Goal: Information Seeking & Learning: Compare options

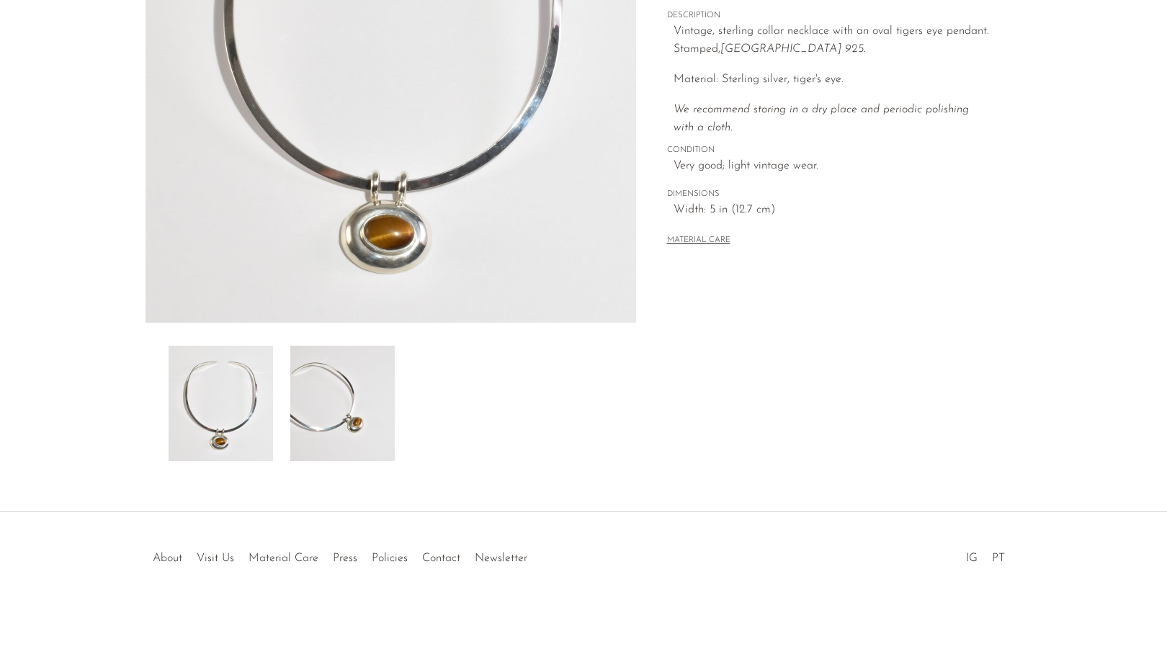
click at [349, 400] on img at bounding box center [342, 403] width 104 height 115
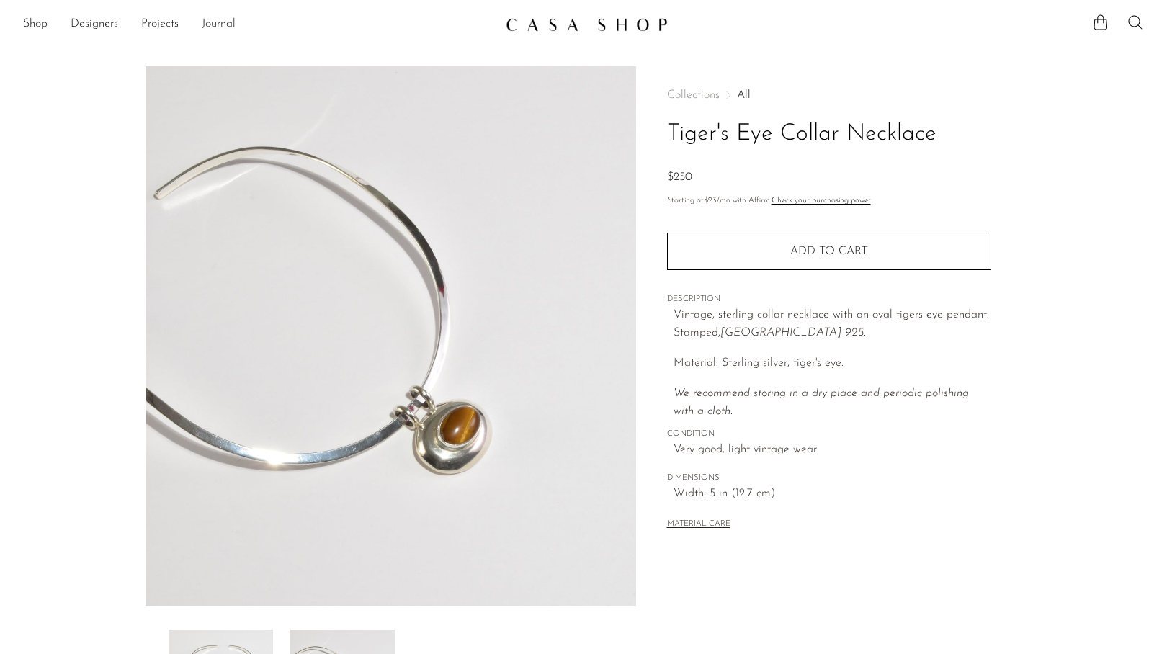
click at [102, 156] on section "Tiger's Eye Collar Necklace $250" at bounding box center [583, 405] width 1167 height 679
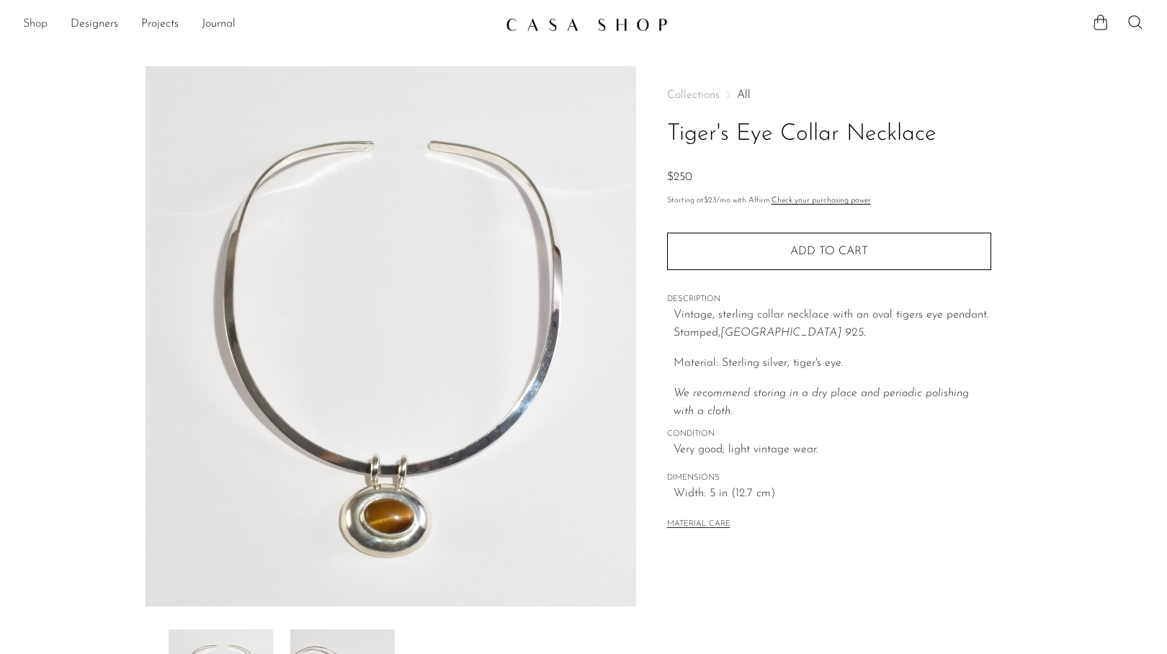
click at [42, 23] on link "Shop" at bounding box center [35, 24] width 24 height 19
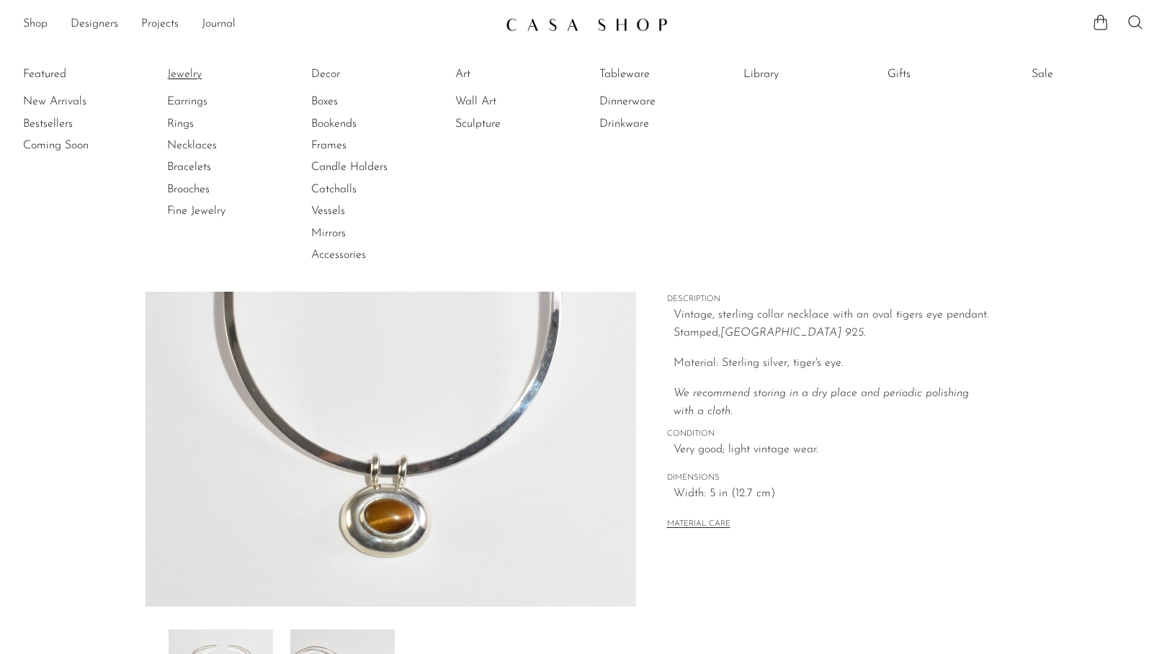
click at [198, 73] on link "Jewelry" at bounding box center [221, 74] width 108 height 16
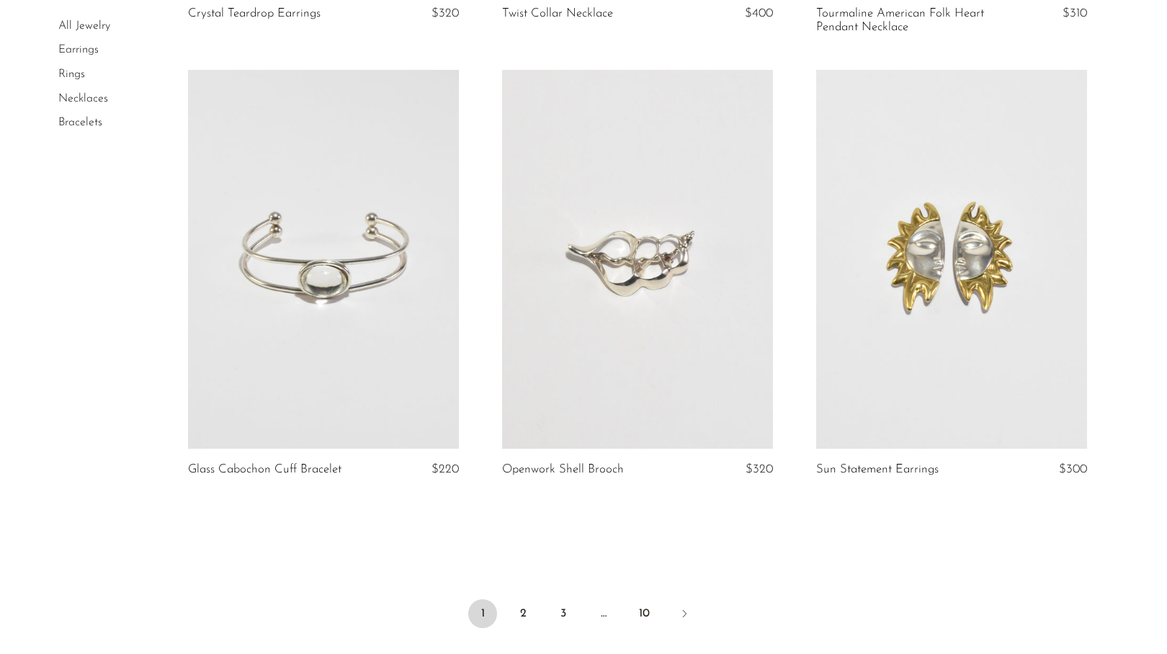
scroll to position [5085, 0]
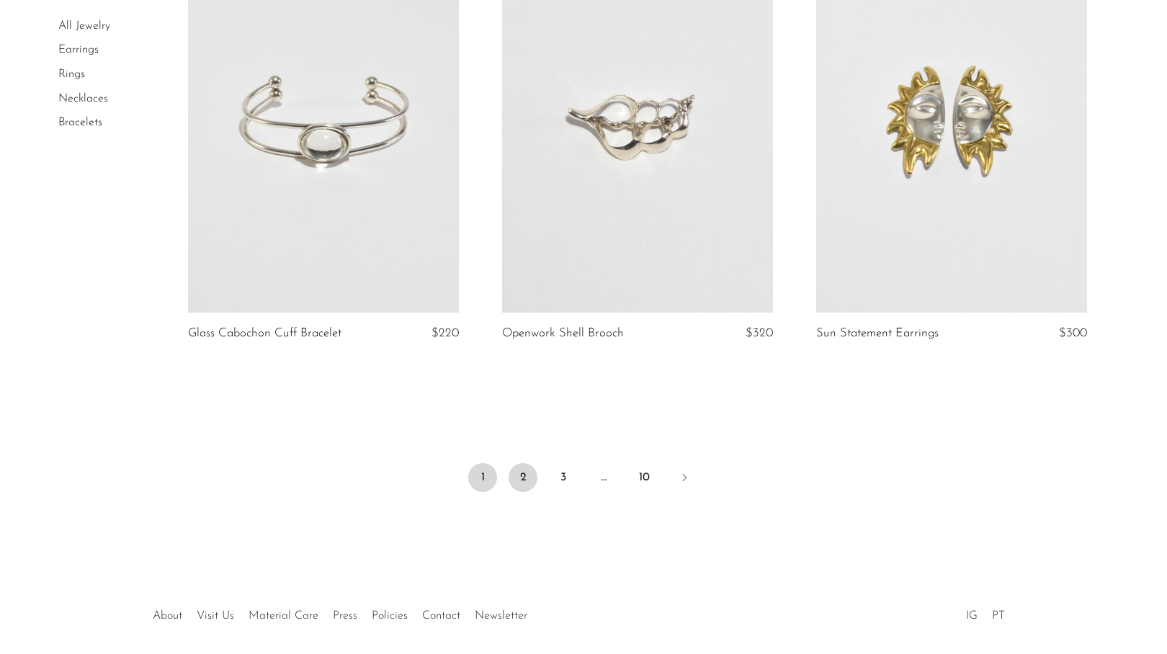
click at [529, 491] on link "2" at bounding box center [523, 477] width 29 height 29
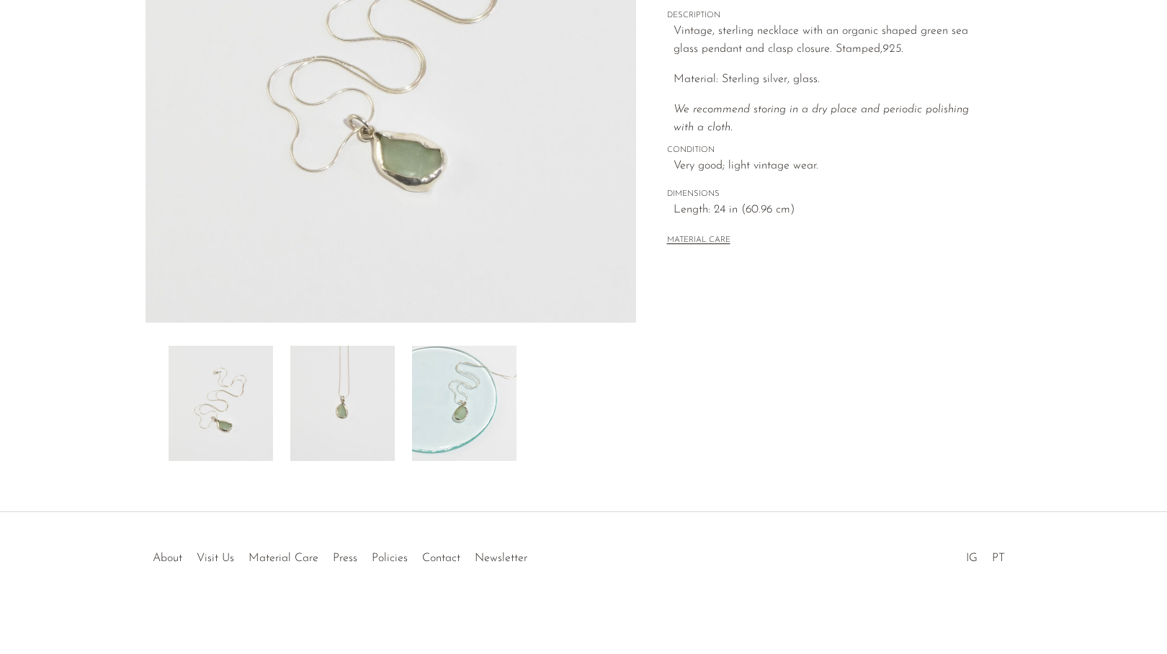
click at [465, 404] on img at bounding box center [464, 403] width 104 height 115
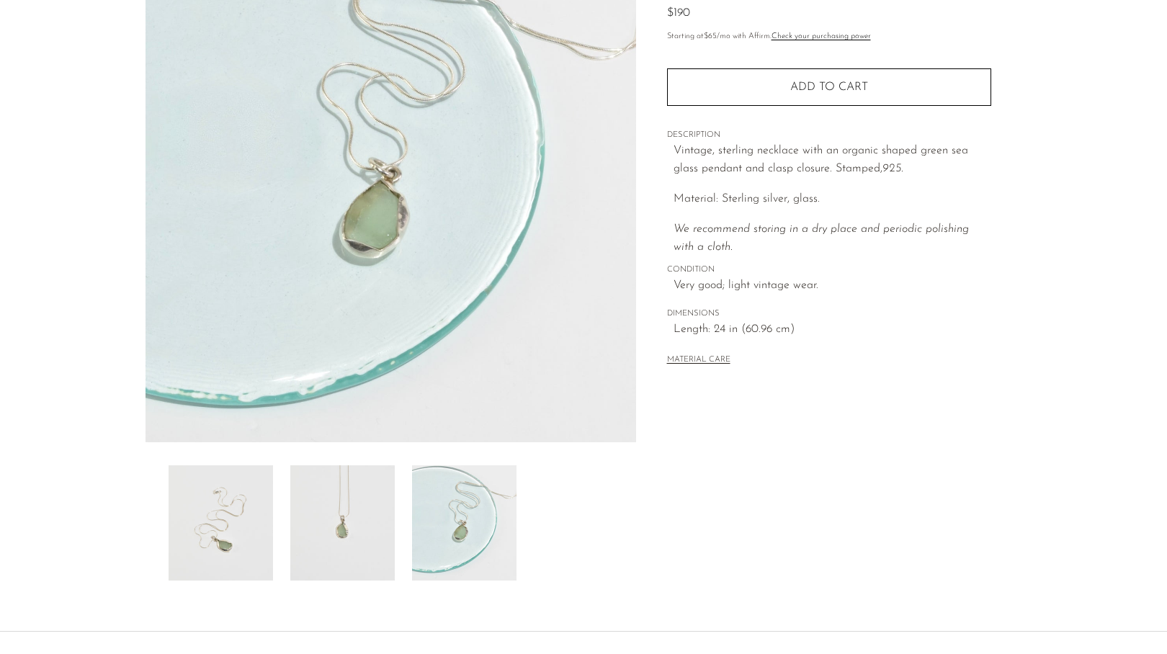
scroll to position [172, 0]
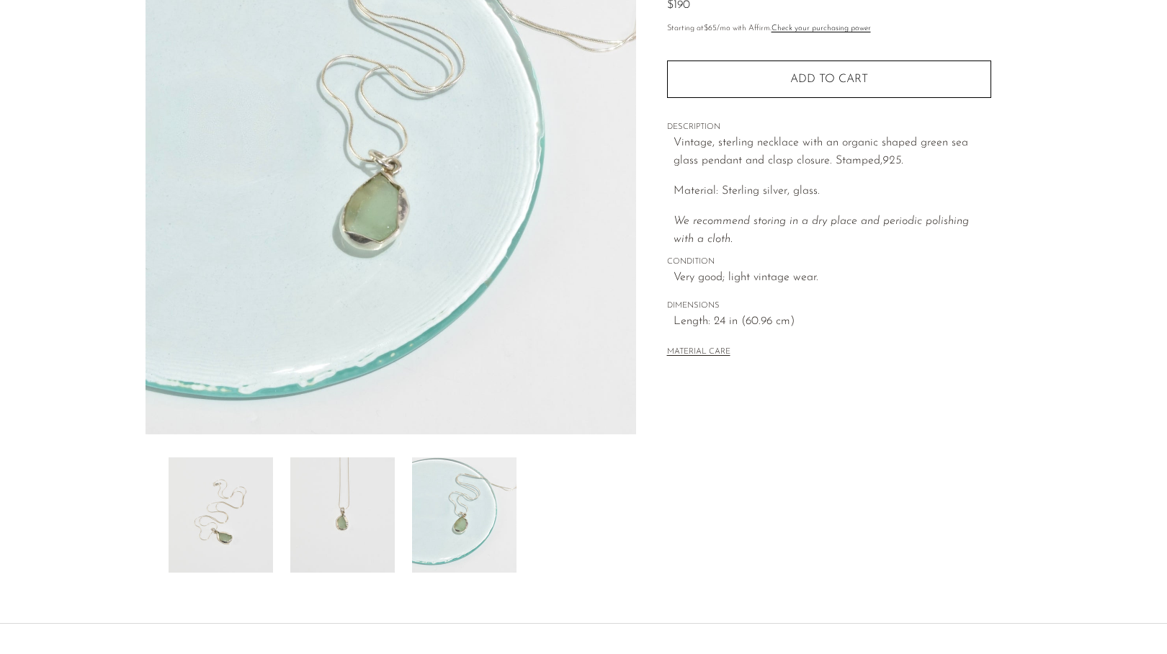
click at [254, 498] on img at bounding box center [221, 515] width 104 height 115
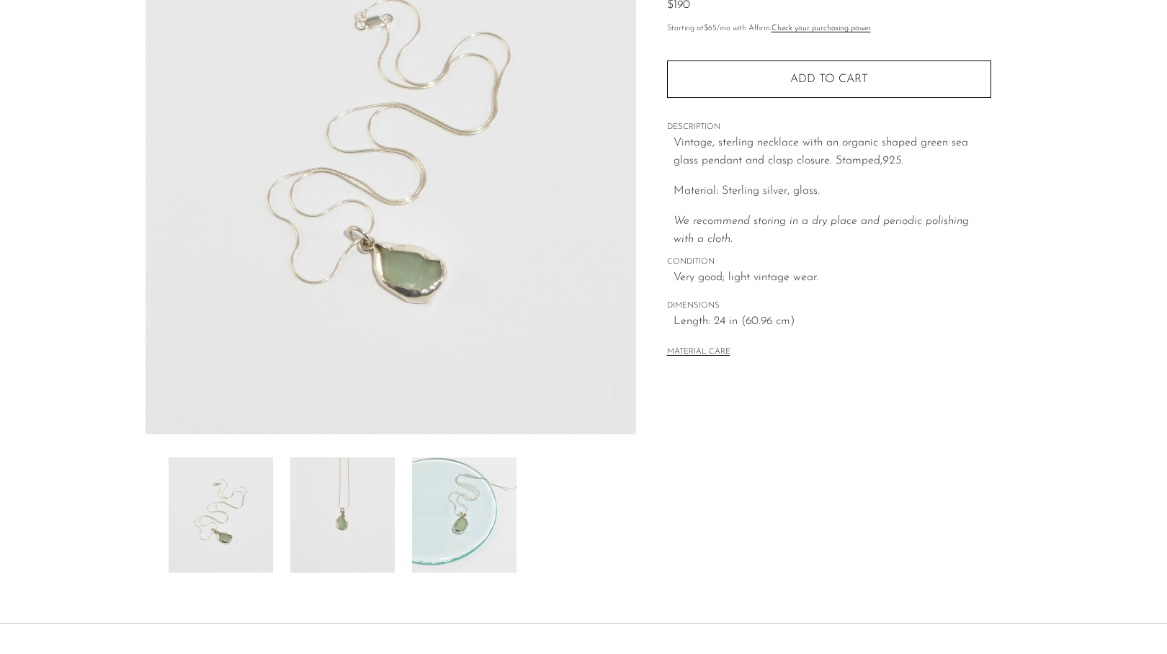
click at [338, 514] on img at bounding box center [342, 515] width 104 height 115
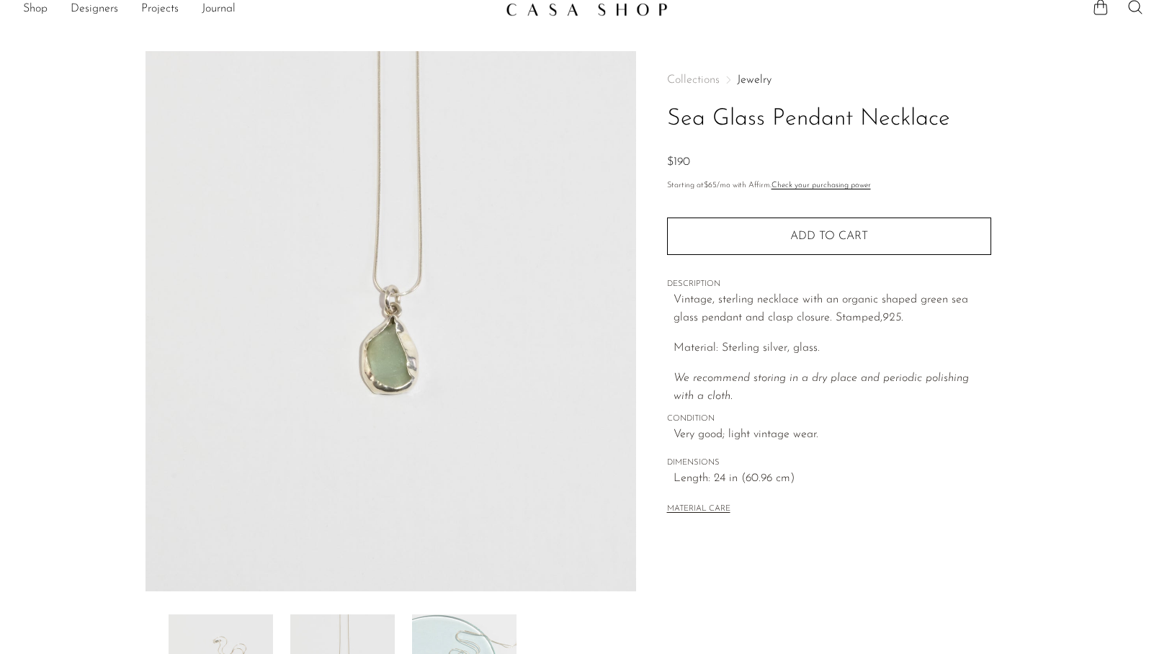
scroll to position [0, 0]
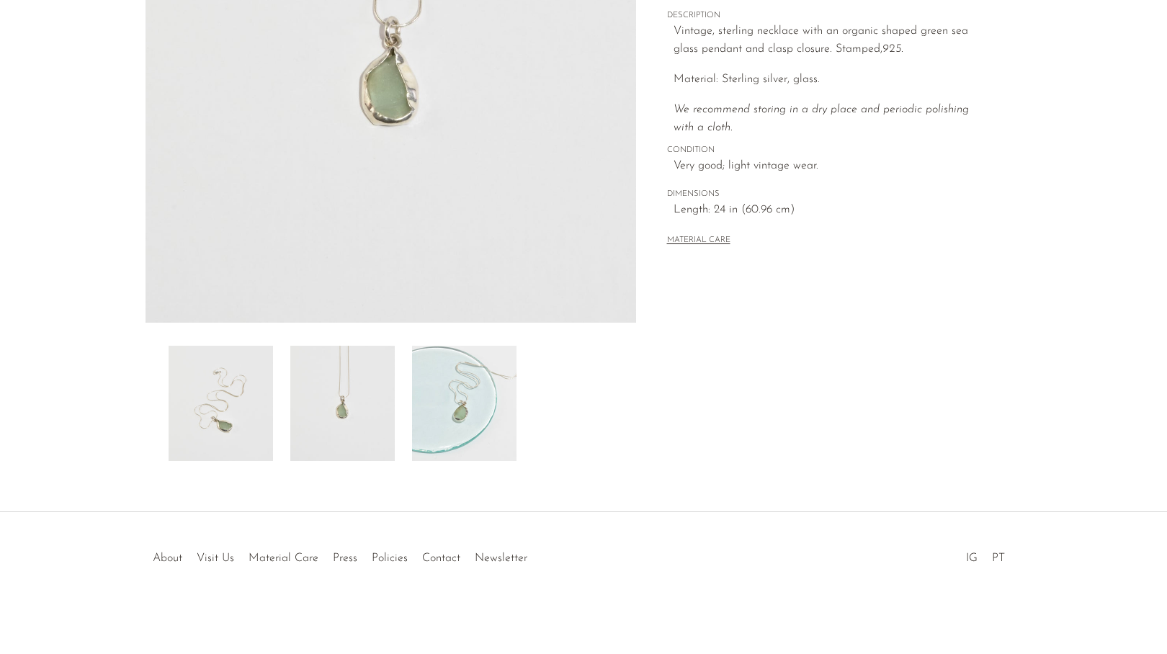
click at [482, 424] on img at bounding box center [464, 403] width 104 height 115
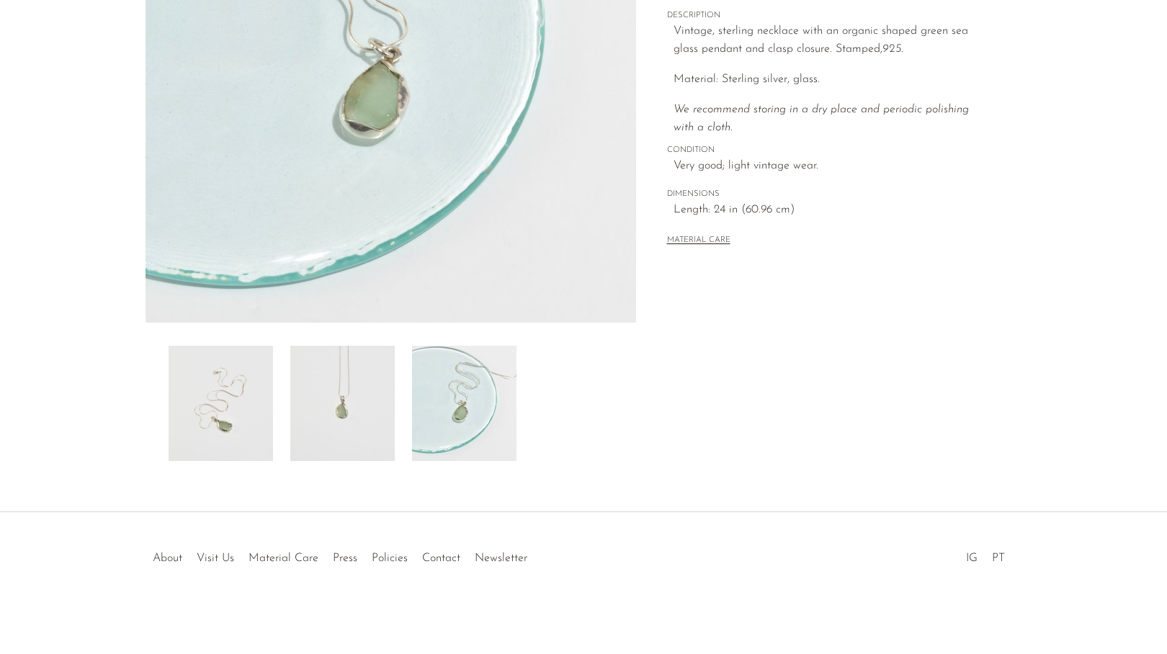
click at [208, 425] on img at bounding box center [221, 403] width 104 height 115
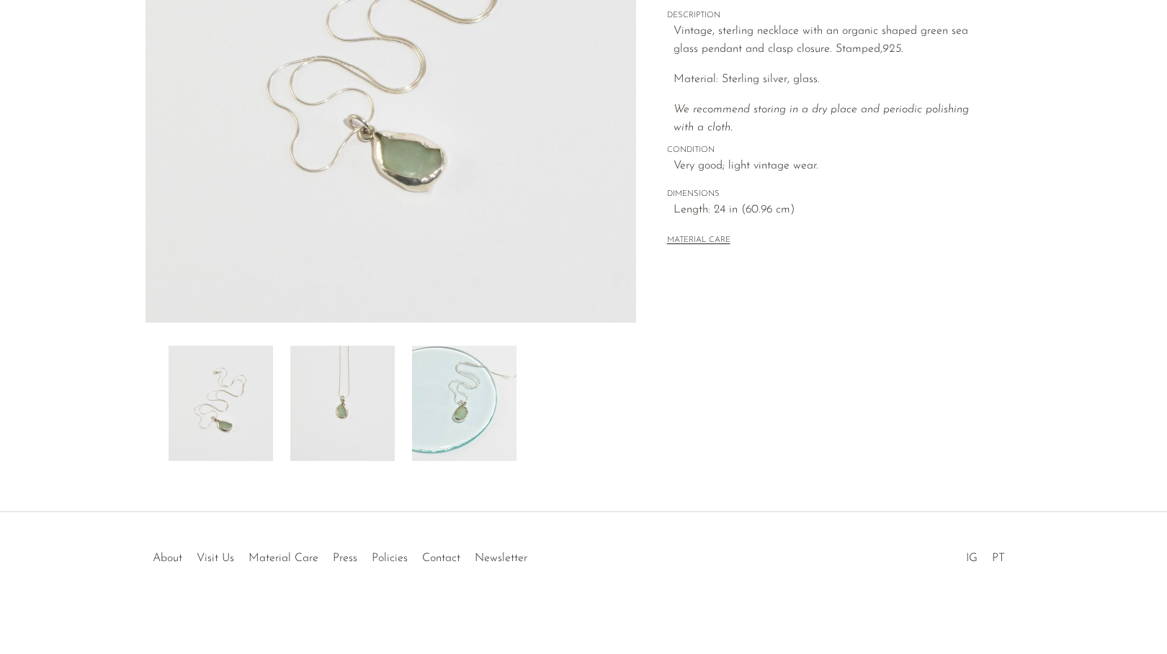
scroll to position [107, 0]
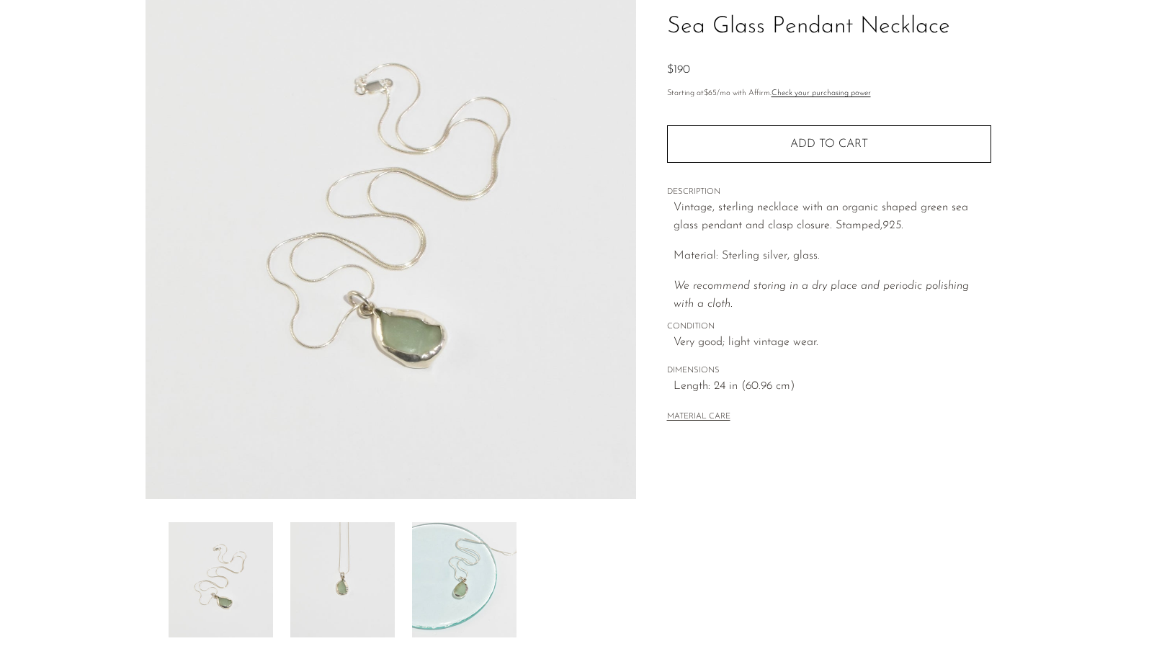
click at [322, 592] on img at bounding box center [342, 579] width 104 height 115
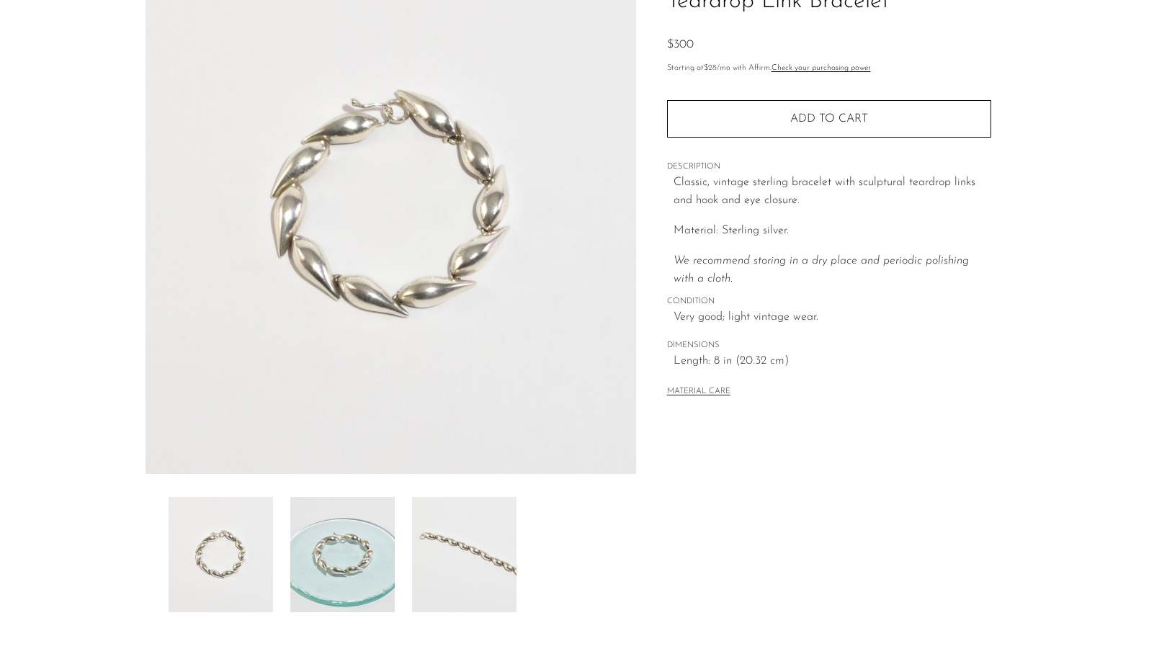
scroll to position [139, 0]
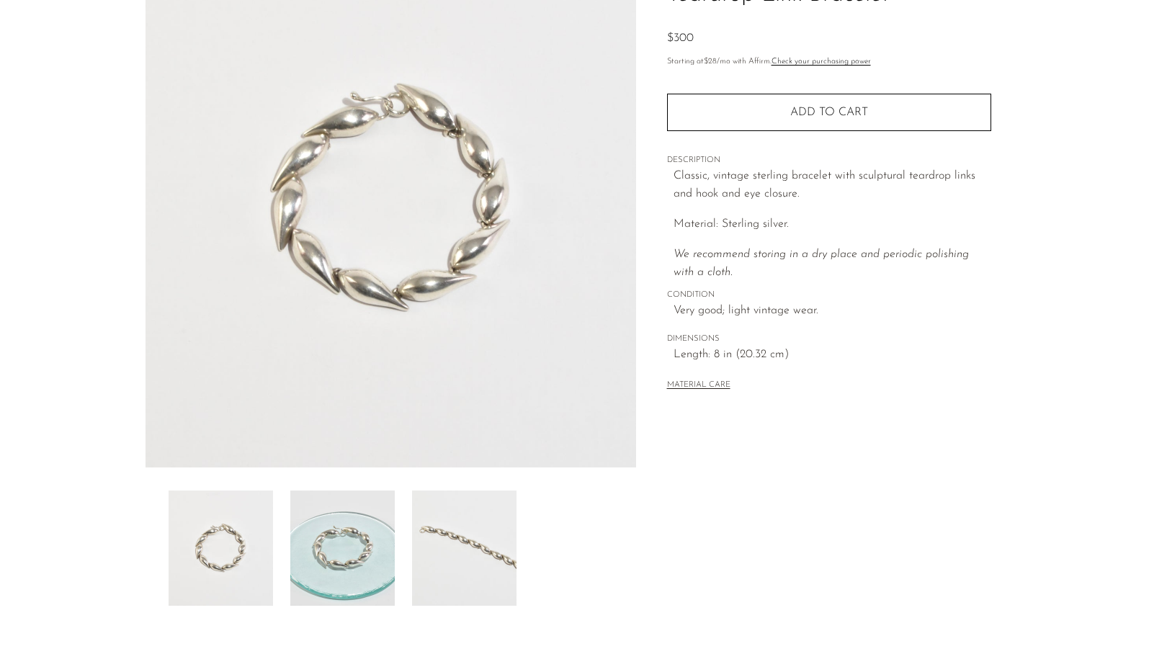
click at [337, 538] on img at bounding box center [342, 548] width 104 height 115
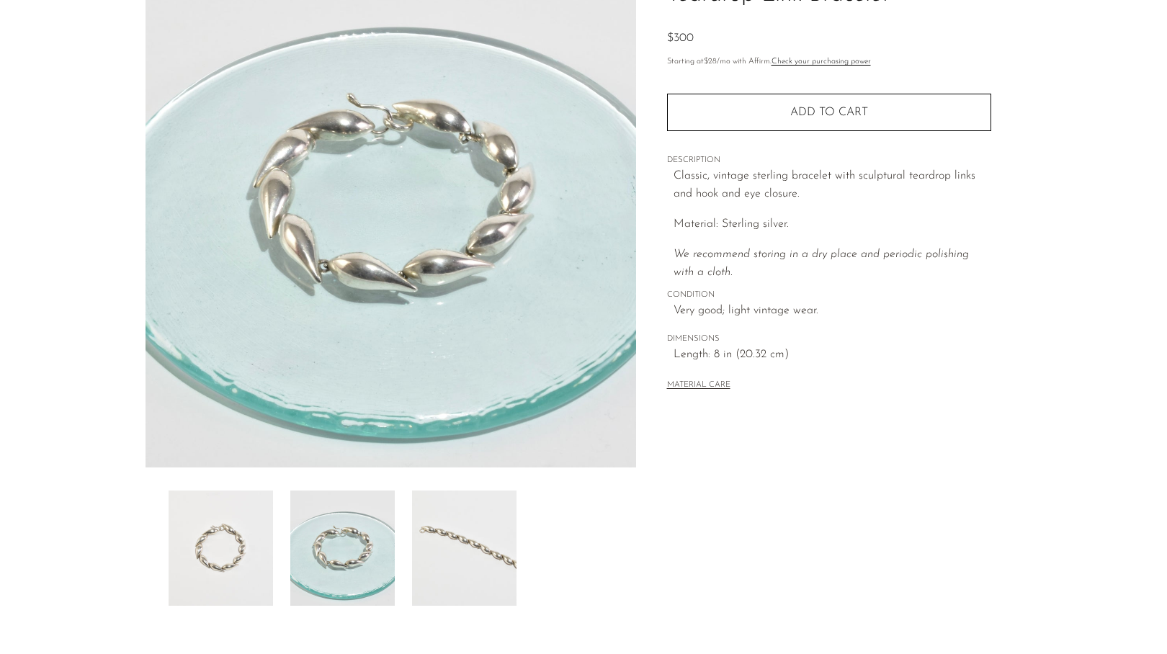
click at [467, 553] on img at bounding box center [464, 548] width 104 height 115
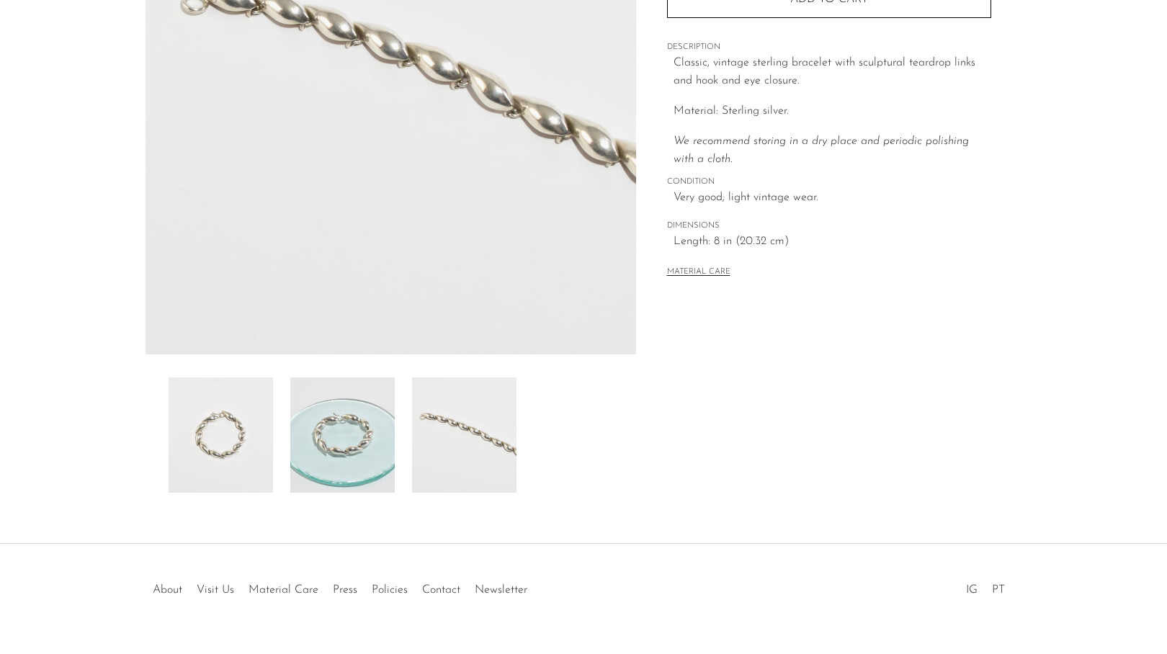
scroll to position [256, 0]
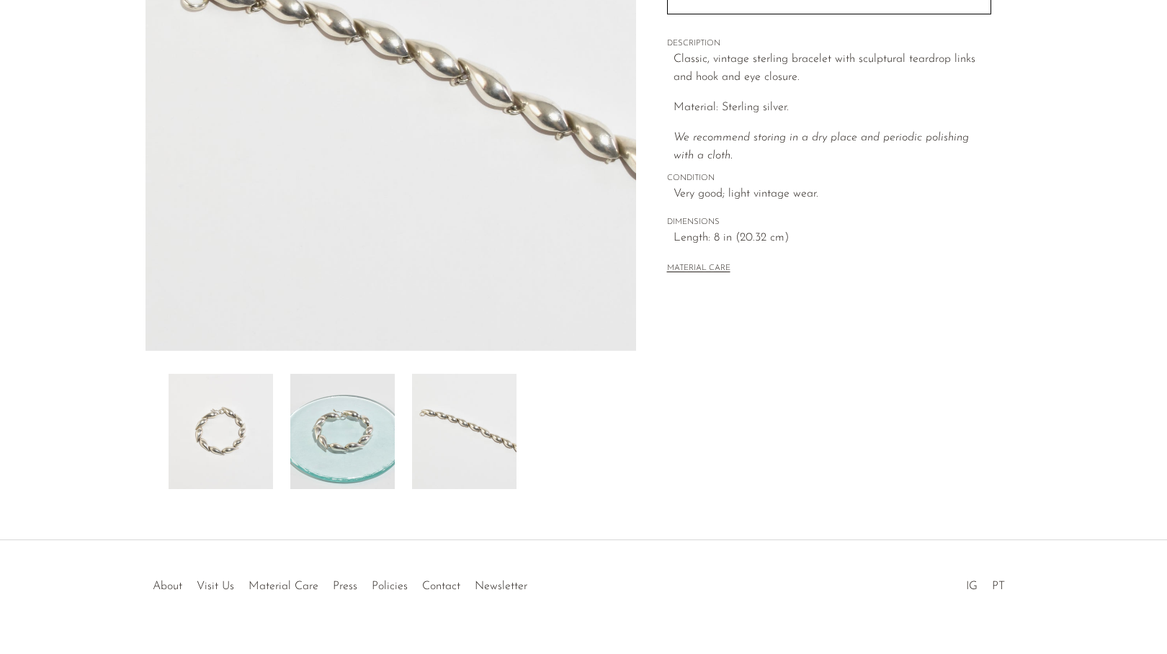
click at [342, 427] on img at bounding box center [342, 431] width 104 height 115
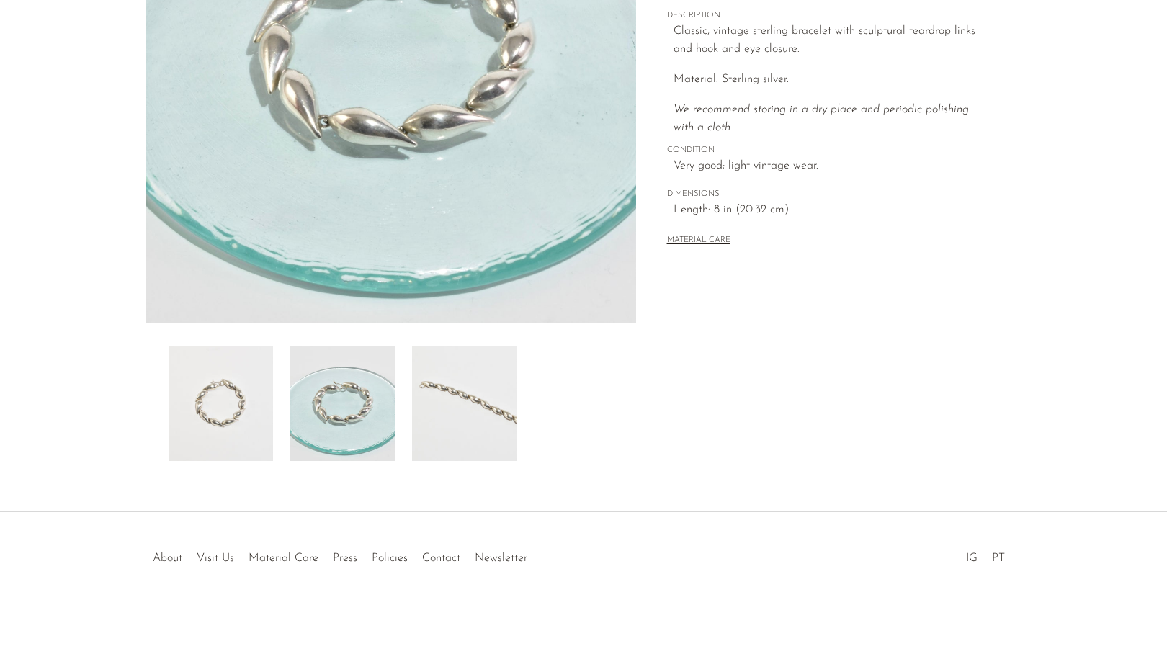
scroll to position [284, 0]
click at [376, 437] on img at bounding box center [342, 403] width 104 height 115
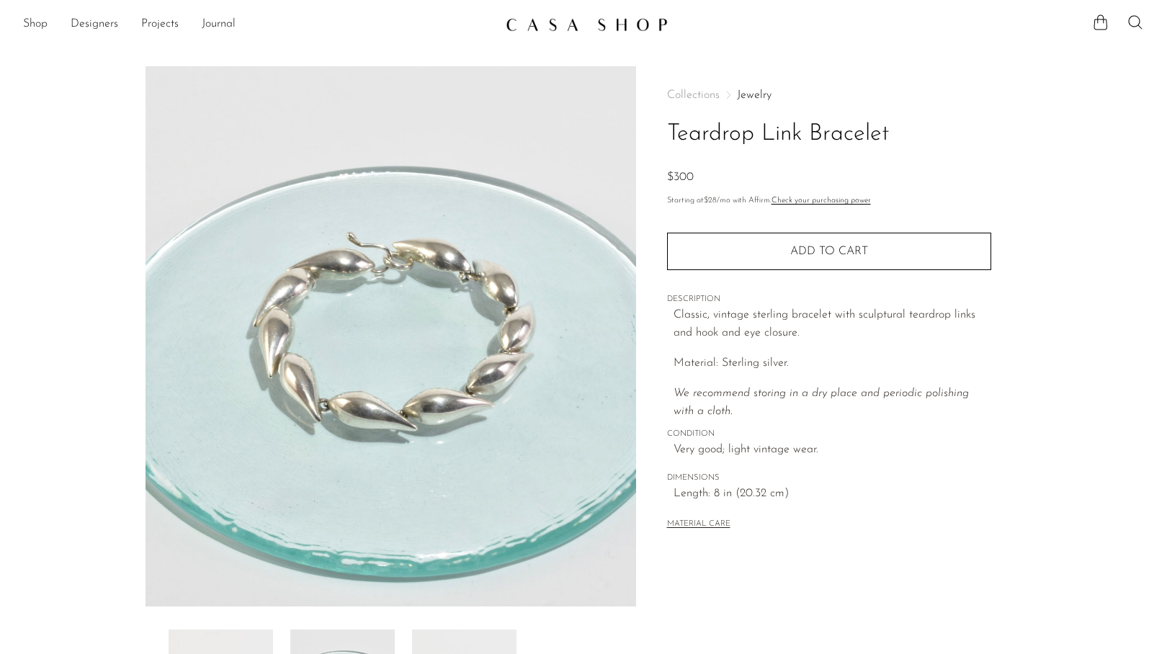
scroll to position [0, 0]
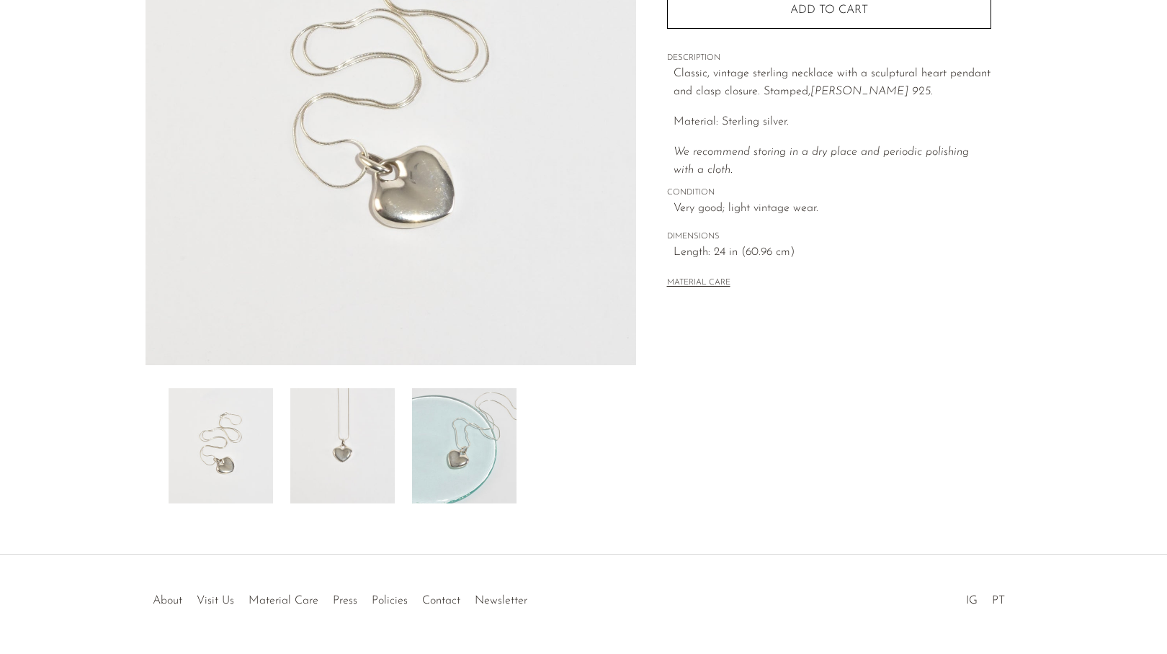
scroll to position [242, 0]
click at [341, 471] on img at bounding box center [342, 445] width 104 height 115
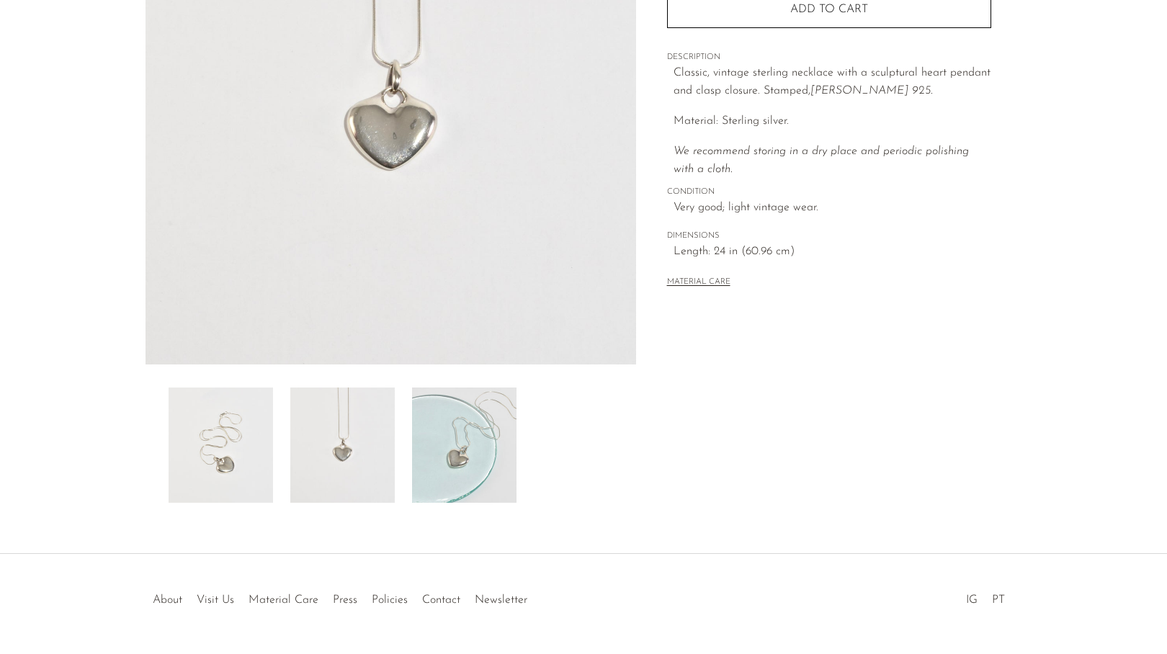
click at [470, 450] on img at bounding box center [464, 445] width 104 height 115
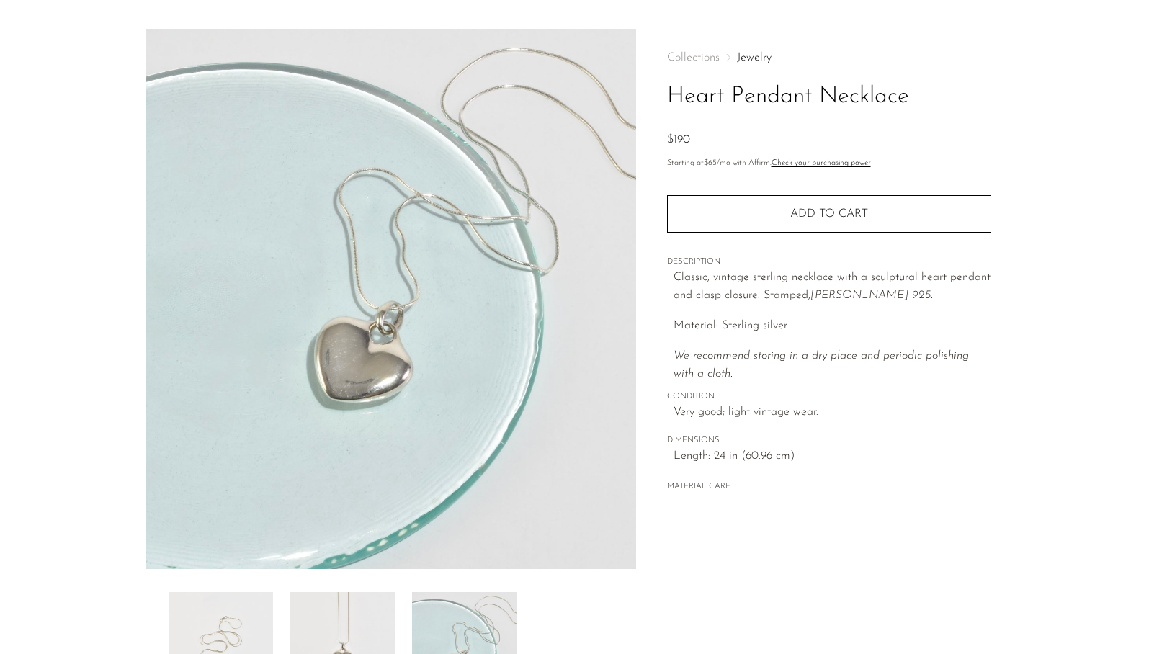
scroll to position [18, 0]
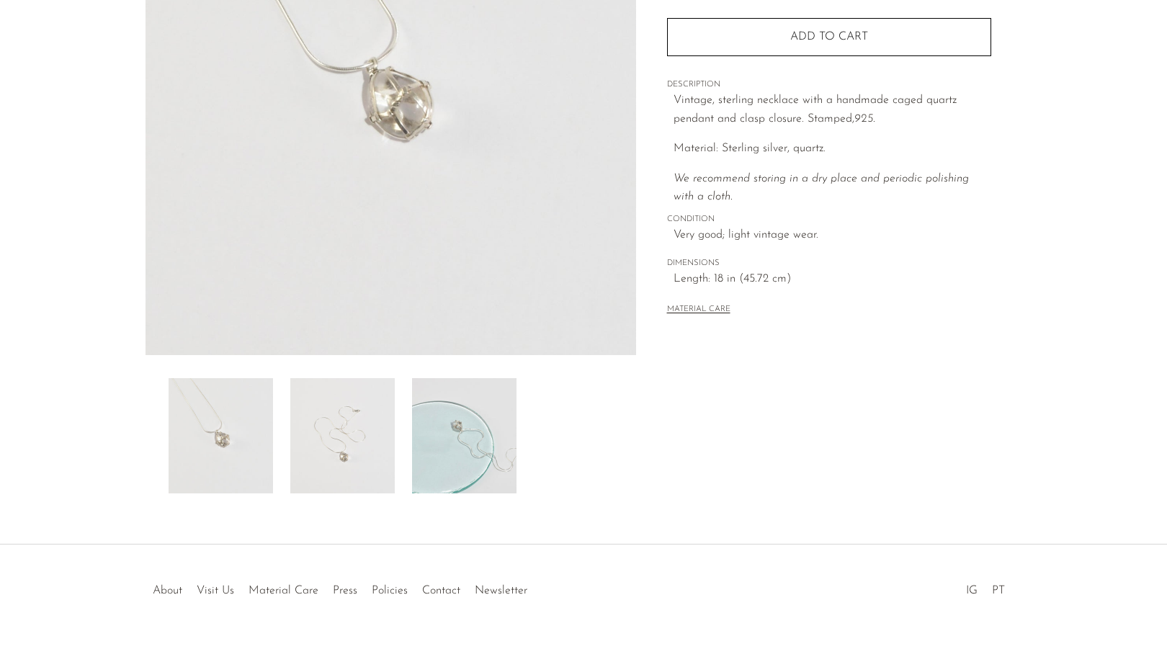
scroll to position [277, 0]
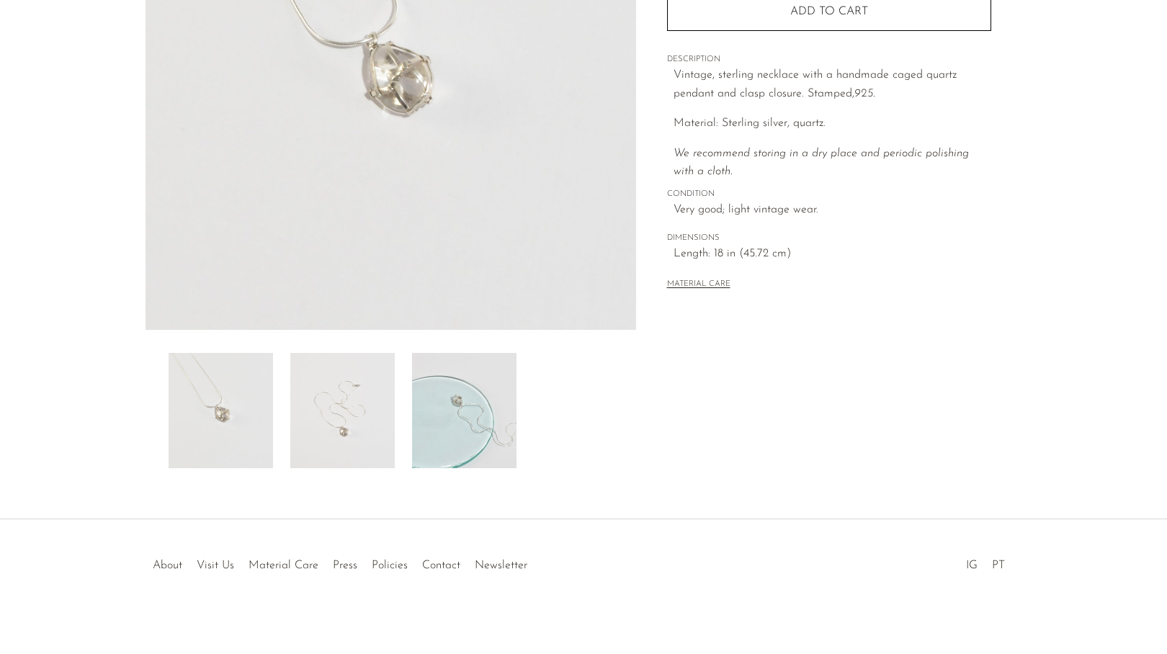
click at [352, 432] on img at bounding box center [342, 410] width 104 height 115
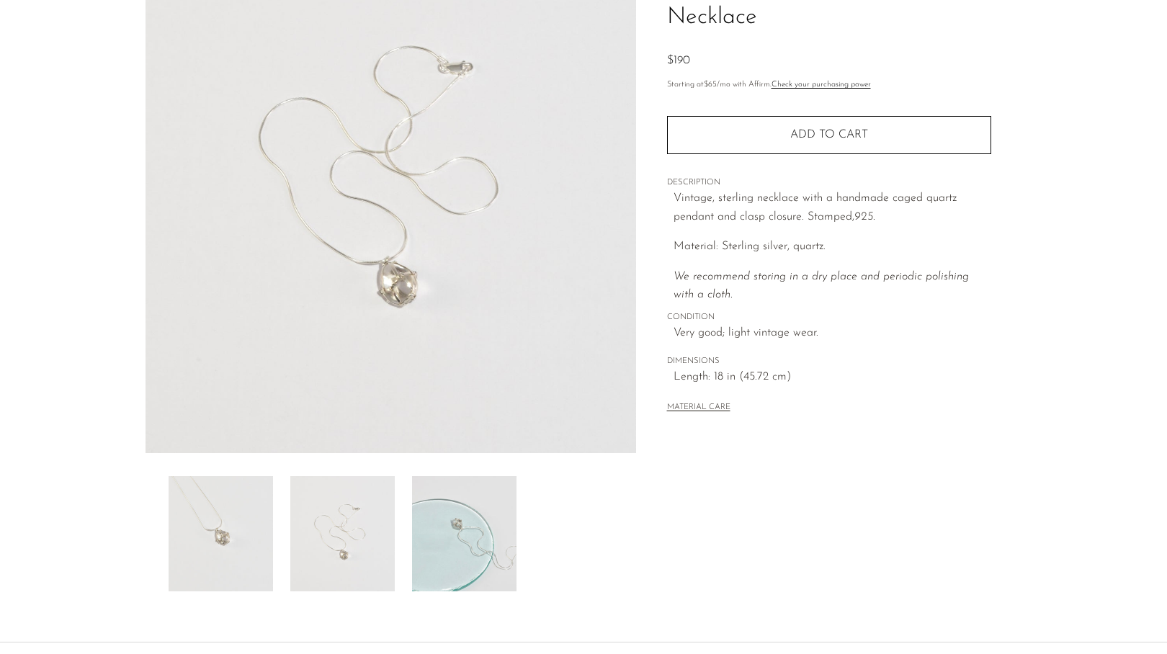
scroll to position [151, 0]
click at [484, 561] on img at bounding box center [464, 536] width 104 height 115
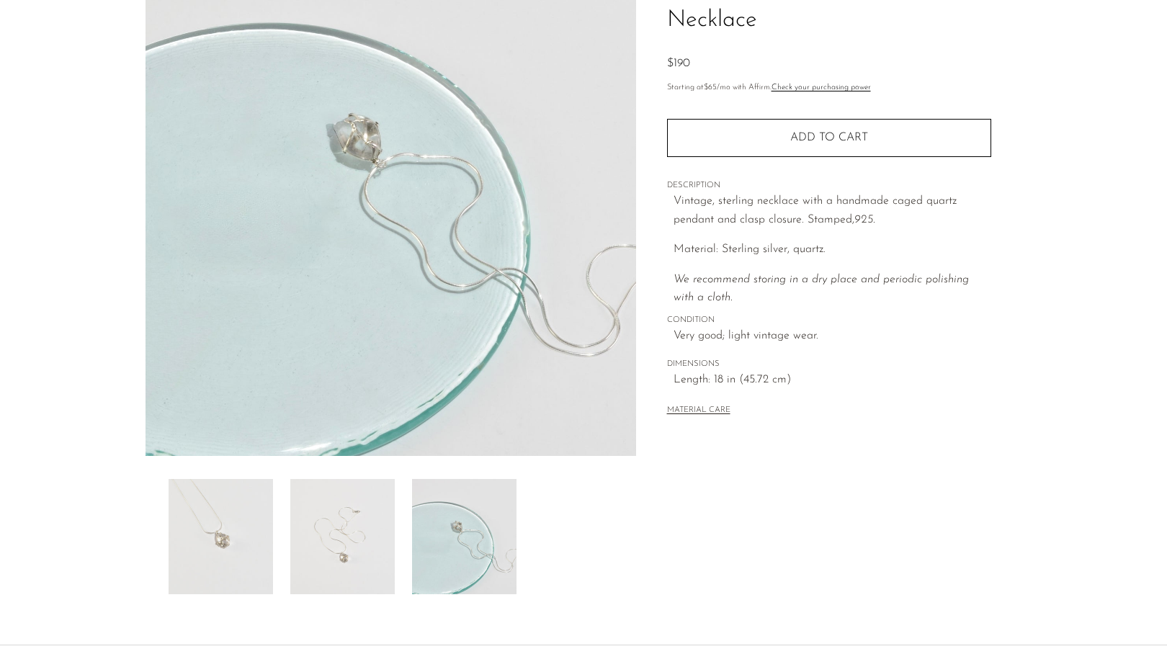
click at [226, 513] on img at bounding box center [221, 536] width 104 height 115
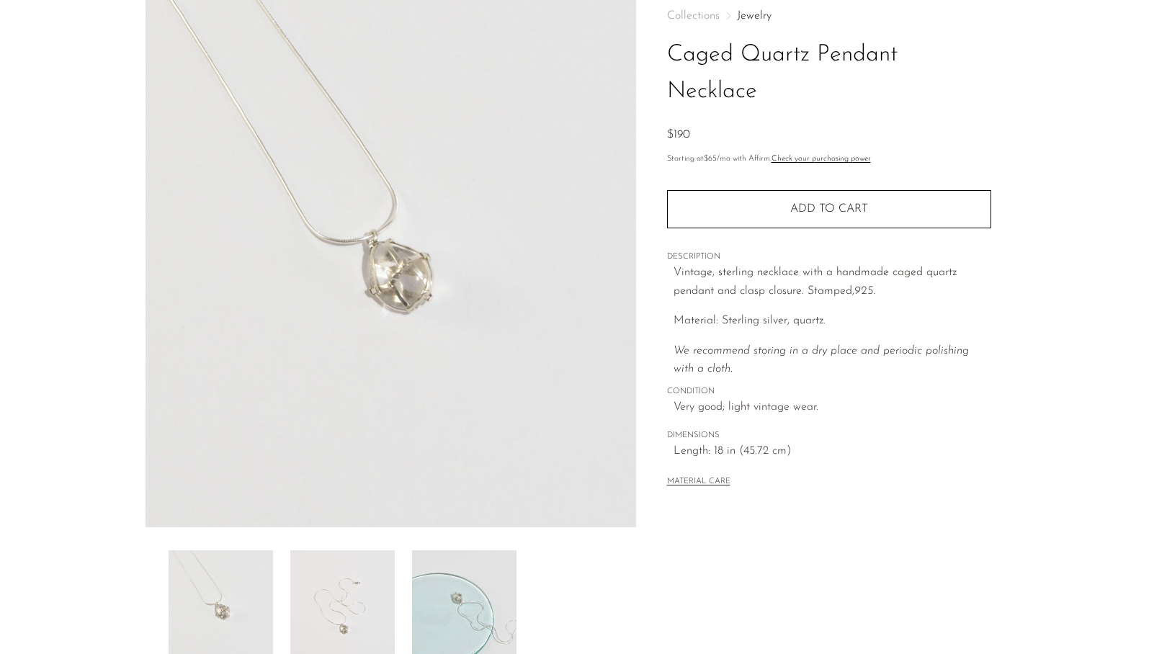
scroll to position [13, 0]
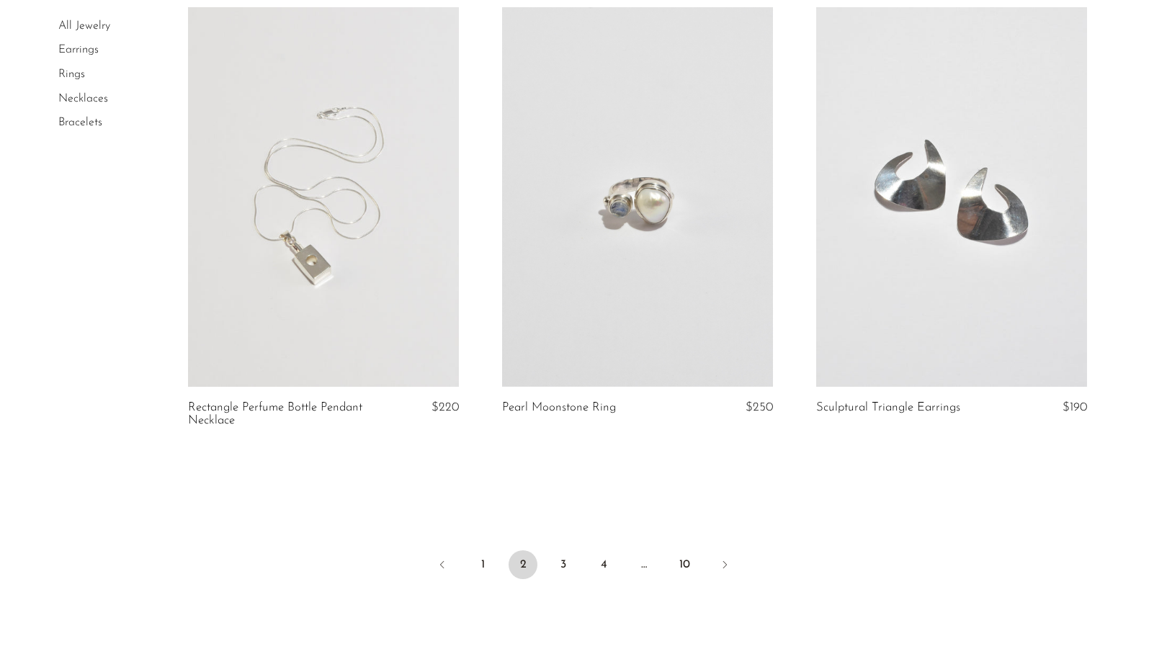
scroll to position [5026, 0]
click at [563, 561] on link "3" at bounding box center [563, 563] width 29 height 29
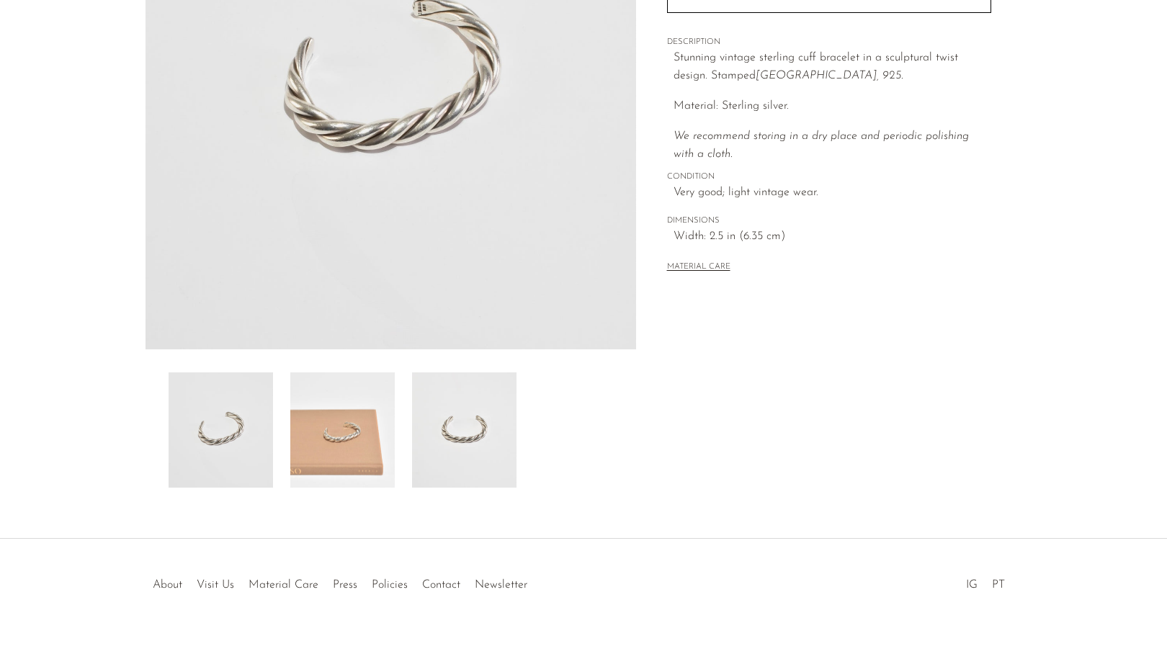
scroll to position [258, 0]
click at [339, 422] on img at bounding box center [342, 429] width 104 height 115
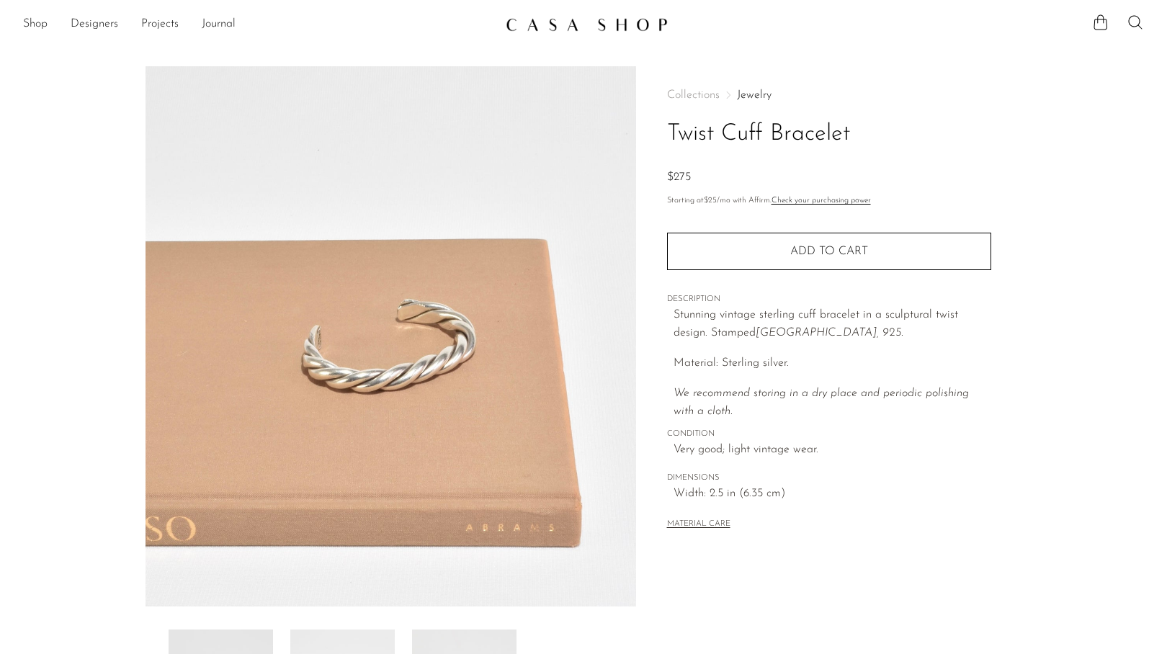
scroll to position [0, 0]
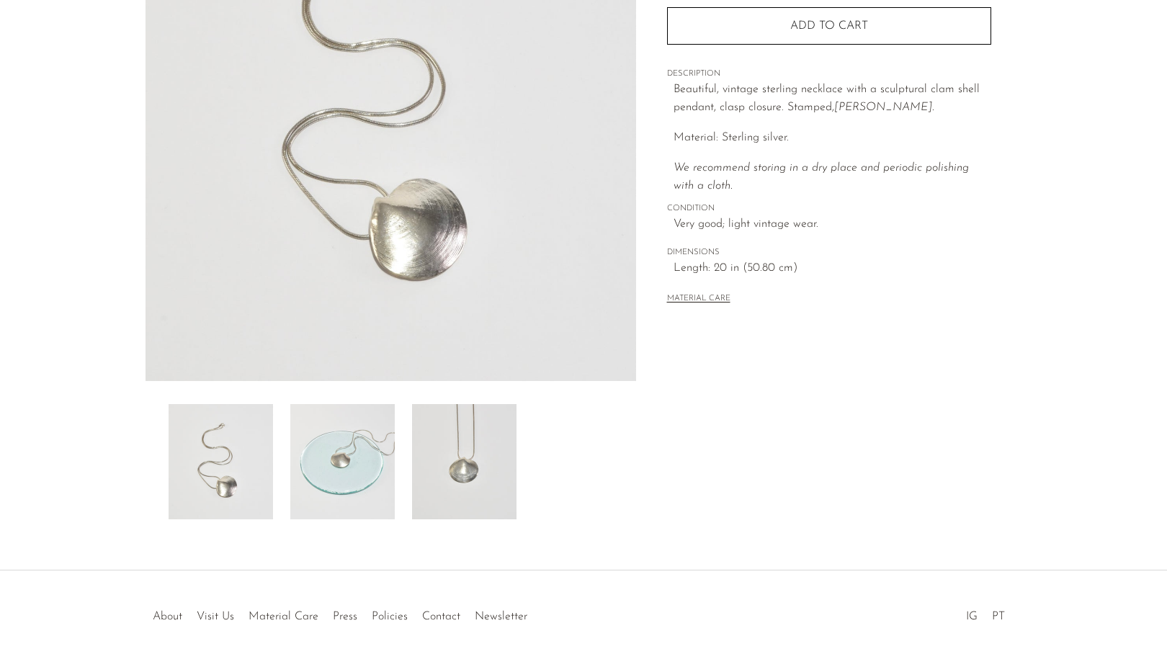
scroll to position [226, 0]
click at [326, 441] on img at bounding box center [342, 460] width 104 height 115
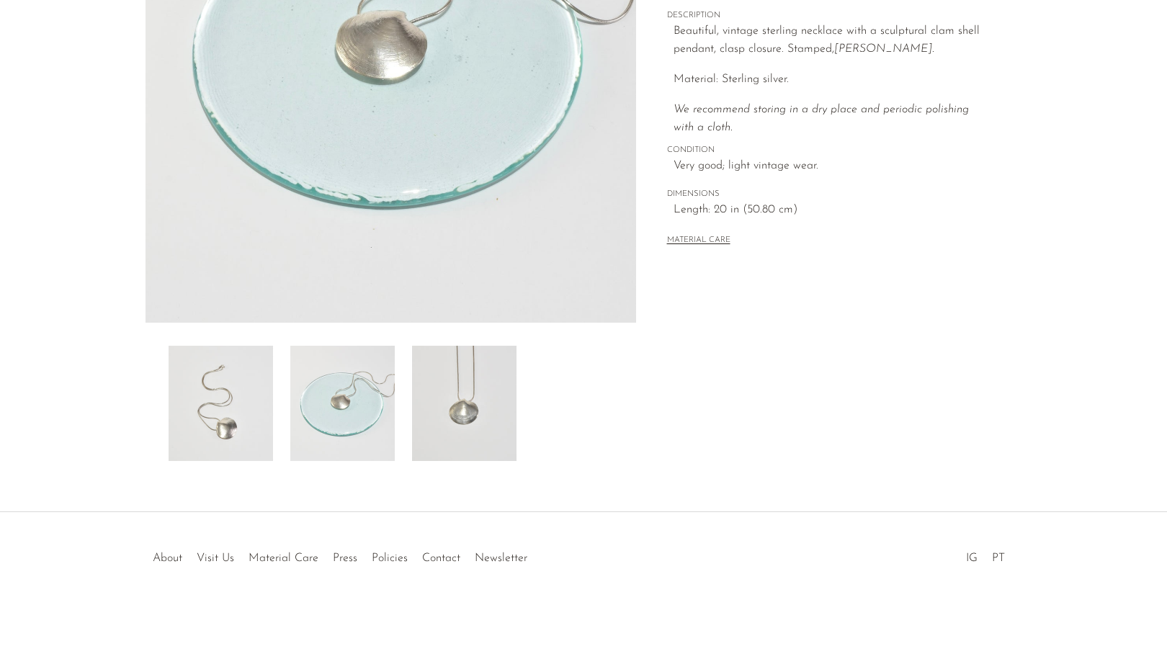
scroll to position [284, 0]
click at [447, 406] on img at bounding box center [464, 403] width 104 height 115
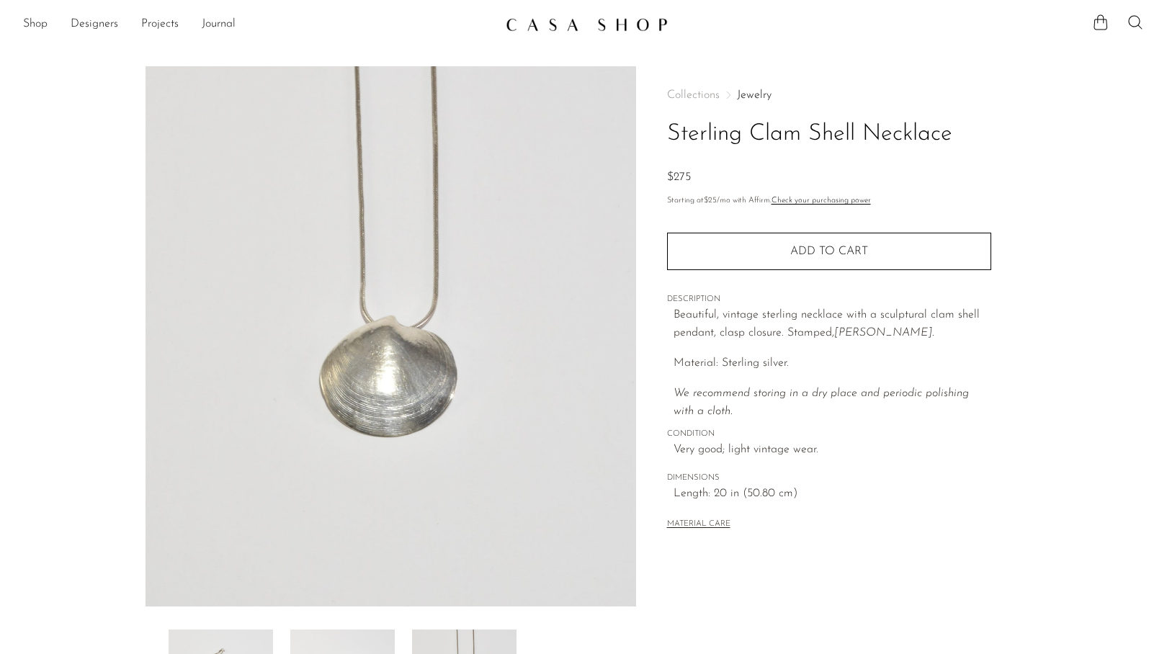
scroll to position [0, 0]
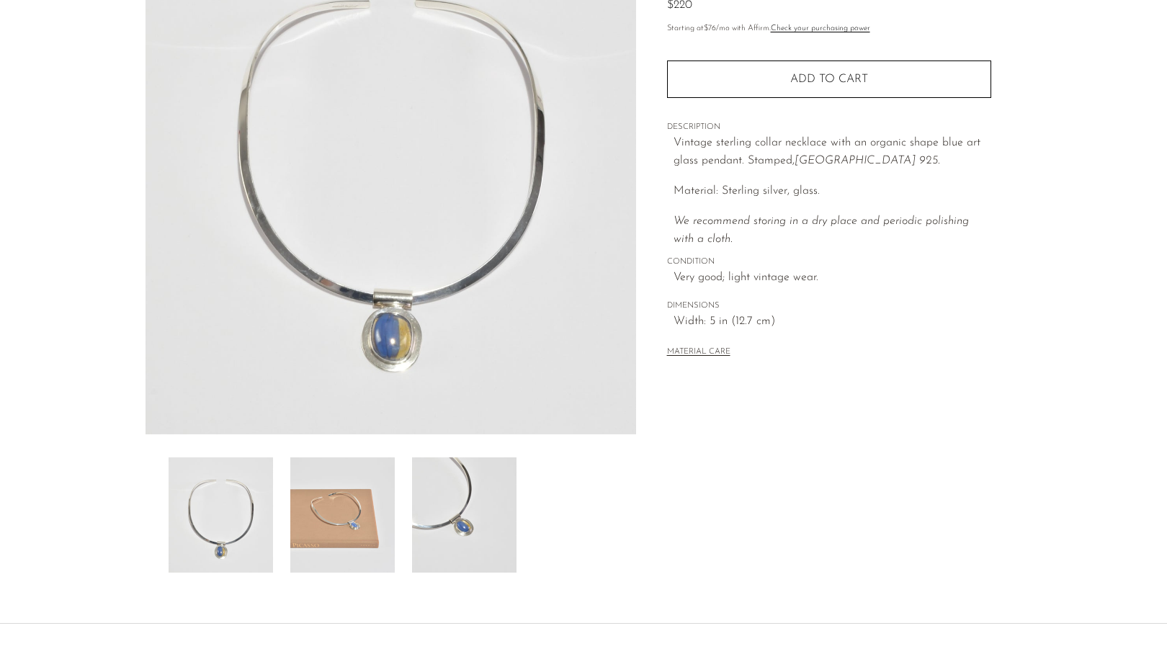
scroll to position [265, 0]
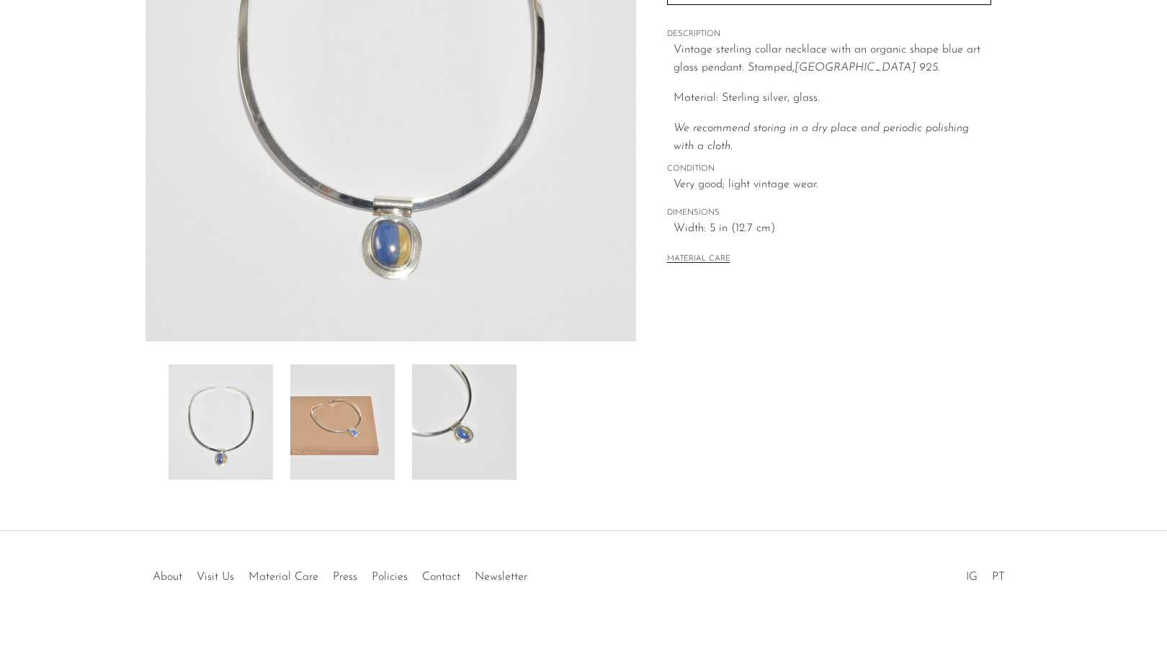
click at [332, 452] on img at bounding box center [342, 422] width 104 height 115
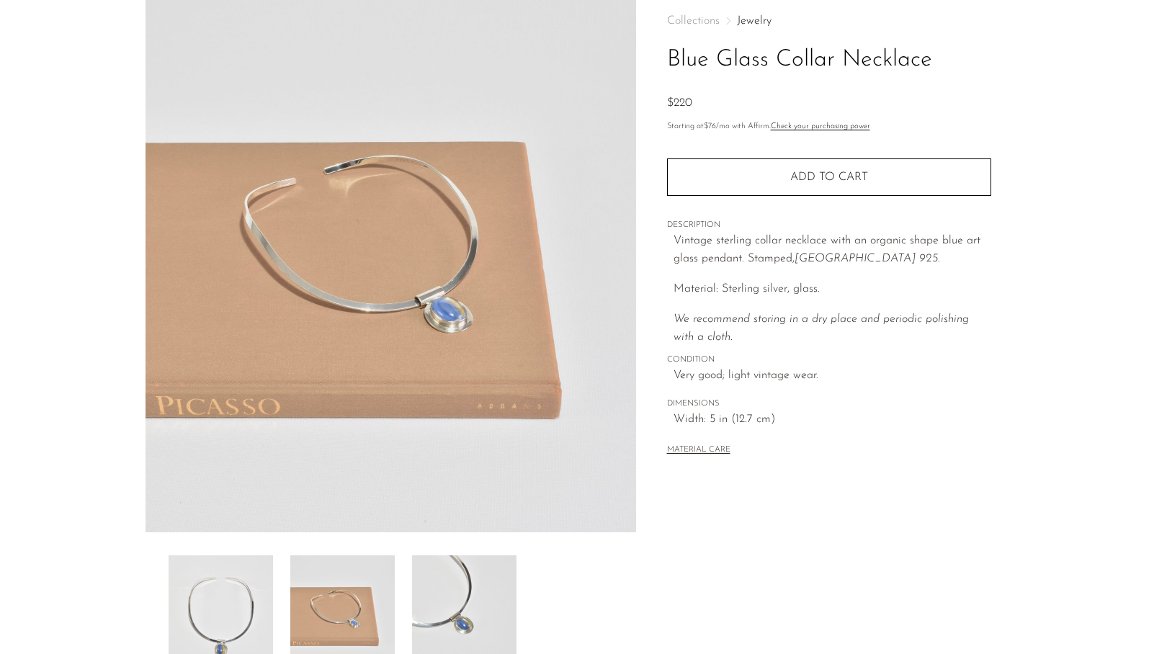
scroll to position [73, 0]
click at [453, 582] on img at bounding box center [464, 614] width 104 height 115
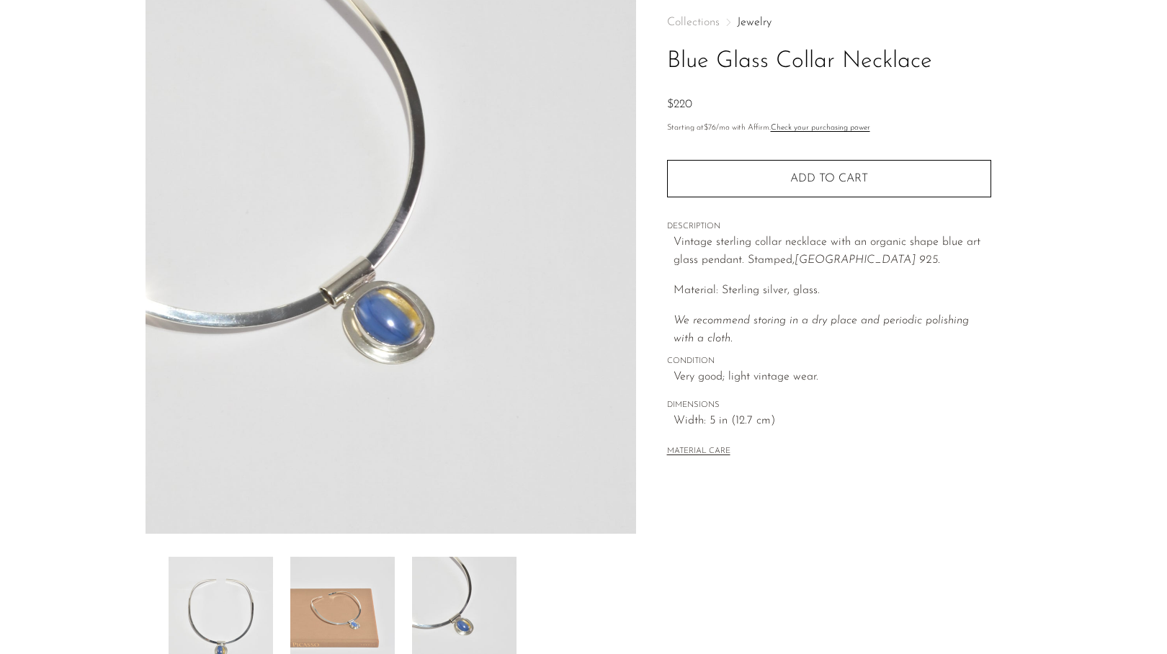
click at [364, 587] on img at bounding box center [342, 614] width 104 height 115
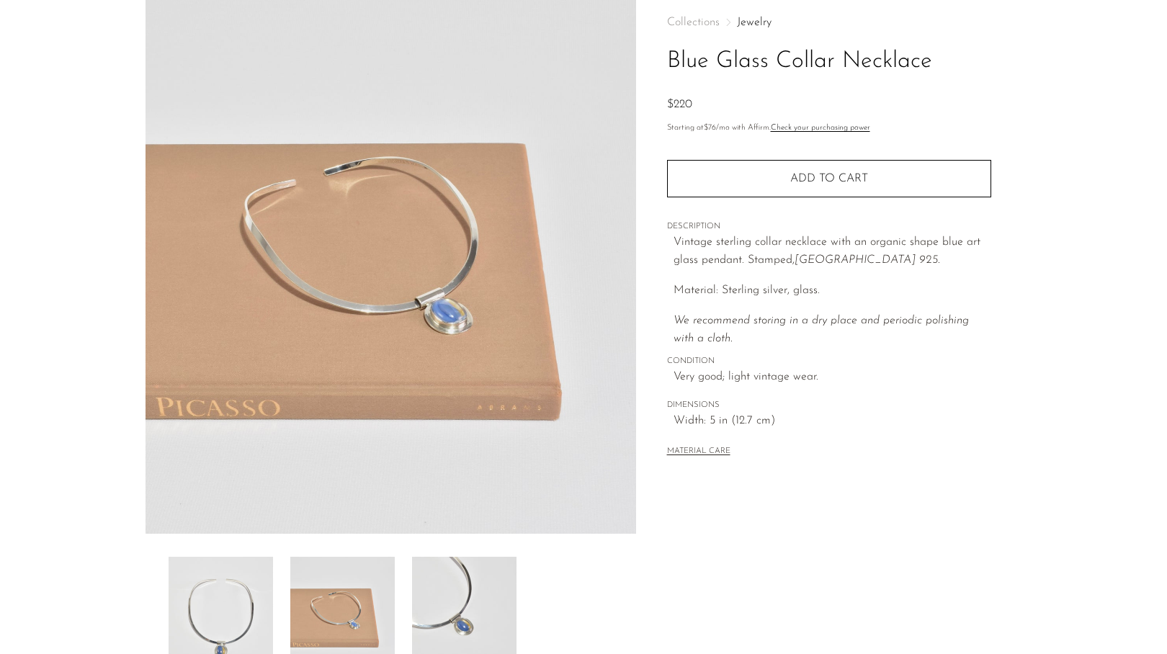
click at [483, 592] on img at bounding box center [464, 614] width 104 height 115
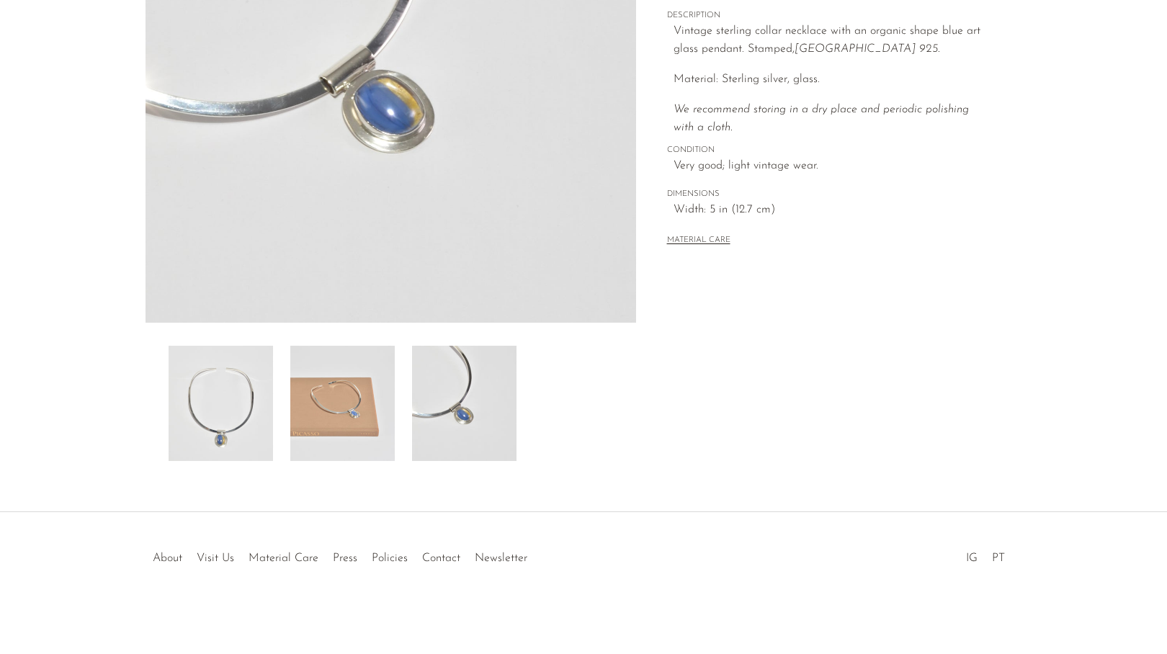
scroll to position [284, 0]
click at [348, 425] on img at bounding box center [342, 403] width 104 height 115
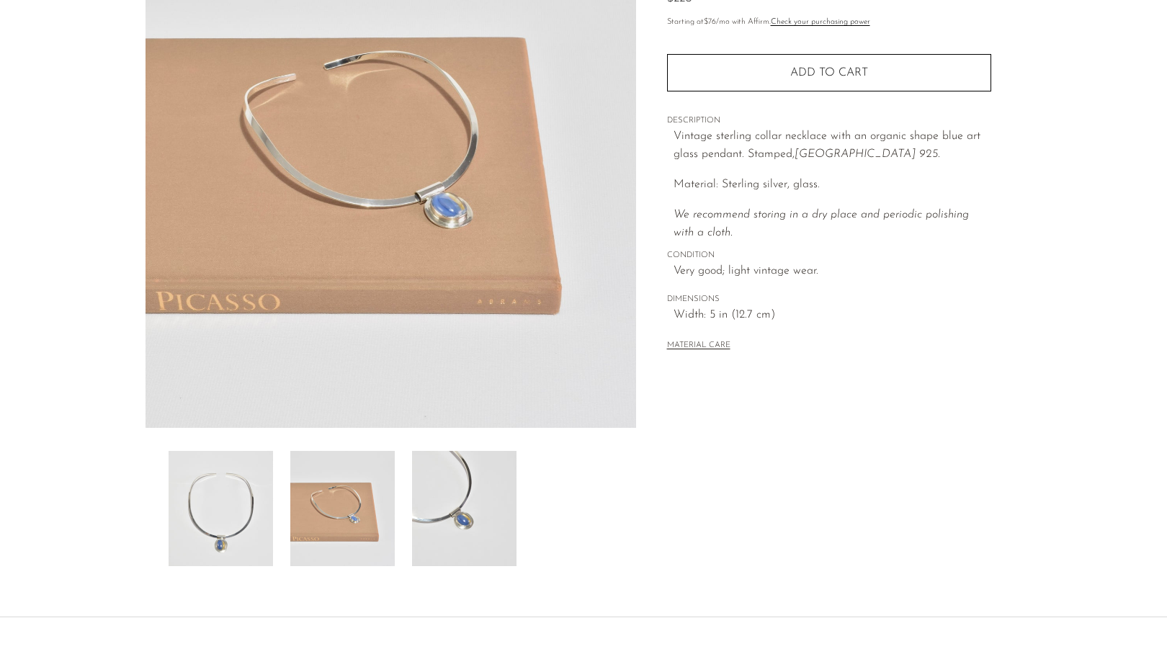
scroll to position [141, 0]
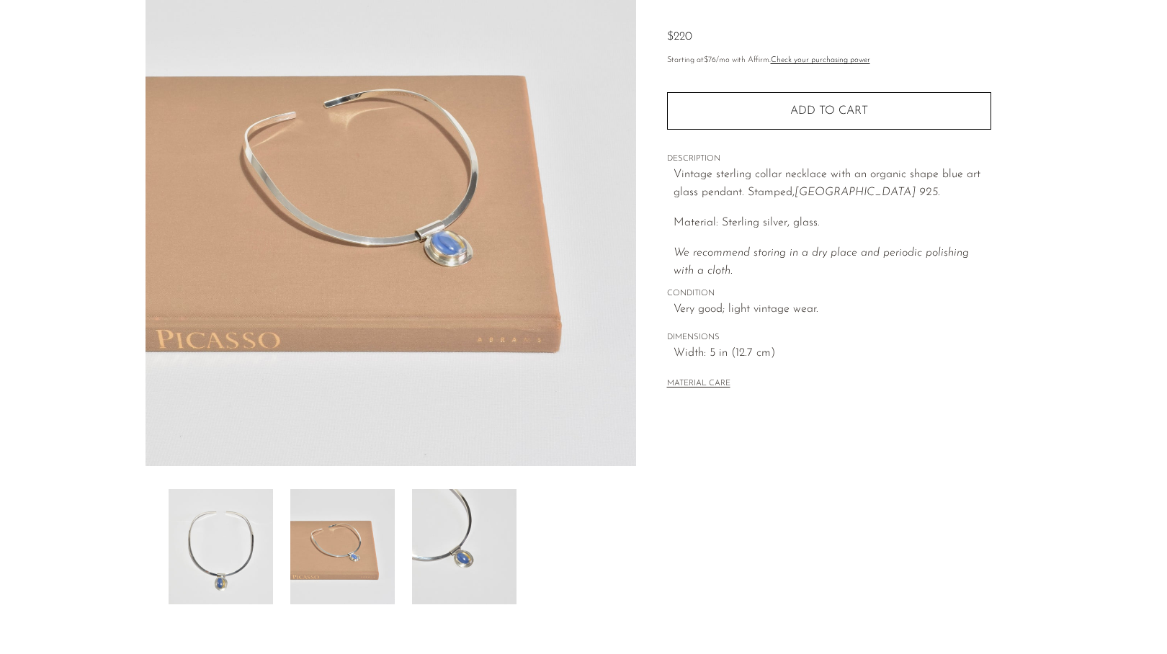
click at [347, 552] on img at bounding box center [342, 546] width 104 height 115
click at [488, 561] on img at bounding box center [464, 546] width 104 height 115
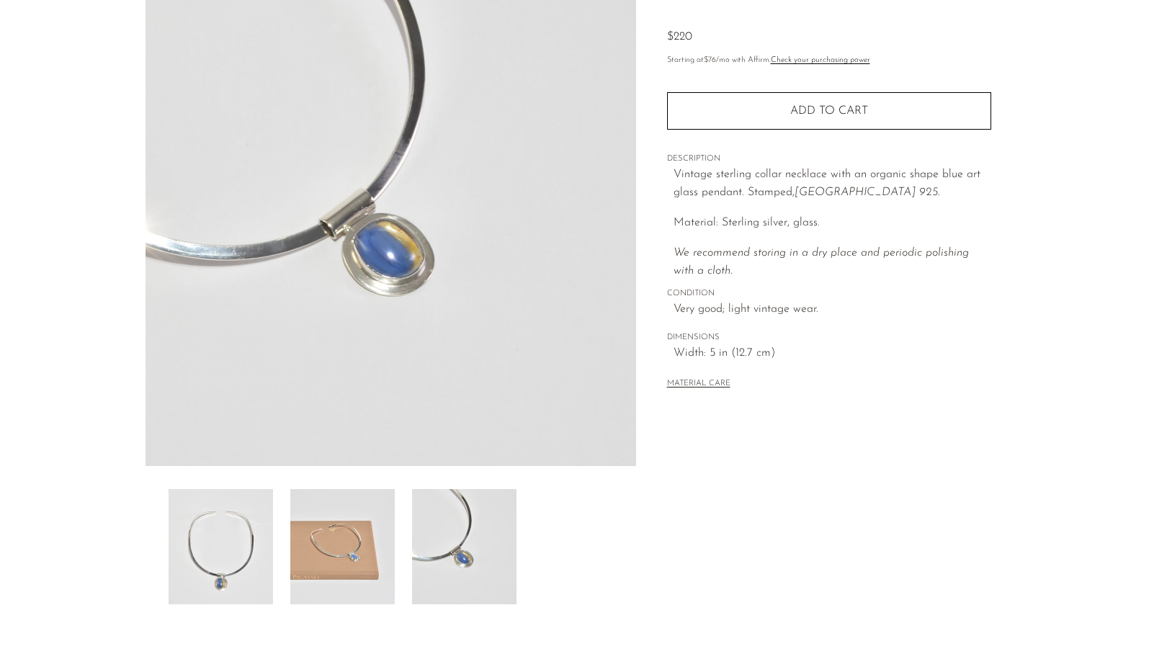
click at [244, 563] on img at bounding box center [221, 546] width 104 height 115
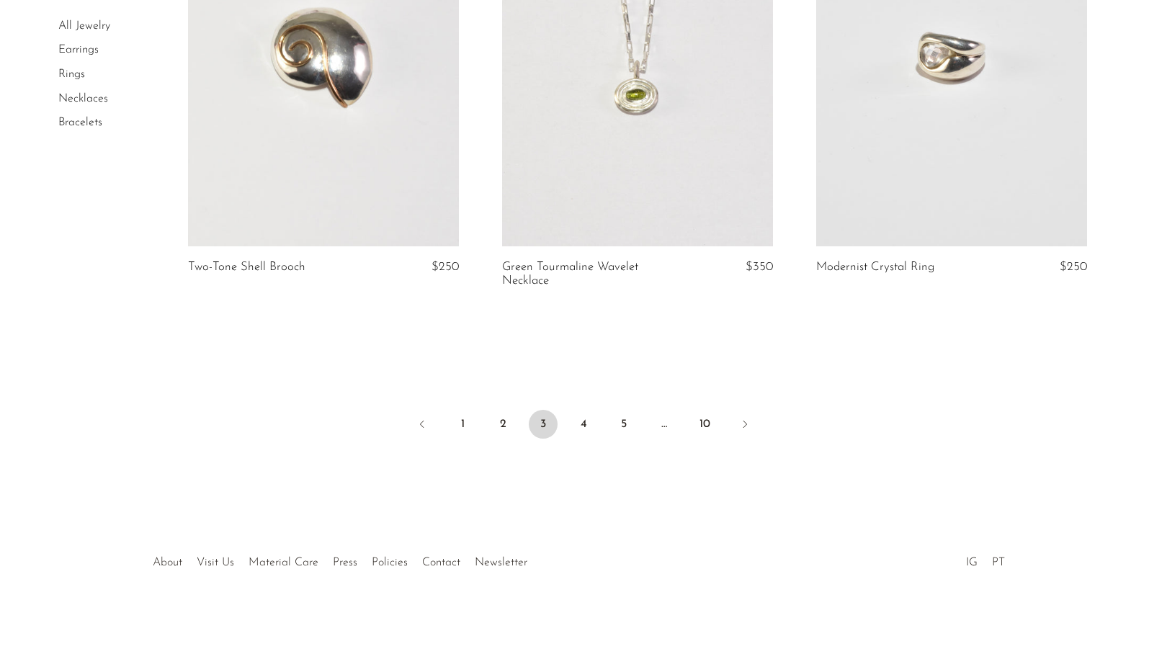
scroll to position [5177, 0]
click at [582, 414] on link "4" at bounding box center [583, 425] width 29 height 29
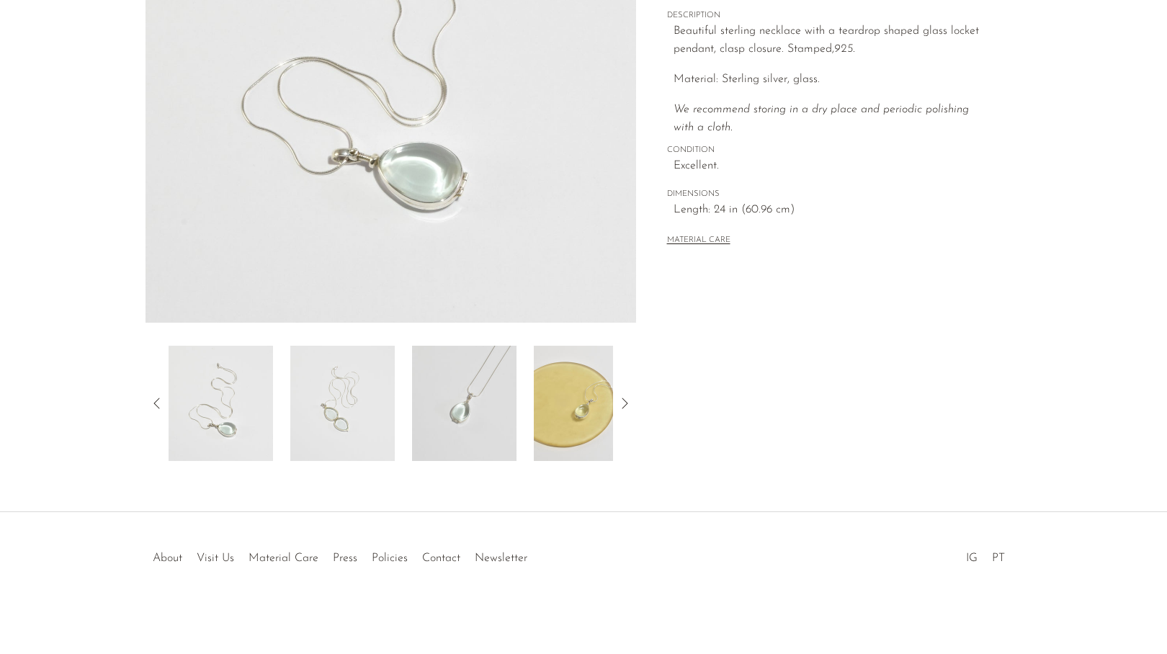
scroll to position [284, 0]
click at [563, 402] on img at bounding box center [586, 403] width 104 height 115
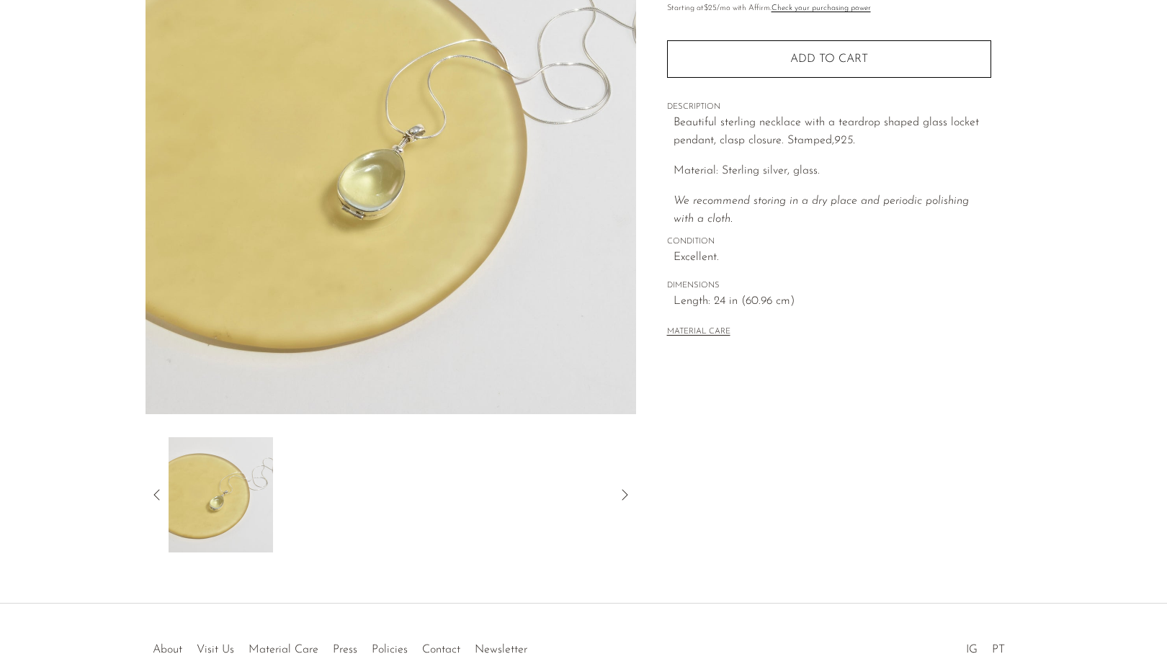
scroll to position [151, 0]
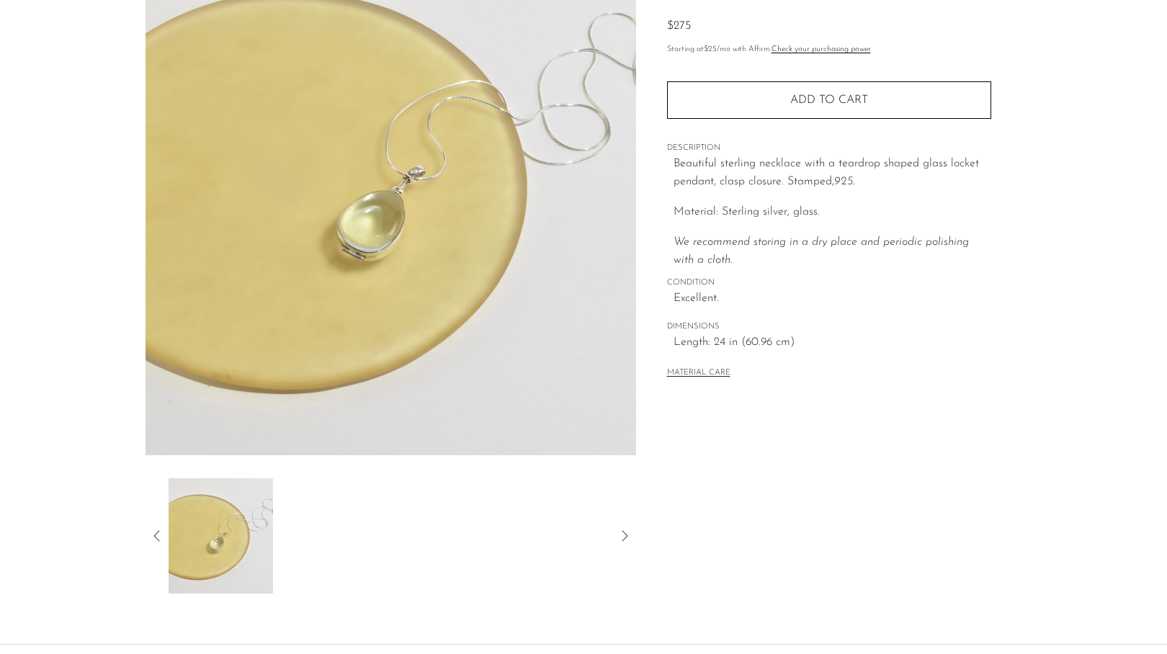
click at [163, 537] on icon at bounding box center [156, 535] width 17 height 17
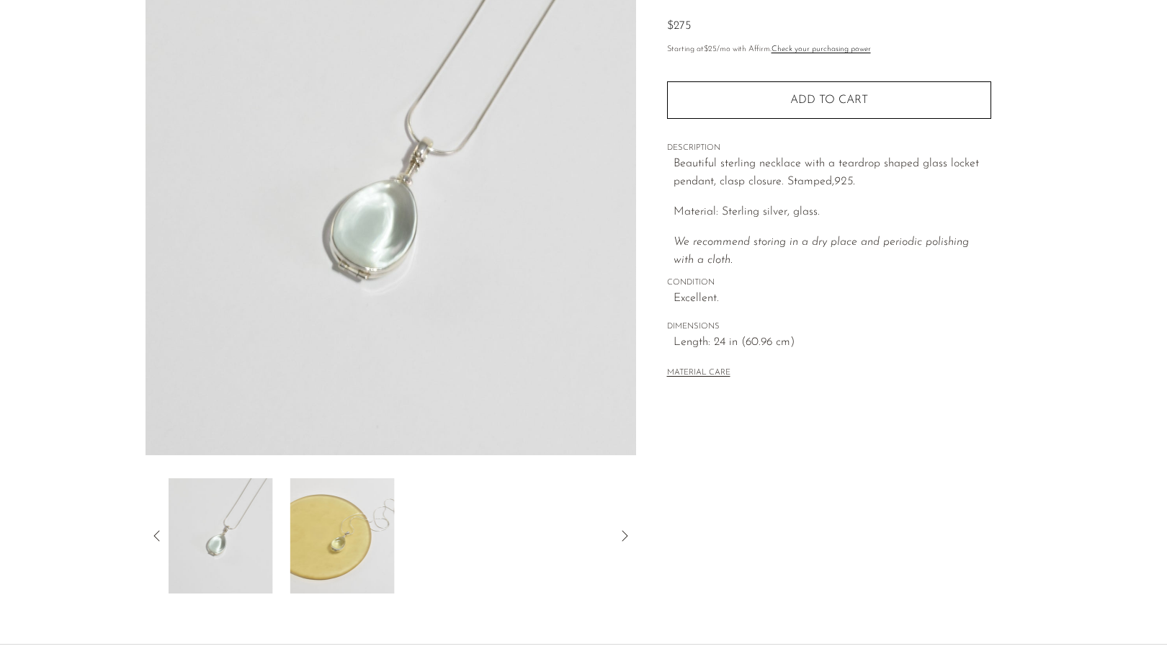
click at [163, 537] on icon at bounding box center [156, 535] width 17 height 17
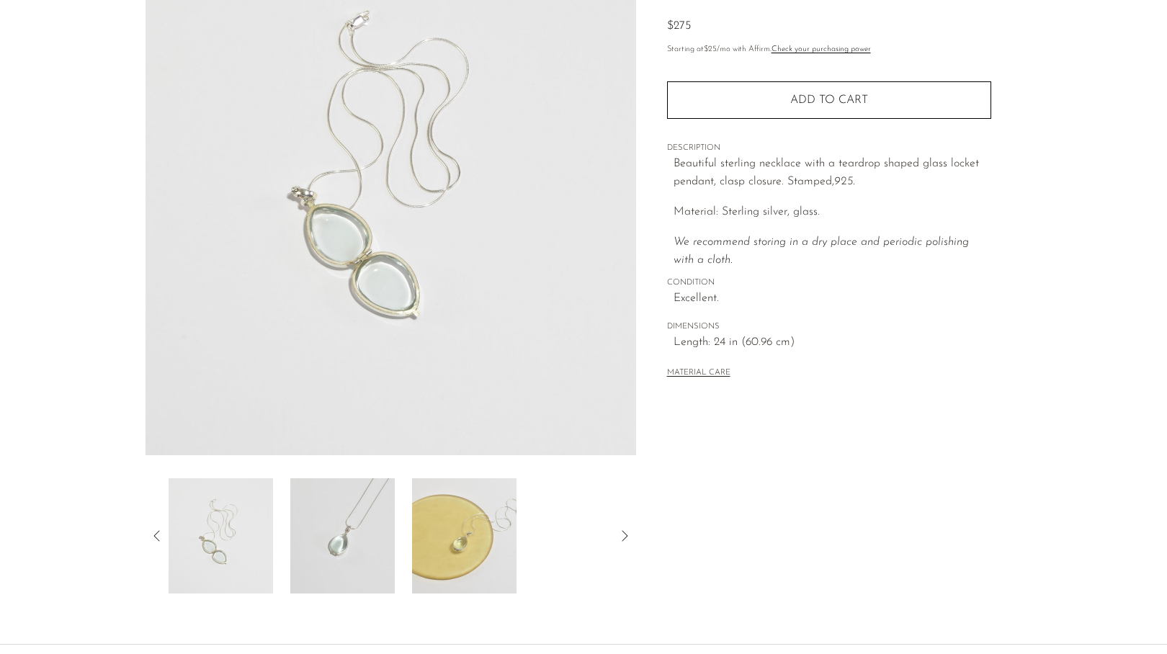
click at [227, 551] on img at bounding box center [221, 535] width 104 height 115
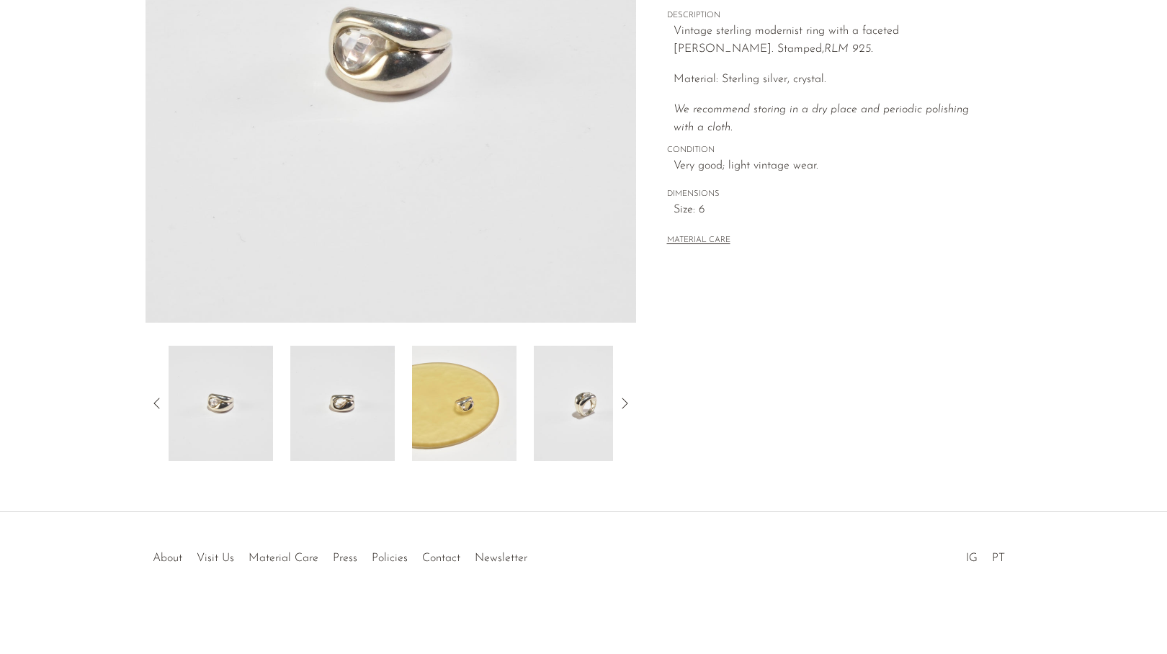
click at [504, 416] on img at bounding box center [464, 403] width 104 height 115
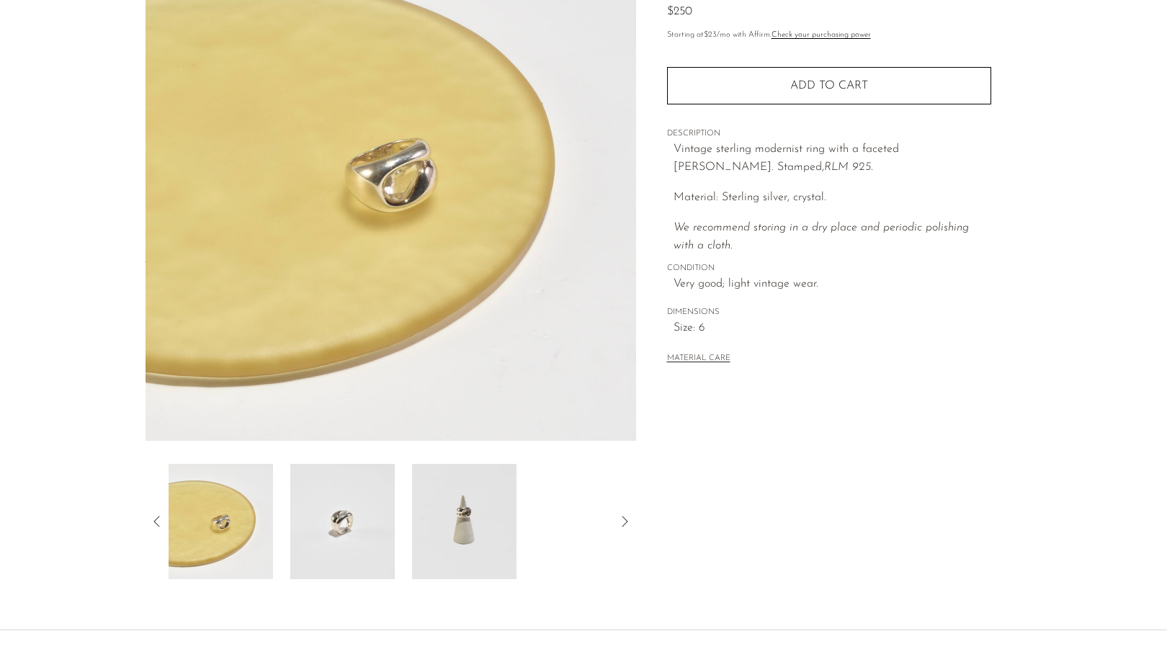
scroll to position [164, 0]
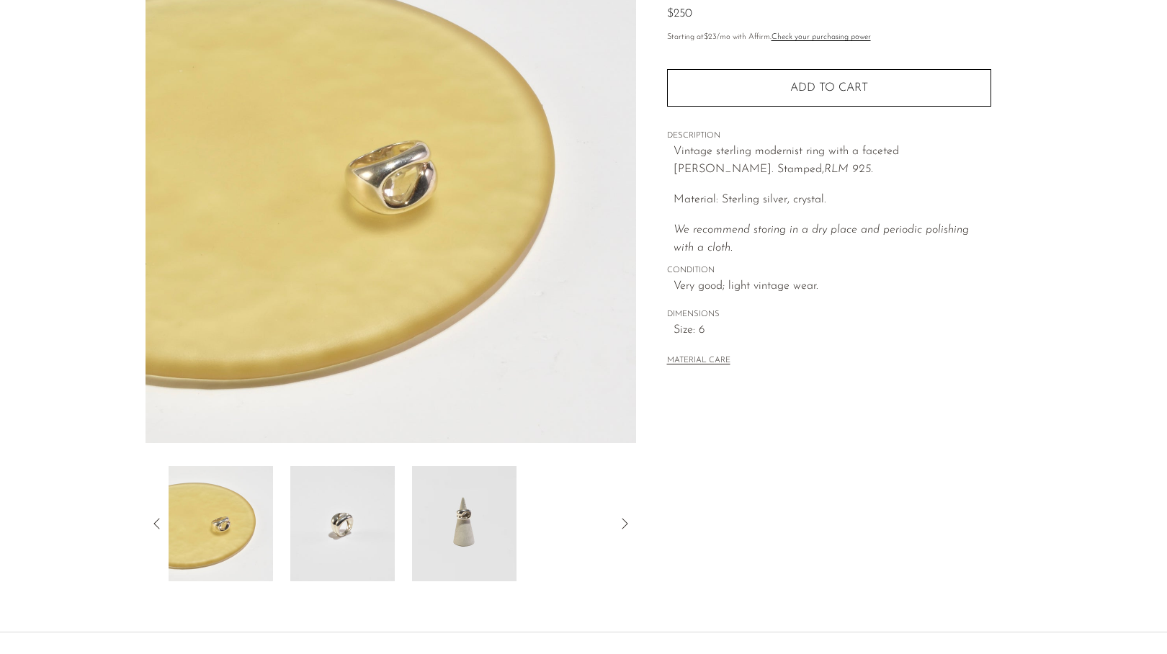
click at [441, 508] on img at bounding box center [464, 523] width 104 height 115
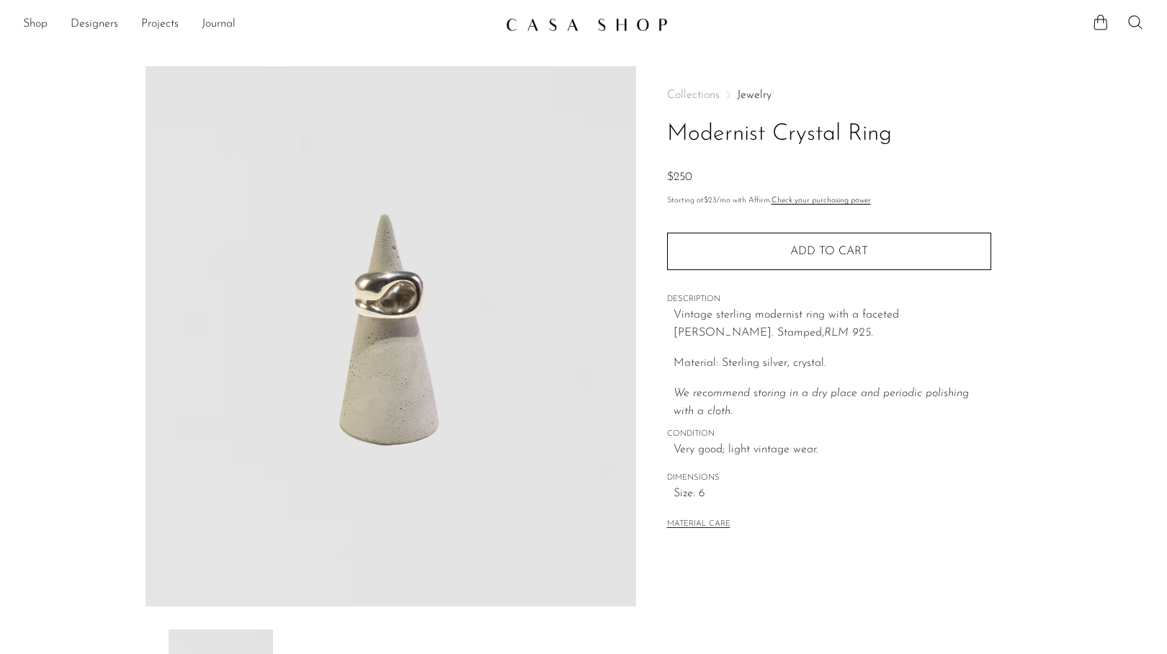
scroll to position [0, 0]
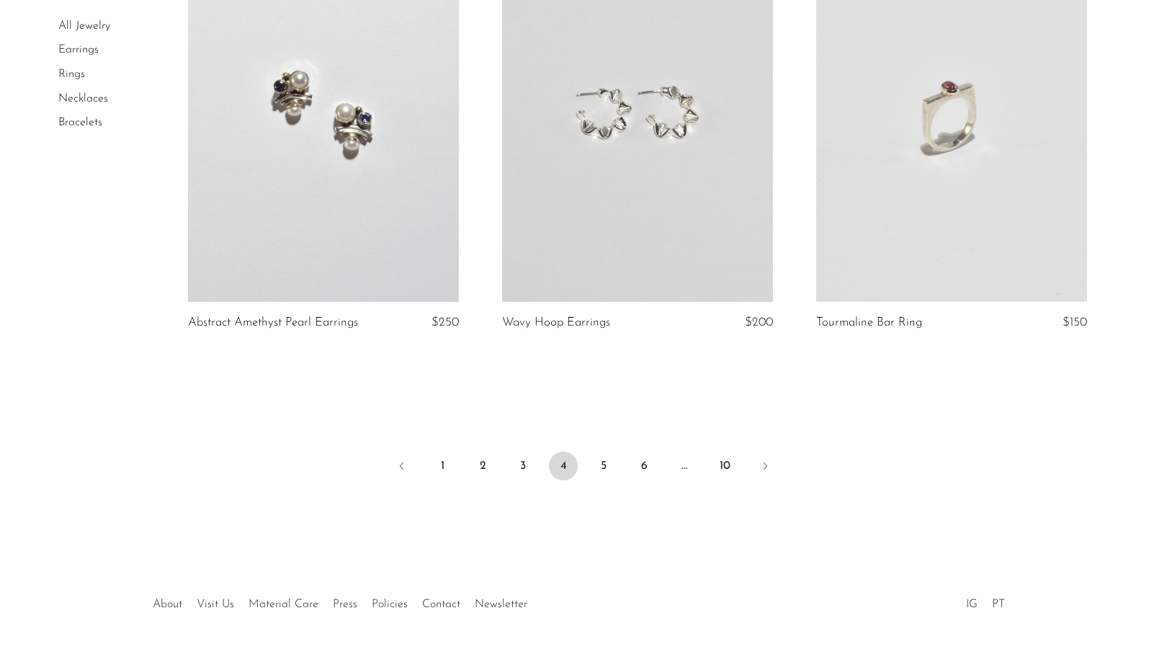
scroll to position [5144, 0]
click at [612, 468] on link "5" at bounding box center [603, 466] width 29 height 29
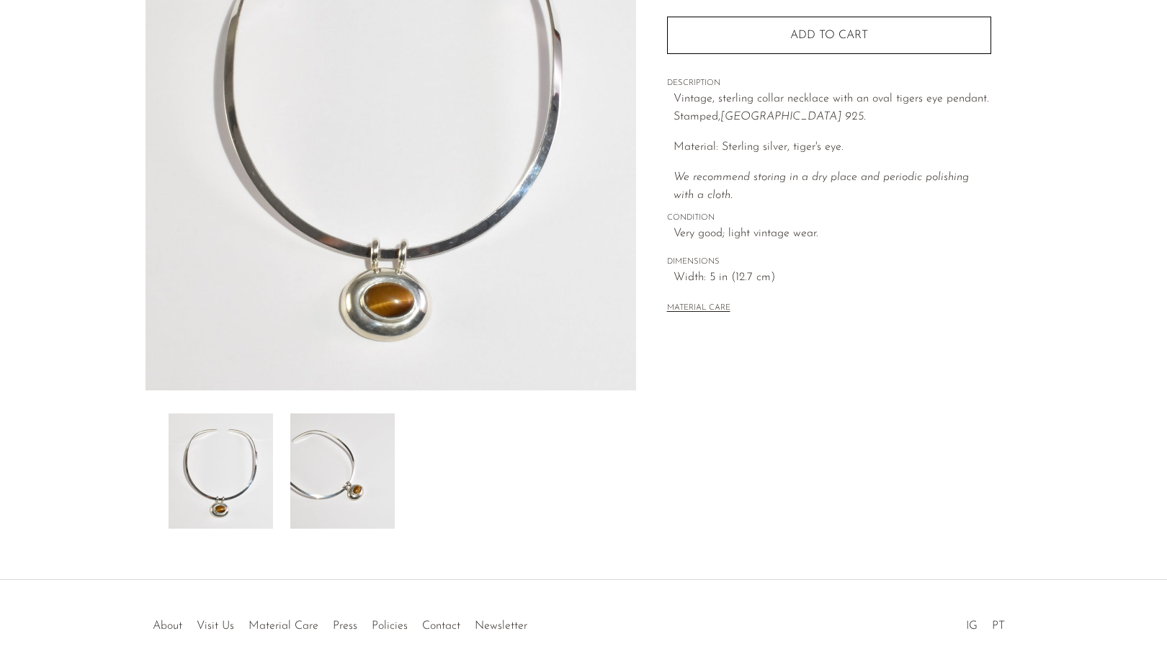
scroll to position [217, 0]
click at [335, 489] on img at bounding box center [342, 470] width 104 height 115
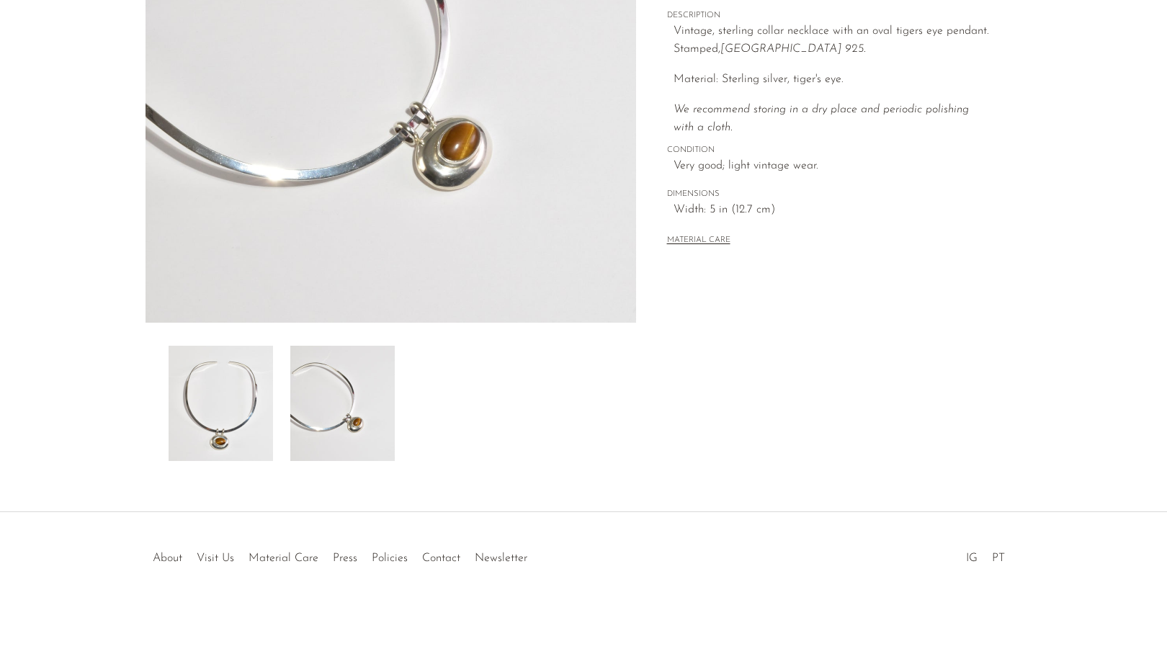
scroll to position [284, 0]
click at [391, 557] on link "Policies" at bounding box center [390, 559] width 36 height 12
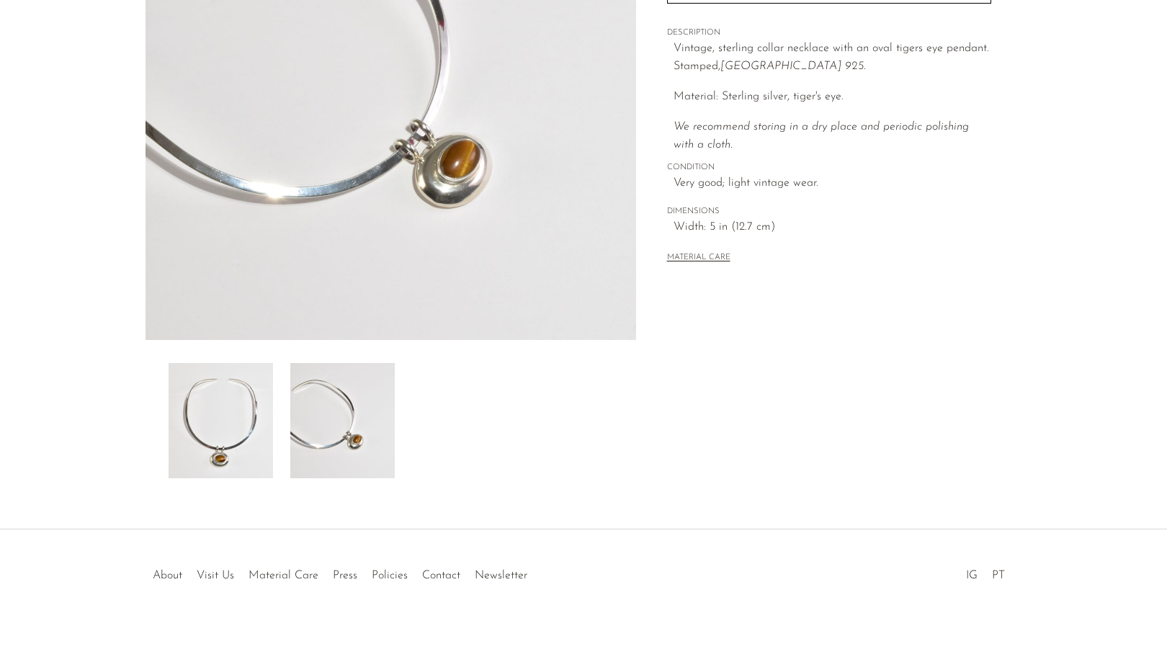
scroll to position [267, 0]
click at [347, 414] on img at bounding box center [342, 419] width 104 height 115
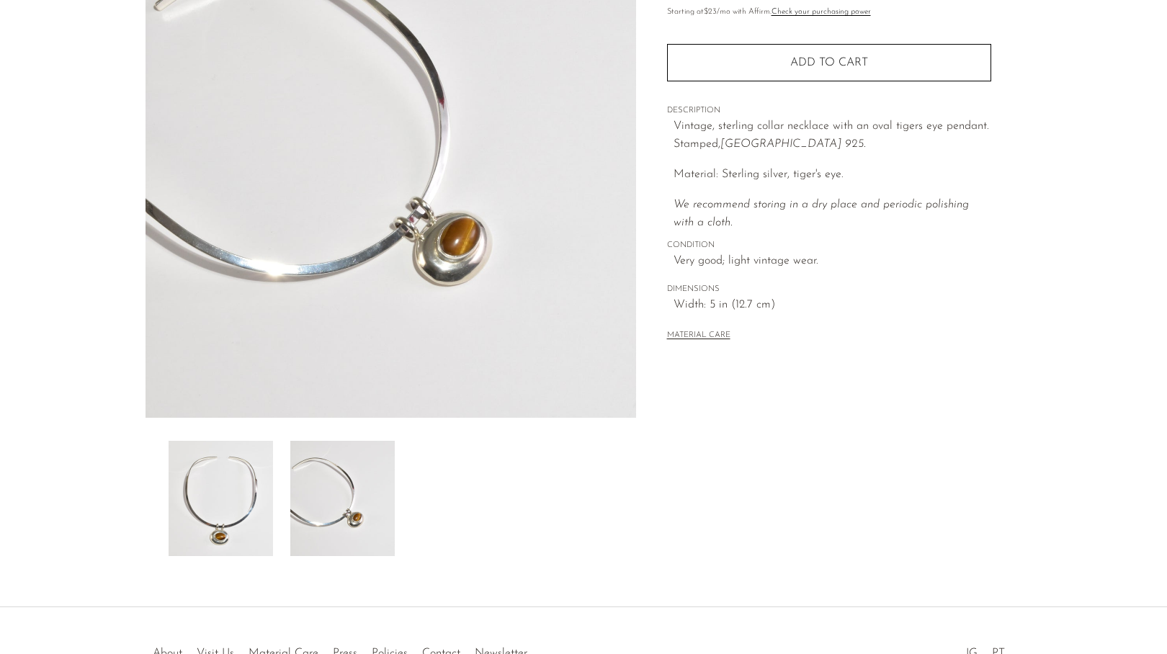
scroll to position [192, 0]
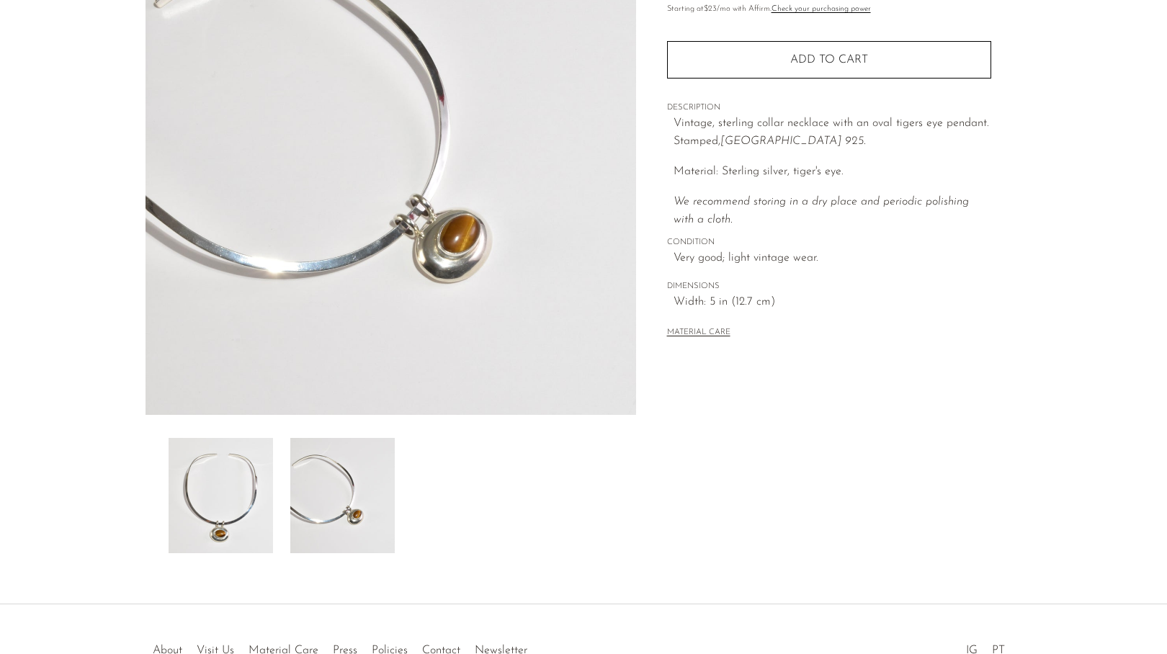
click at [337, 515] on img at bounding box center [342, 495] width 104 height 115
click at [264, 514] on img at bounding box center [221, 495] width 104 height 115
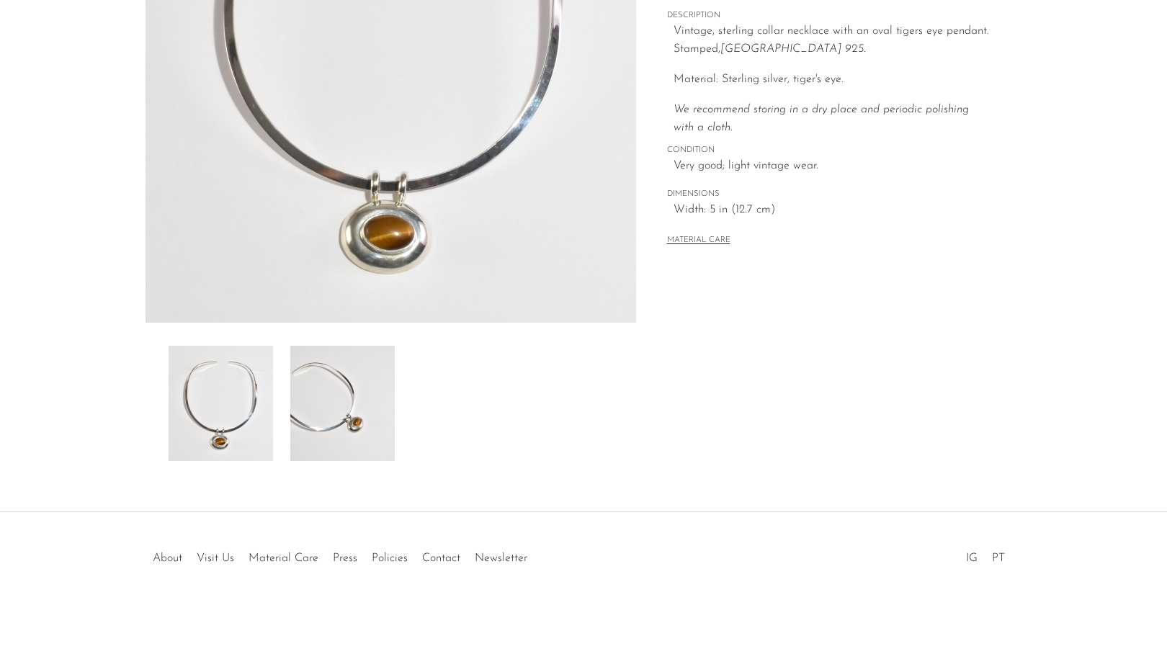
scroll to position [284, 0]
click at [223, 554] on link "Visit Us" at bounding box center [215, 559] width 37 height 12
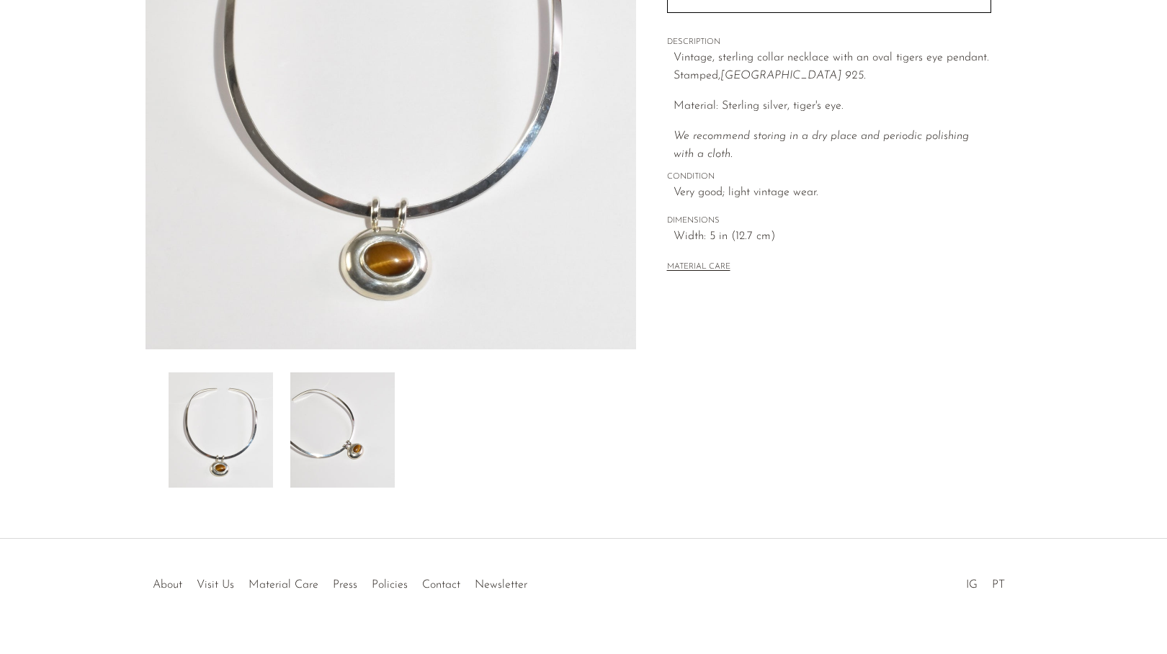
scroll to position [267, 0]
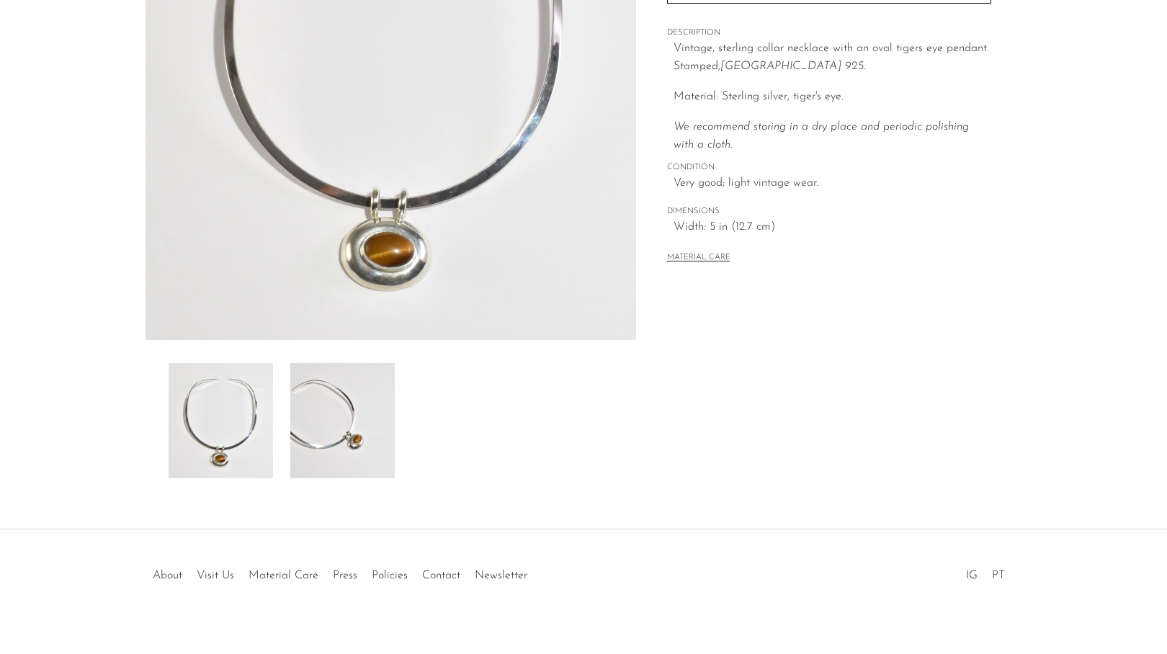
click at [339, 426] on img at bounding box center [342, 420] width 104 height 115
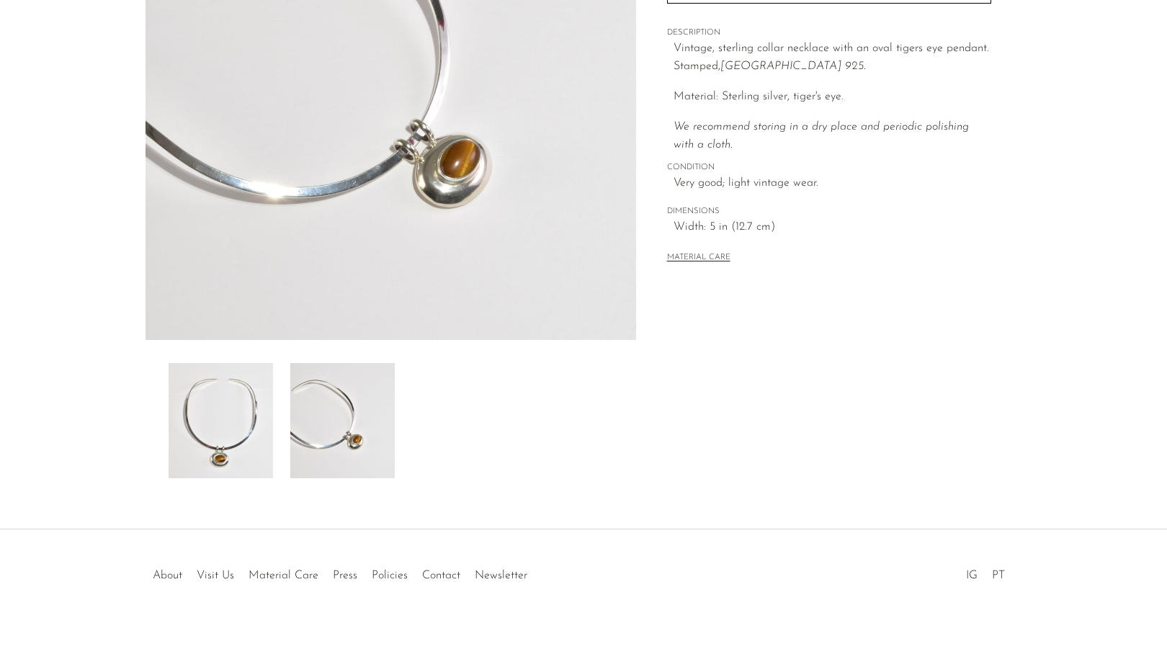
scroll to position [238, 0]
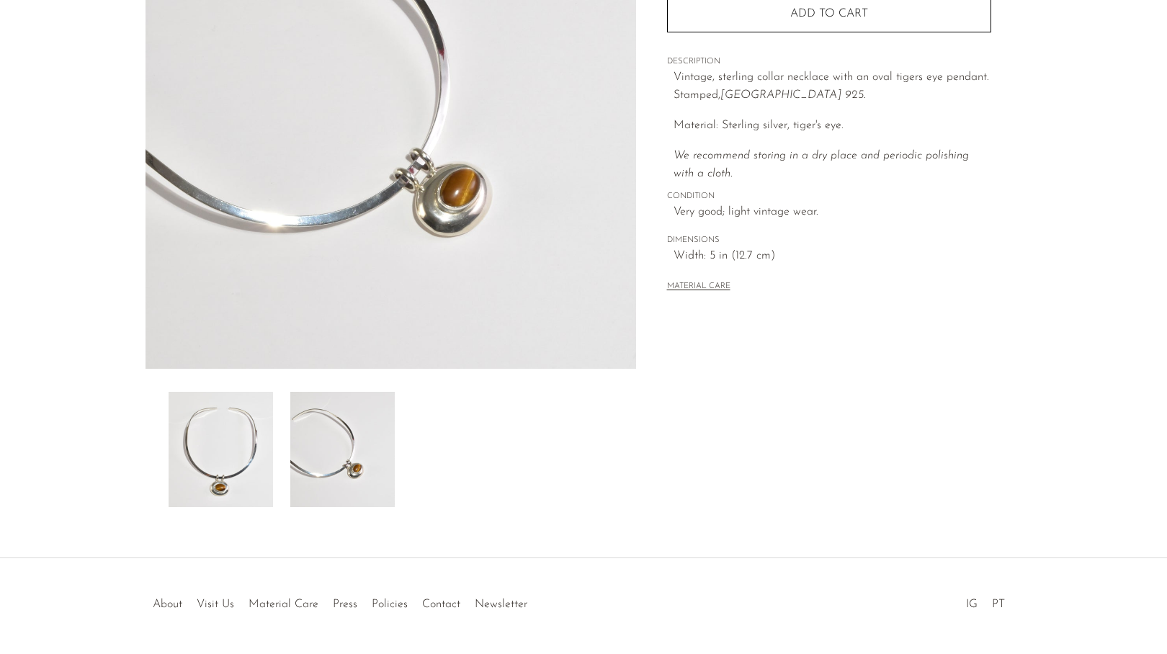
click at [250, 442] on img at bounding box center [221, 449] width 104 height 115
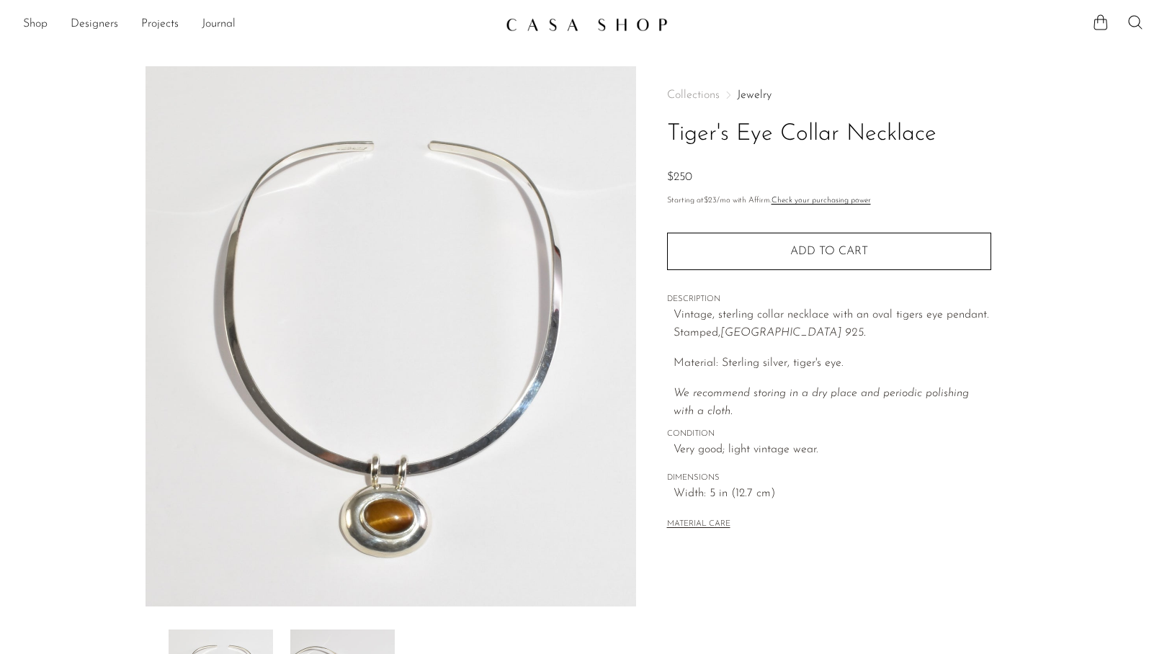
scroll to position [0, 0]
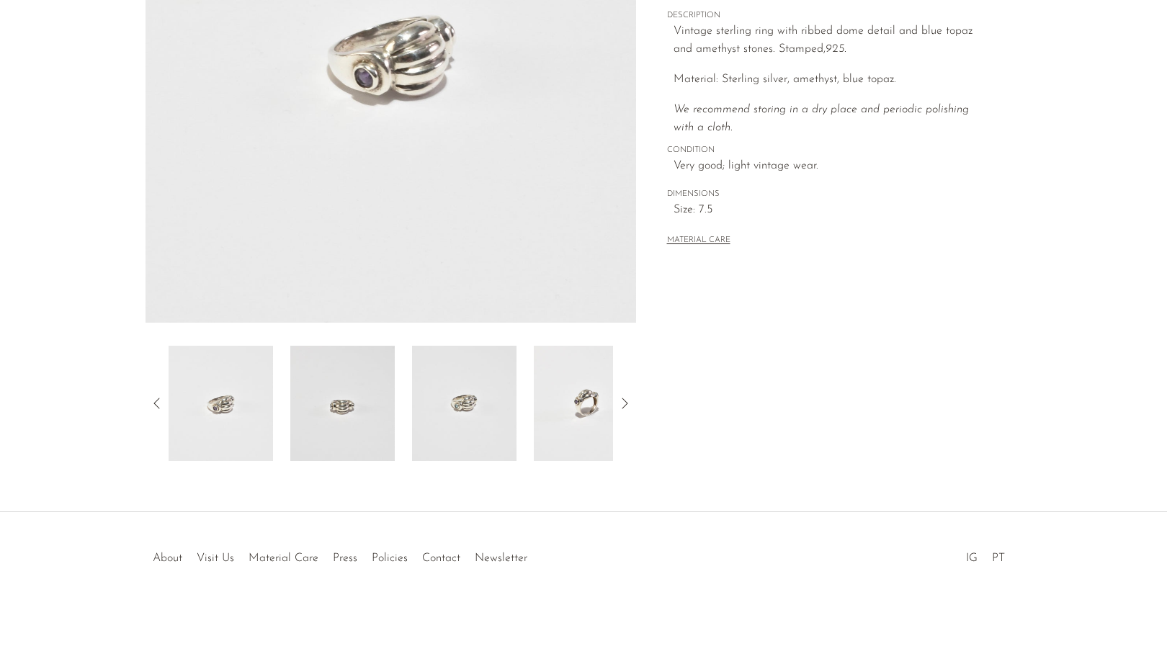
click at [461, 397] on img at bounding box center [464, 403] width 104 height 115
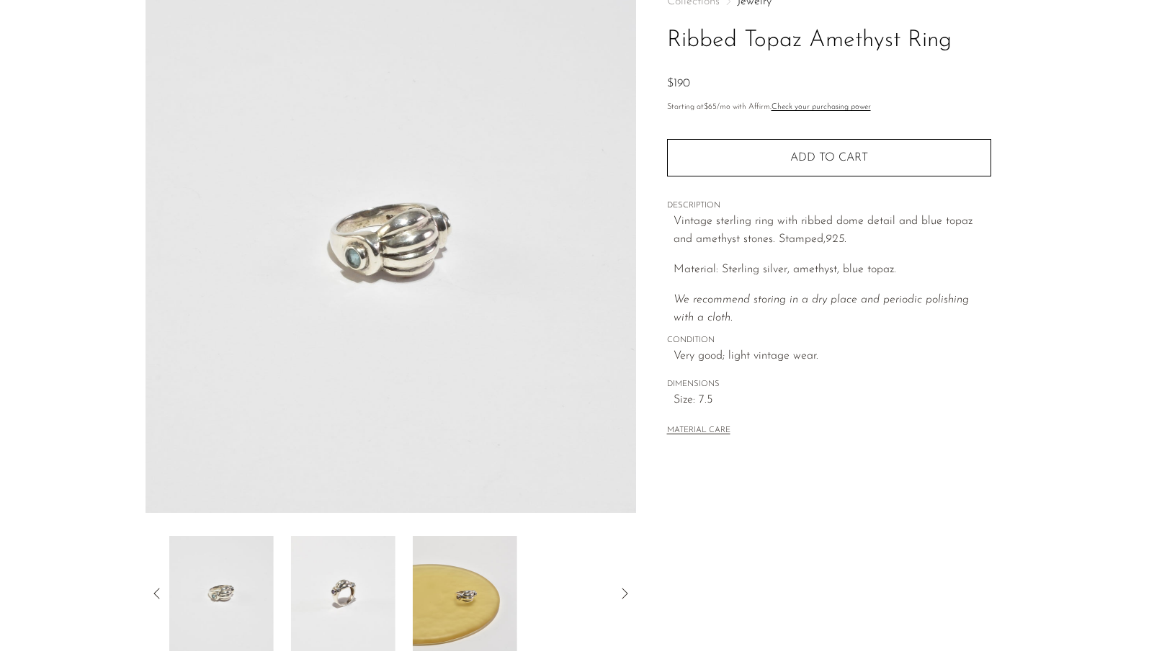
scroll to position [92, 0]
click at [471, 587] on img at bounding box center [464, 595] width 104 height 115
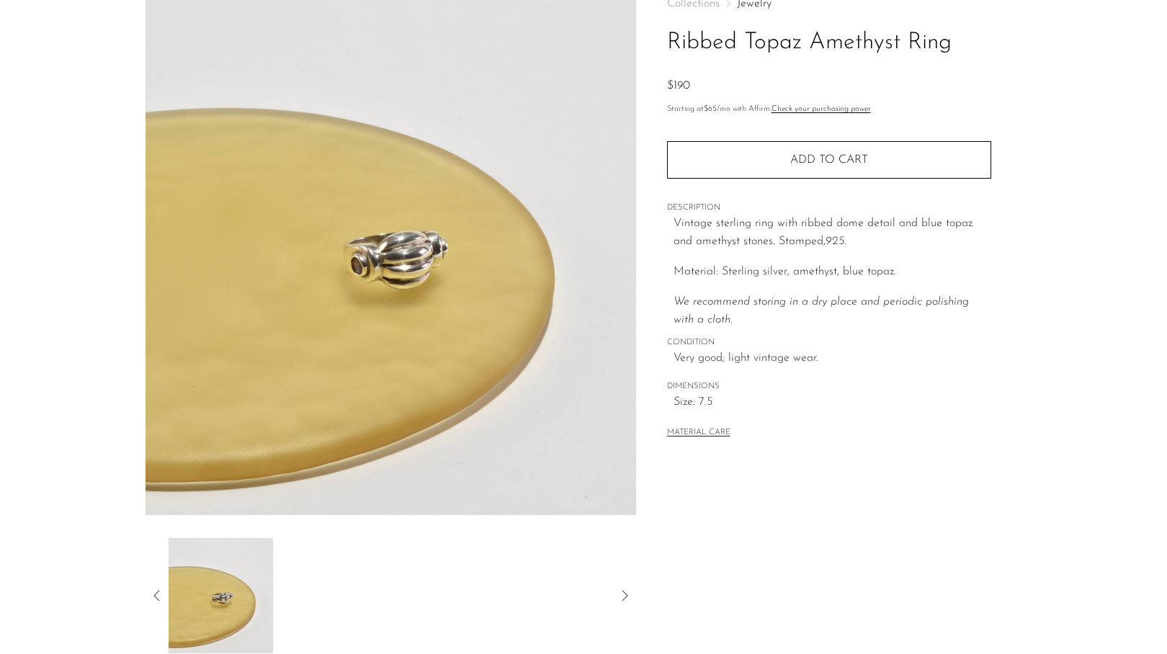
scroll to position [0, 0]
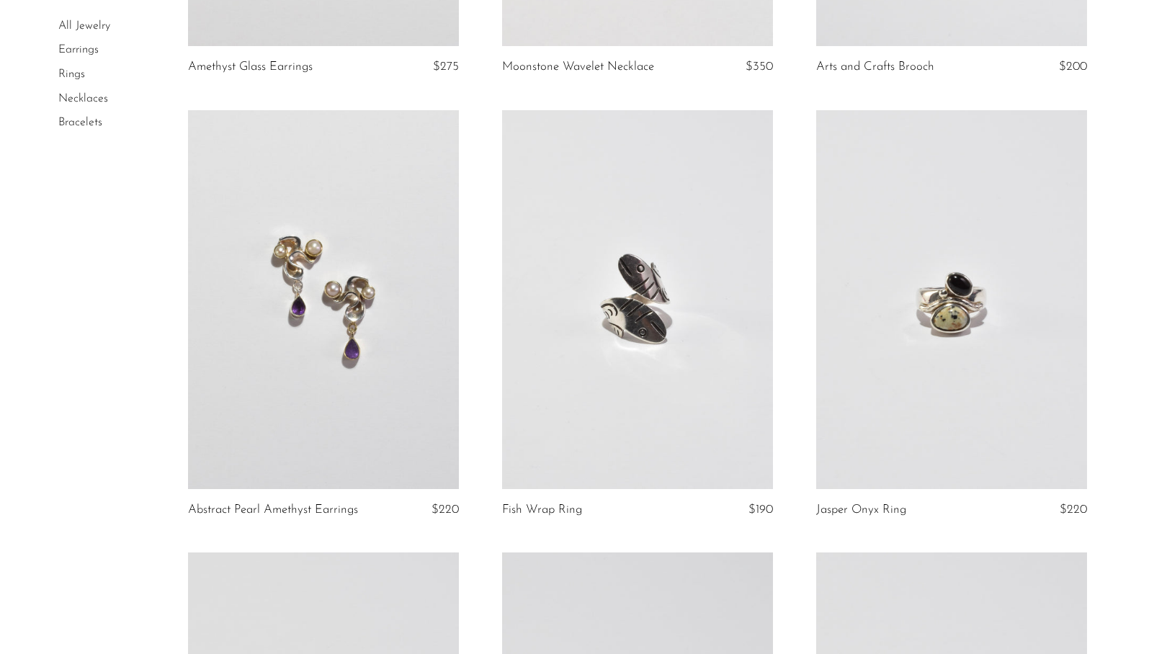
scroll to position [3625, 0]
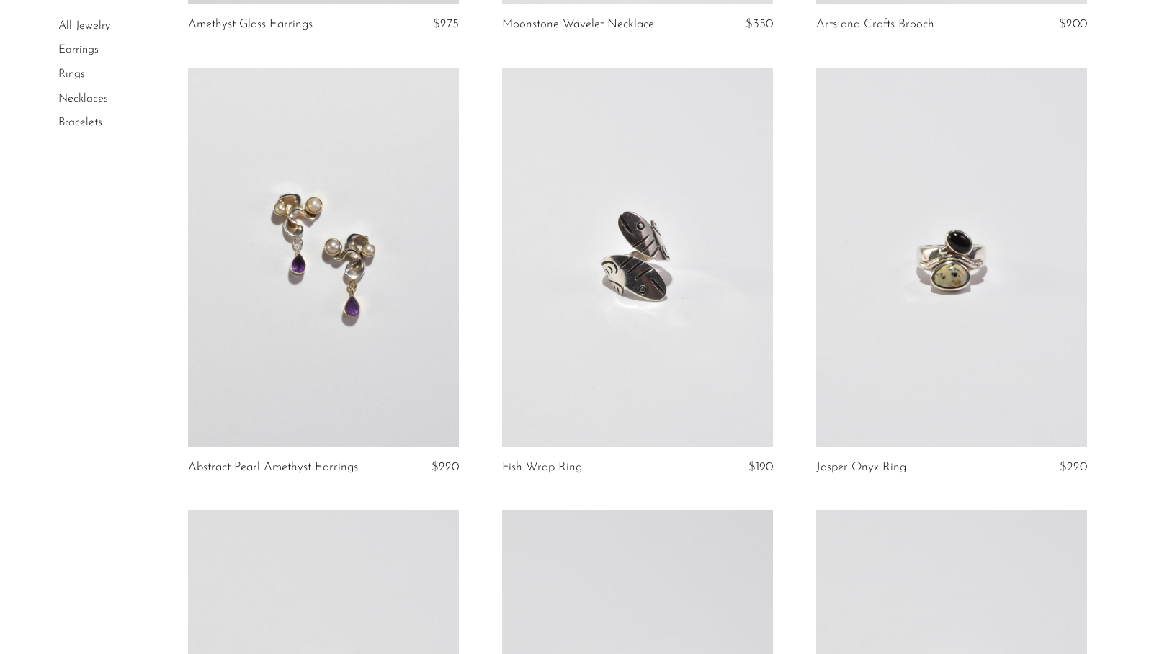
click at [787, 300] on article "Fish Wrap Ring $190" at bounding box center [638, 289] width 314 height 443
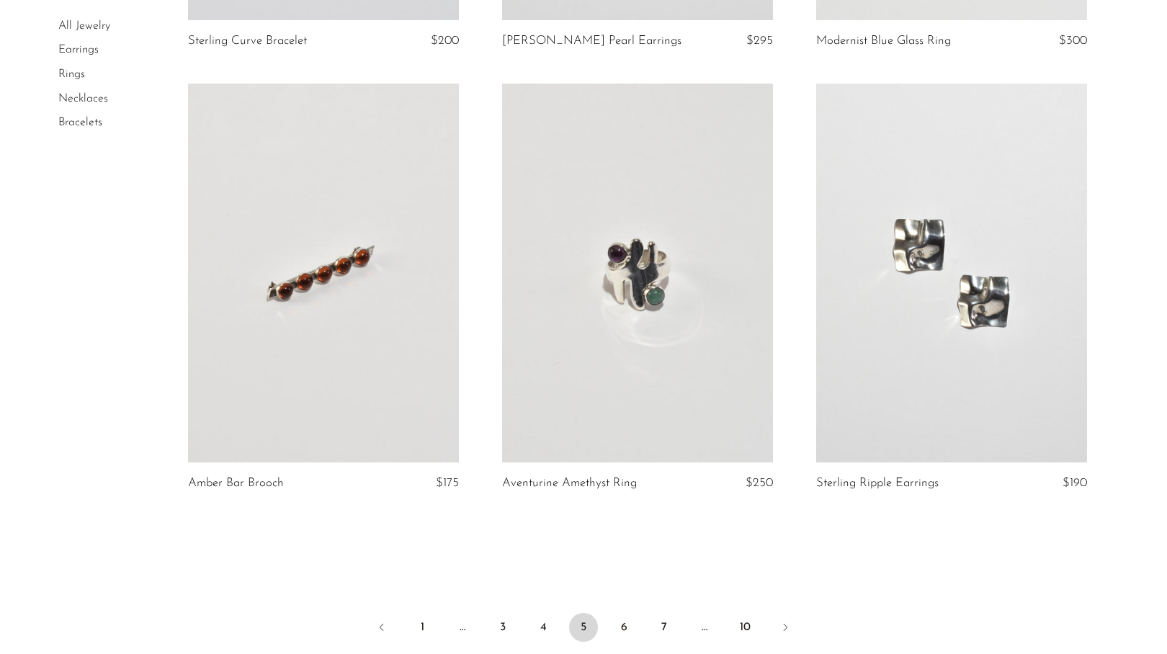
scroll to position [5070, 0]
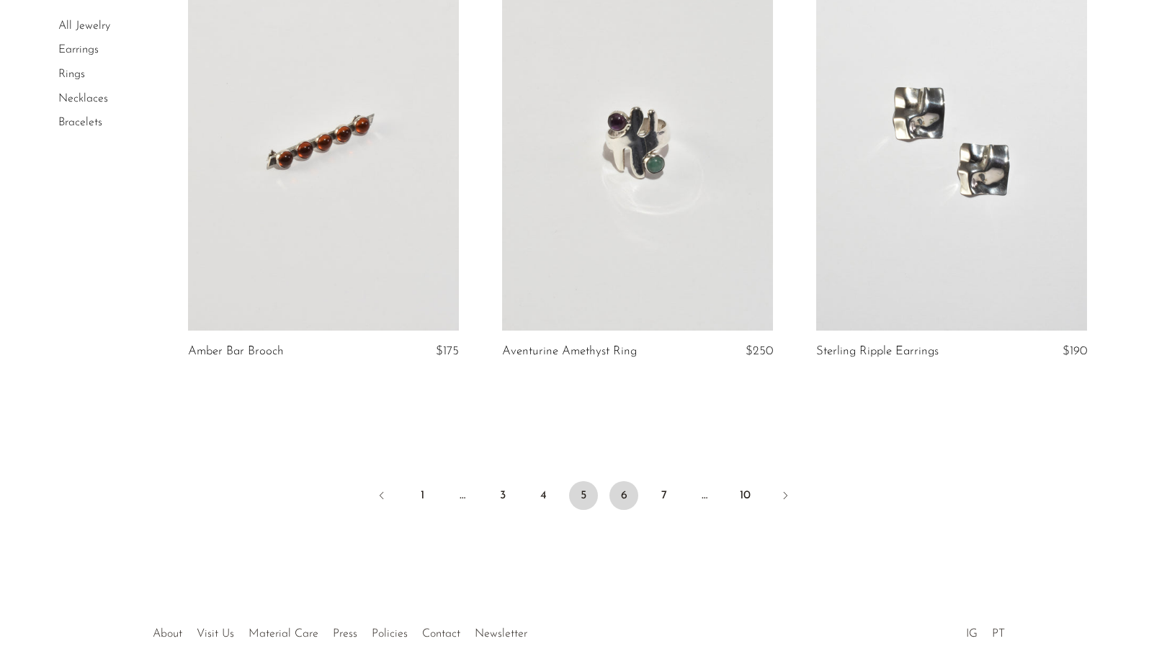
click at [622, 493] on link "6" at bounding box center [624, 495] width 29 height 29
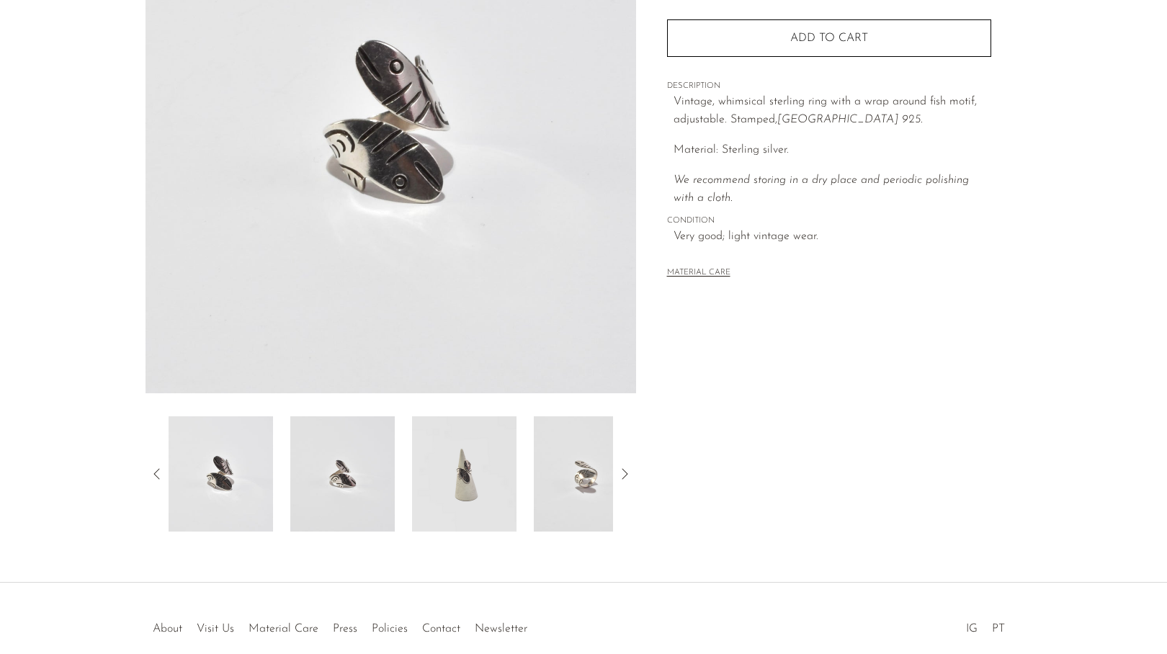
scroll to position [243, 0]
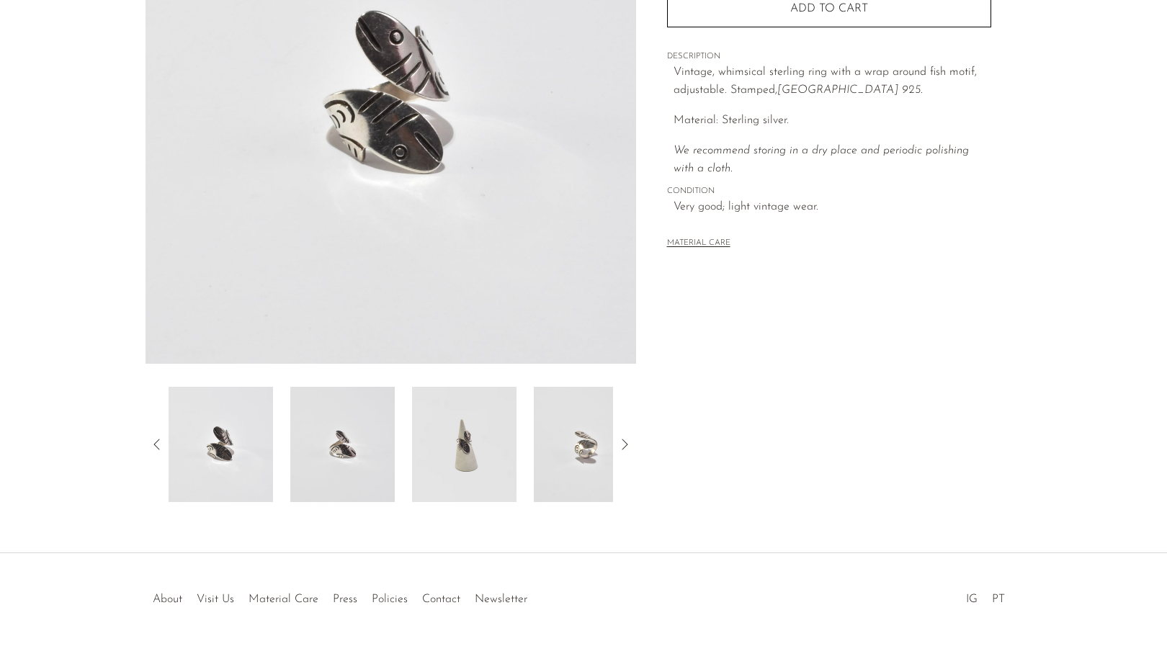
click at [362, 460] on img at bounding box center [342, 444] width 104 height 115
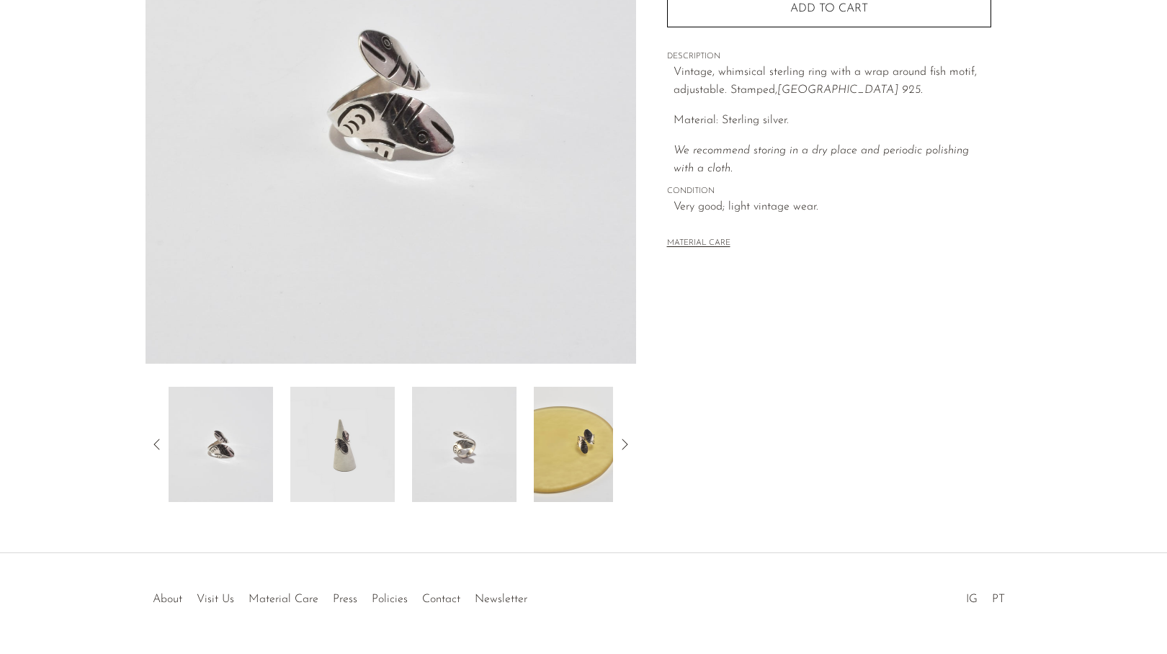
click at [342, 464] on img at bounding box center [342, 444] width 104 height 115
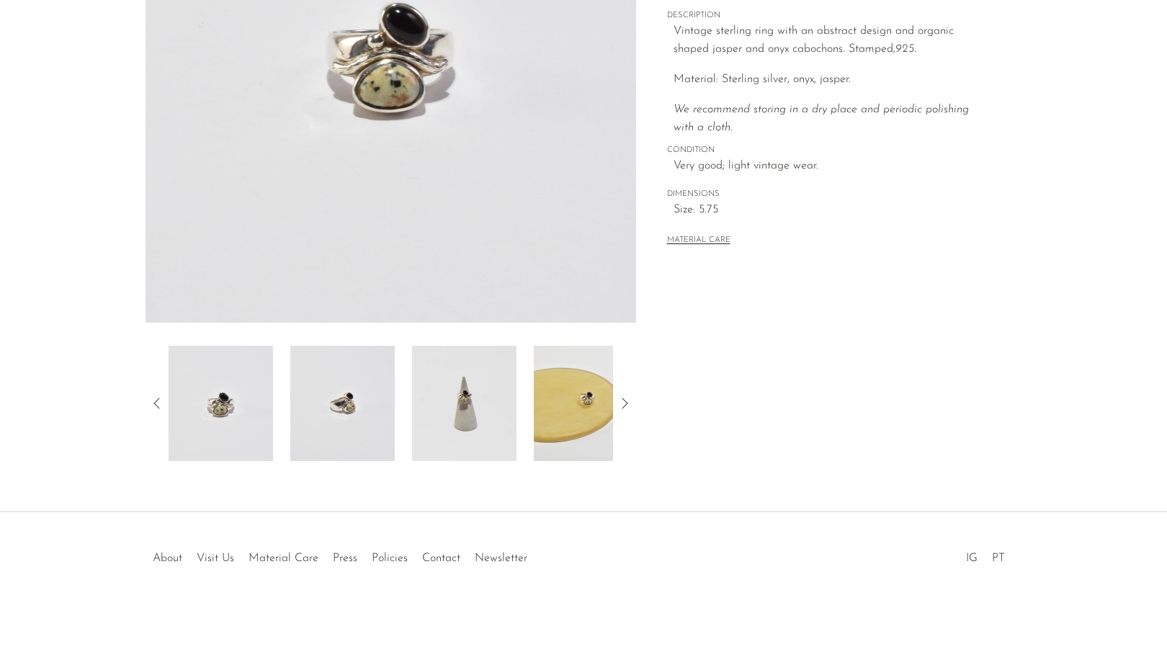
click at [483, 438] on img at bounding box center [464, 403] width 104 height 115
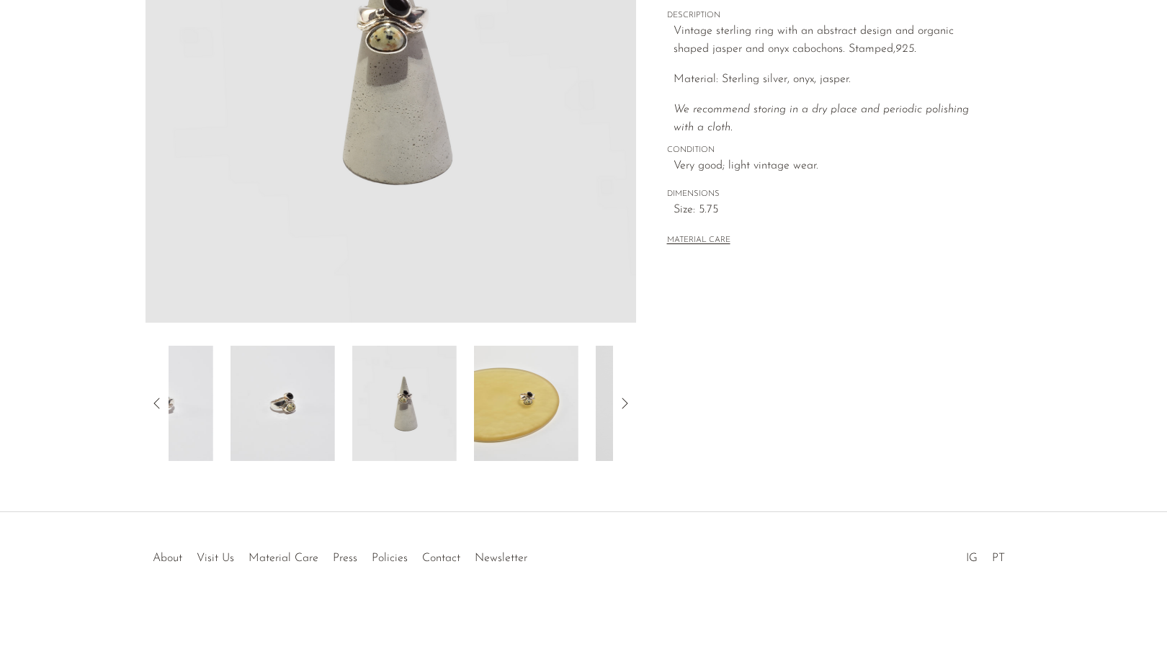
scroll to position [284, 0]
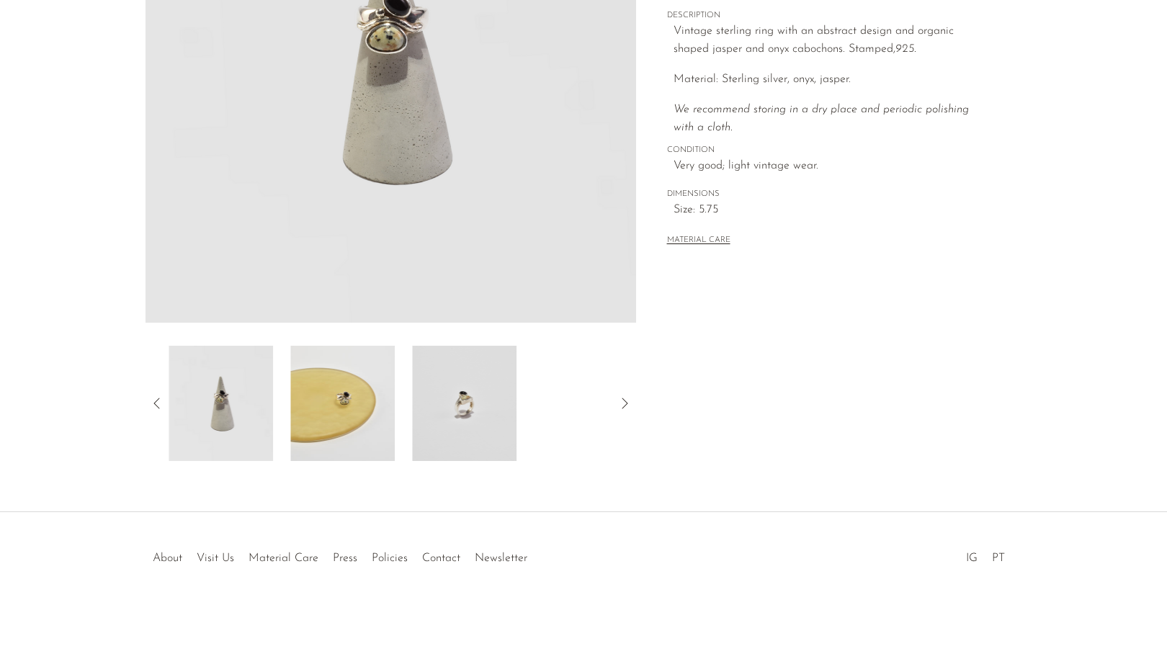
click at [429, 430] on img at bounding box center [464, 403] width 104 height 115
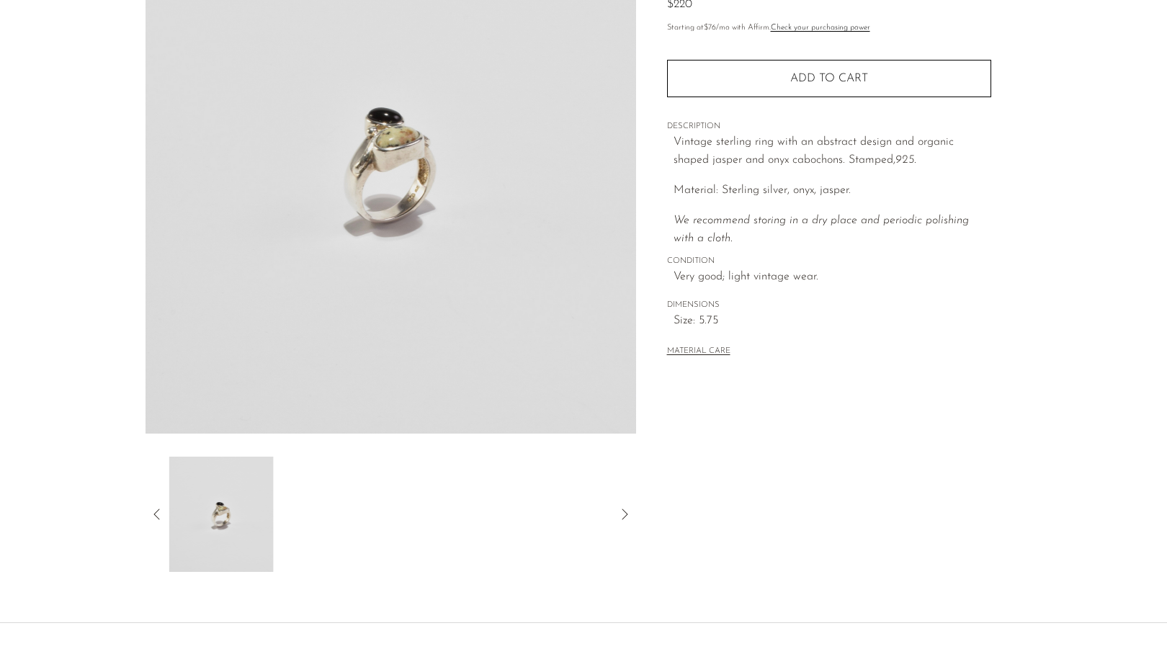
scroll to position [159, 0]
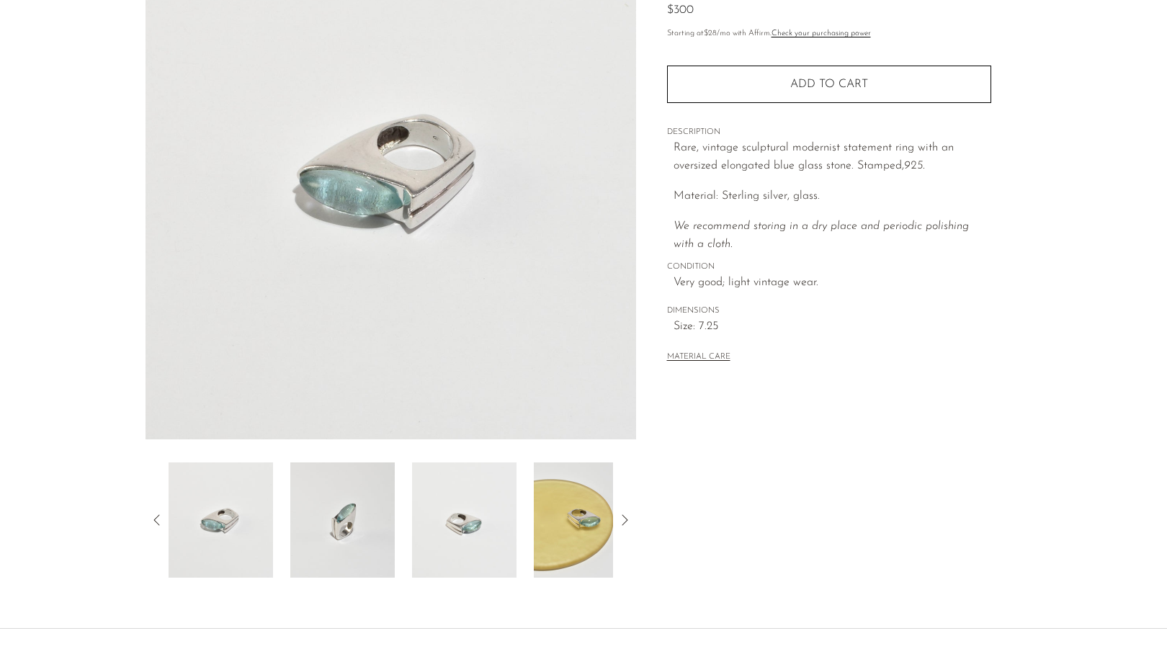
scroll to position [168, 0]
click at [448, 488] on img at bounding box center [464, 519] width 104 height 115
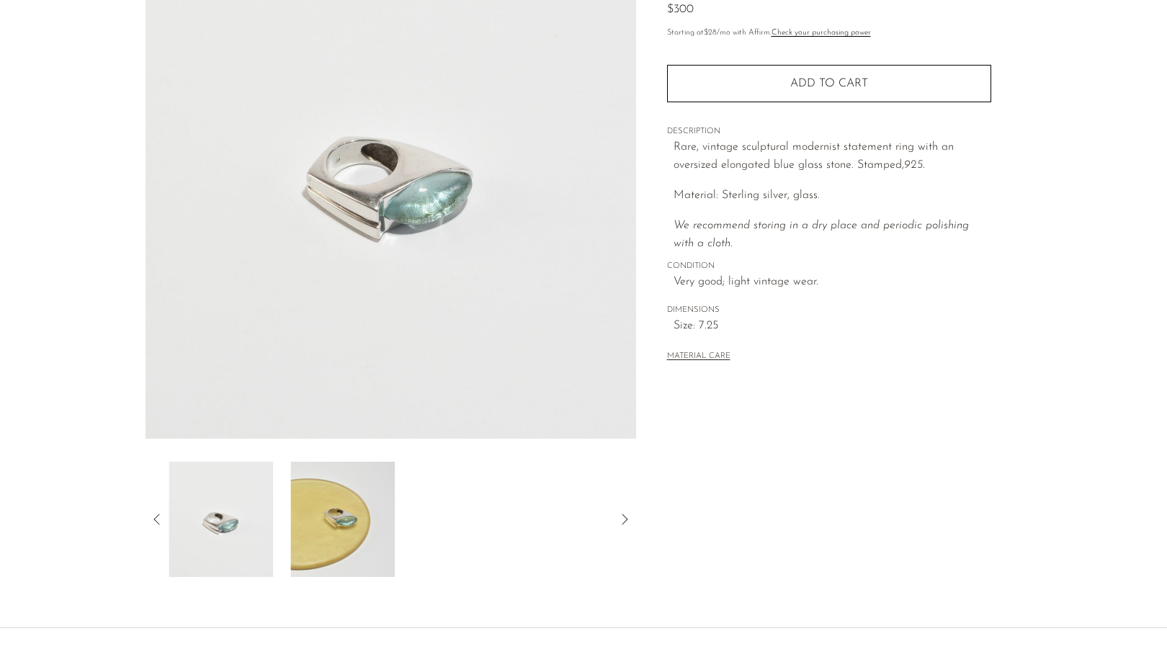
click at [299, 530] on img at bounding box center [342, 519] width 104 height 115
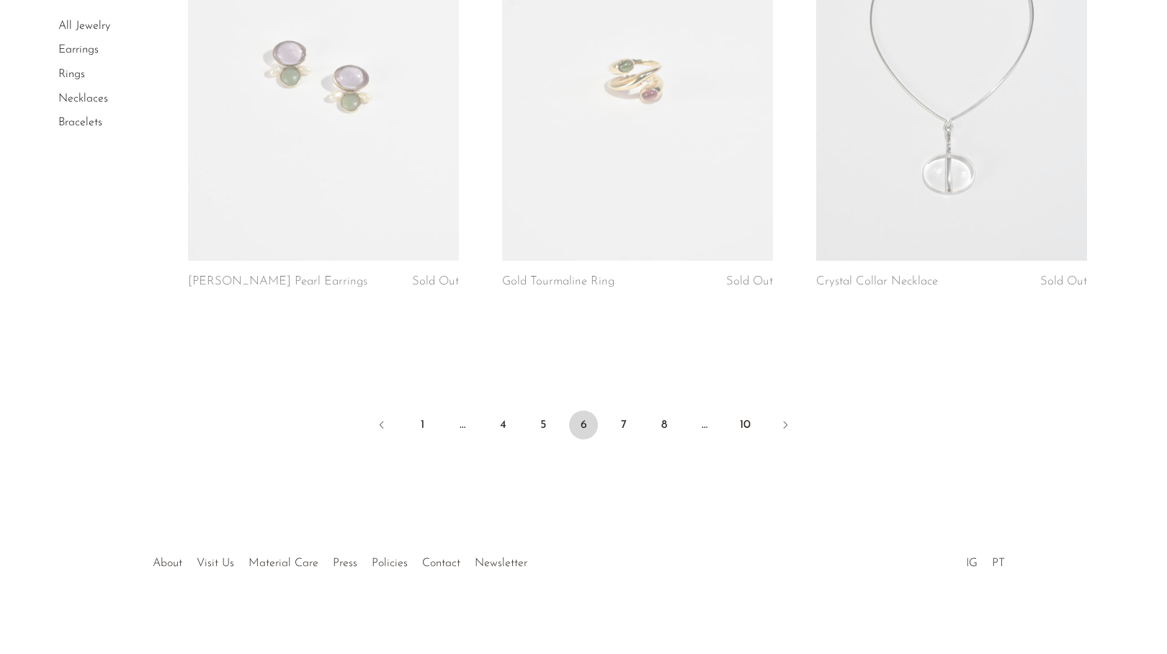
scroll to position [5217, 0]
click at [625, 420] on link "7" at bounding box center [624, 425] width 29 height 29
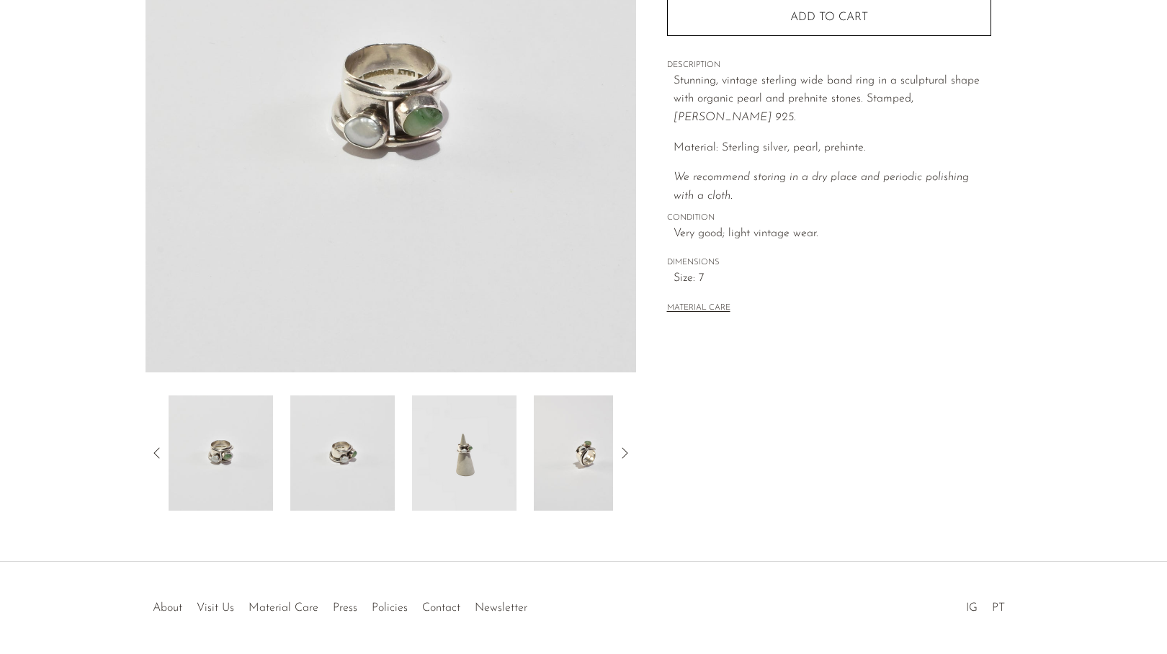
scroll to position [235, 0]
click at [361, 468] on img at bounding box center [342, 452] width 104 height 115
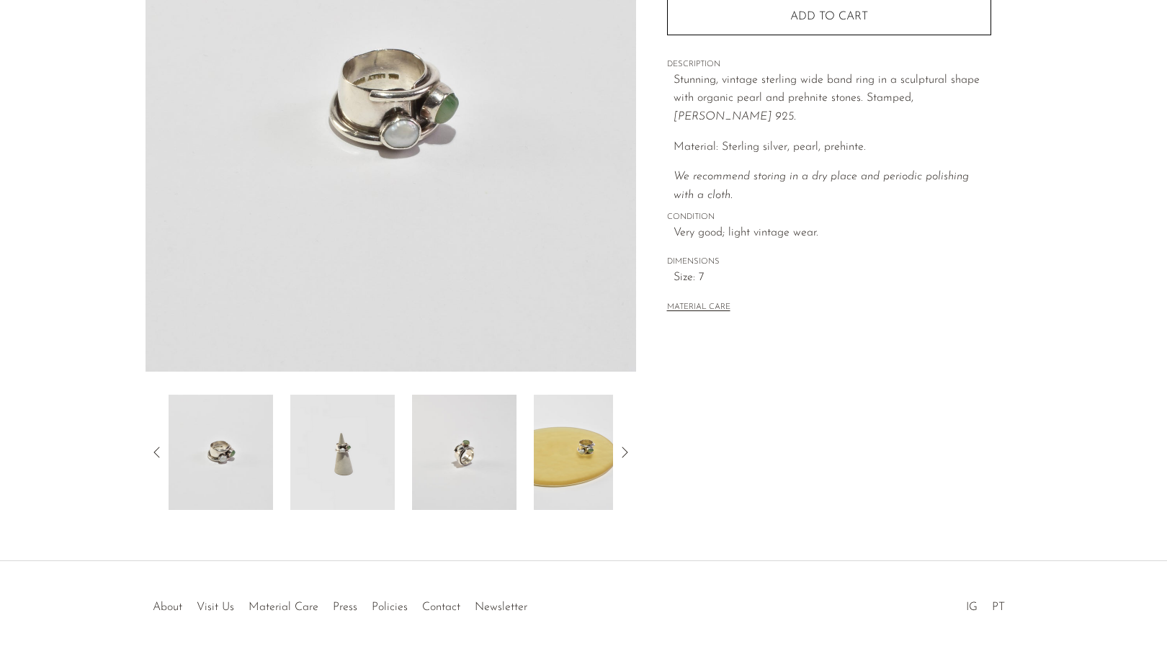
click at [425, 466] on img at bounding box center [464, 452] width 104 height 115
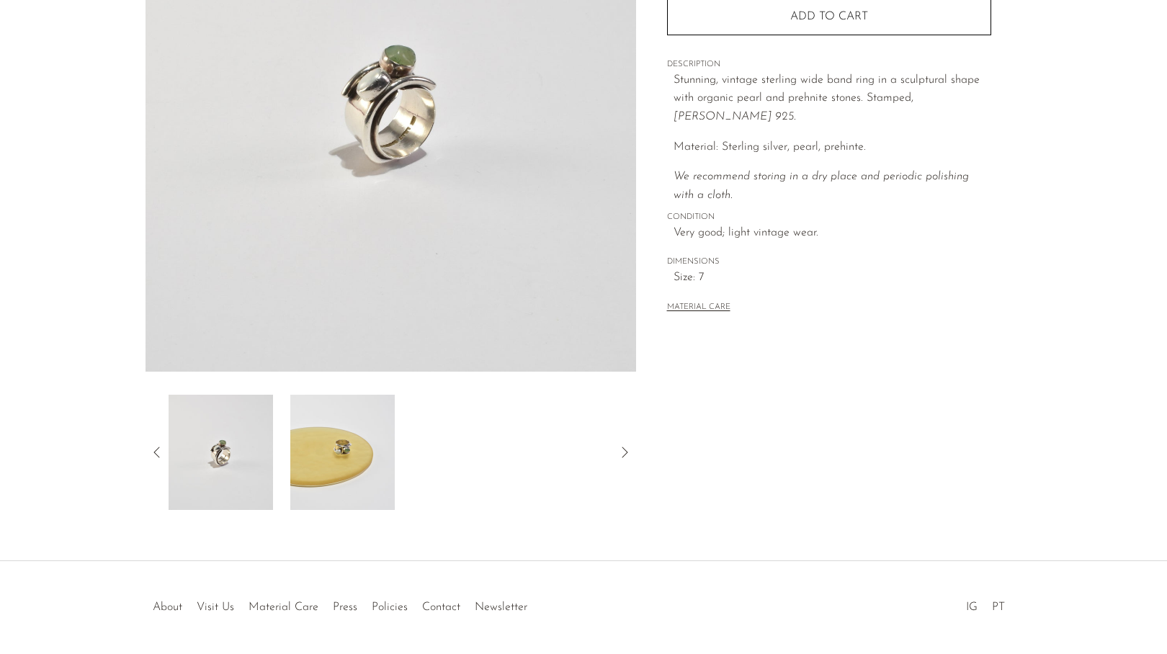
click at [315, 463] on img at bounding box center [342, 452] width 104 height 115
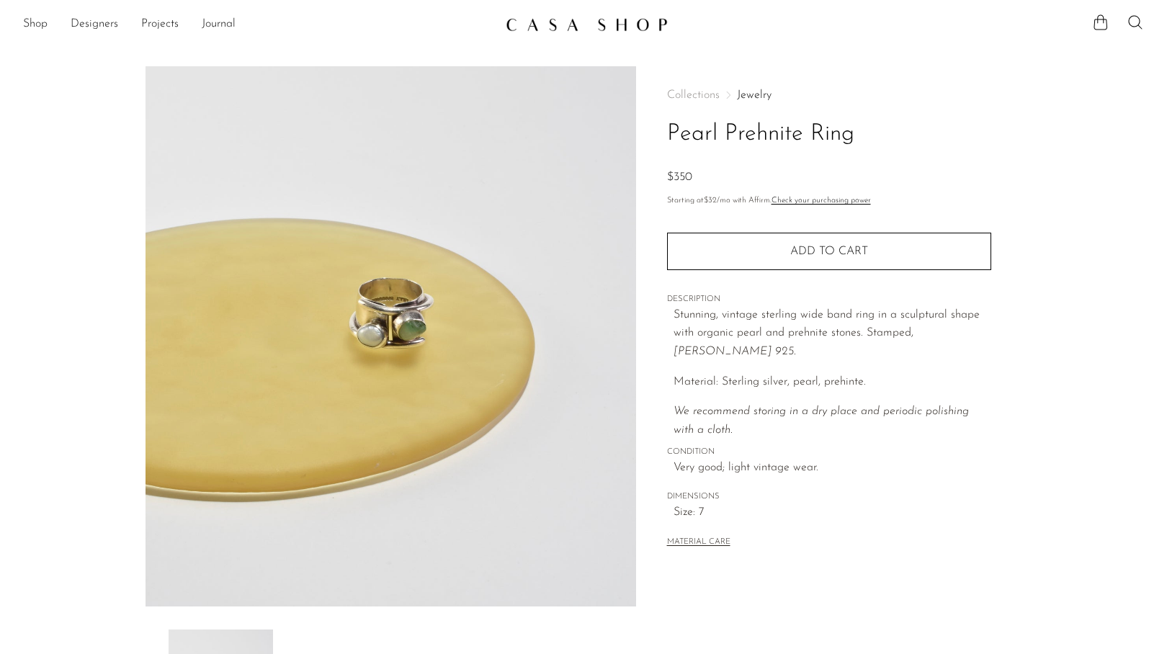
scroll to position [0, 0]
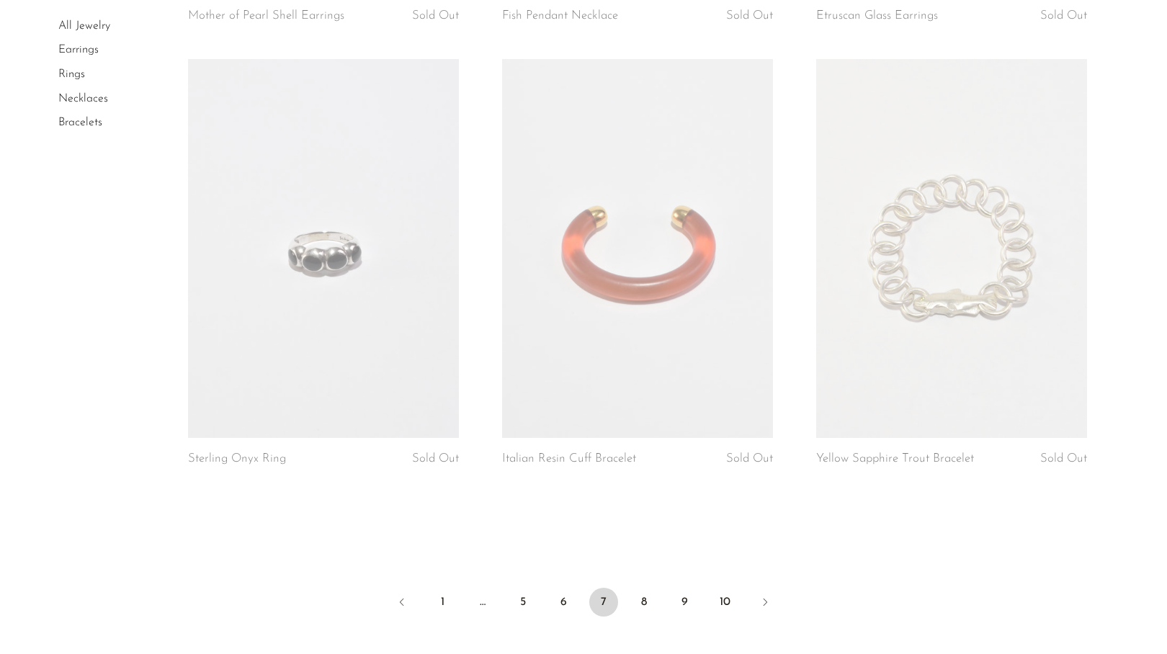
scroll to position [5060, 0]
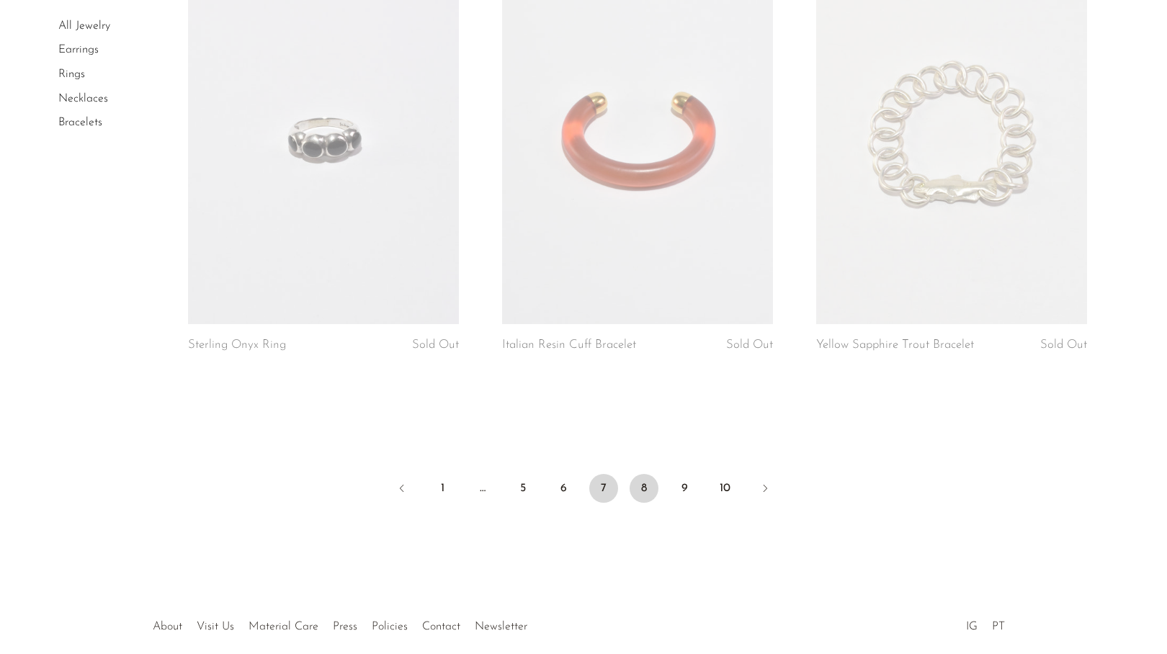
click at [637, 489] on link "8" at bounding box center [644, 488] width 29 height 29
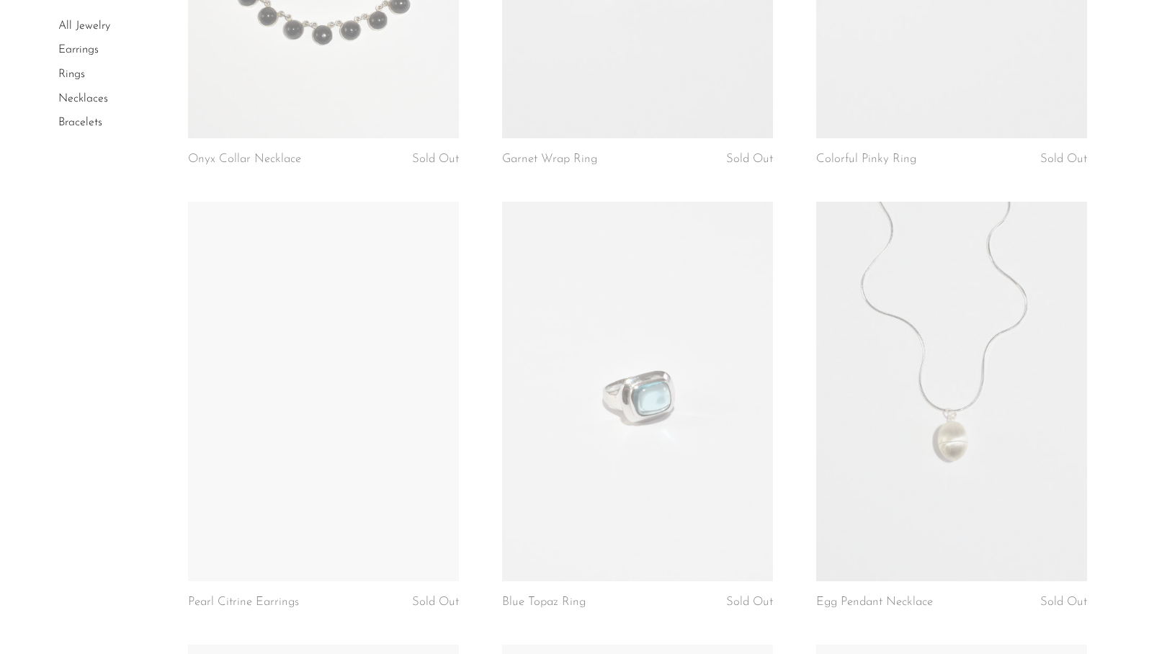
scroll to position [945, 0]
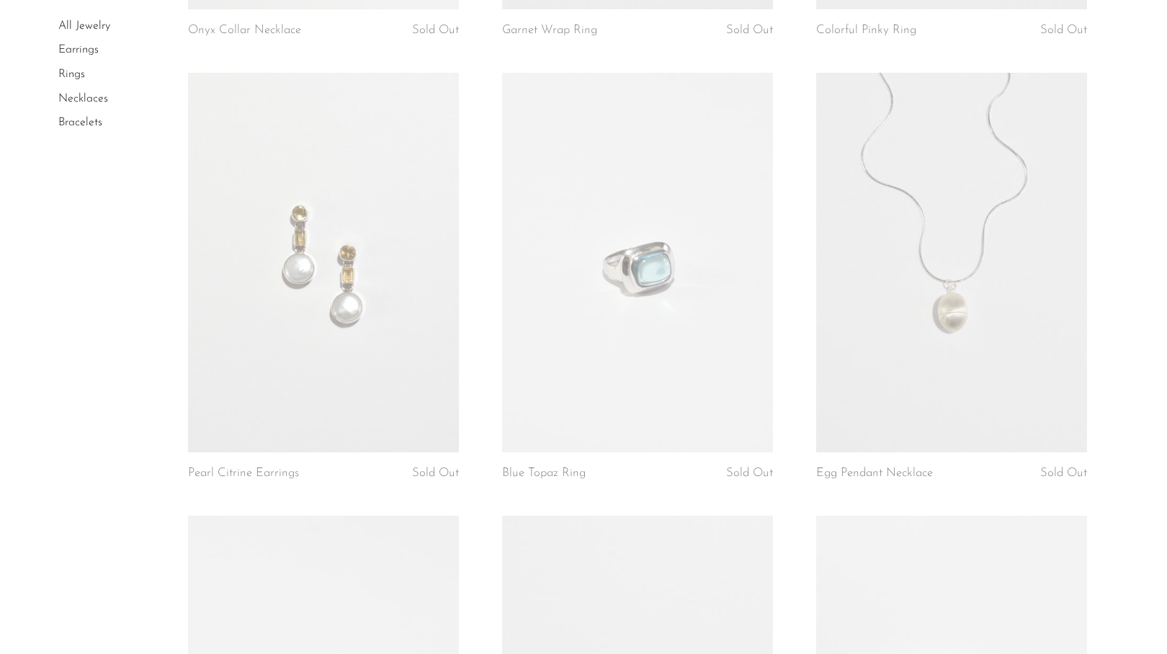
click at [912, 255] on link at bounding box center [951, 262] width 271 height 379
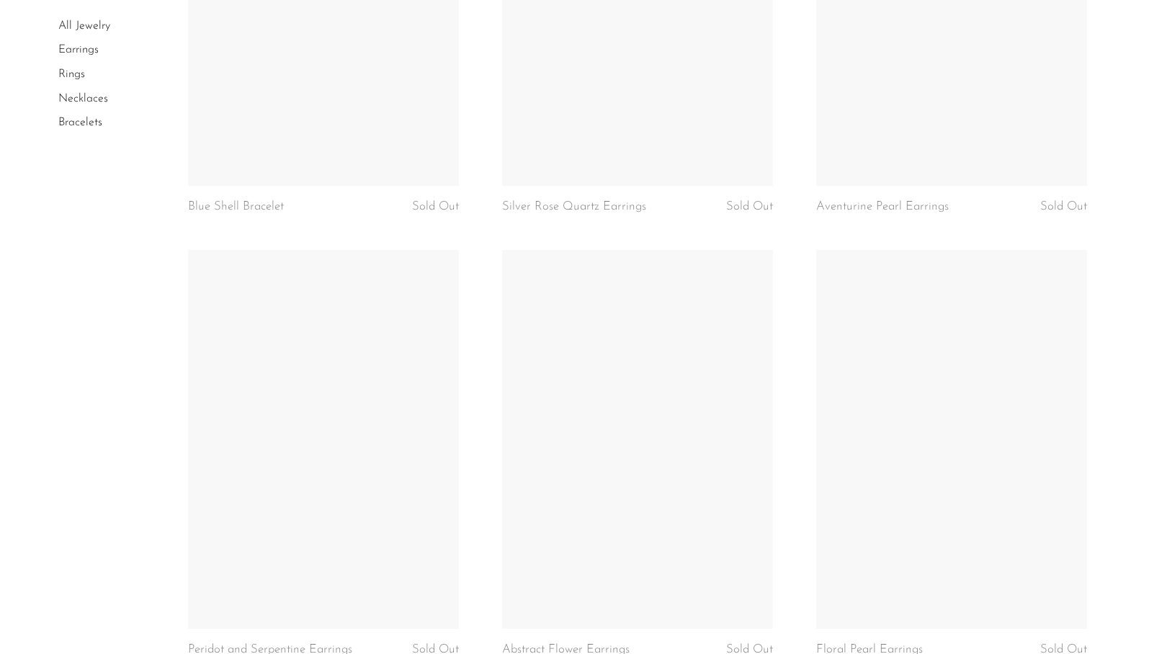
scroll to position [5006, 0]
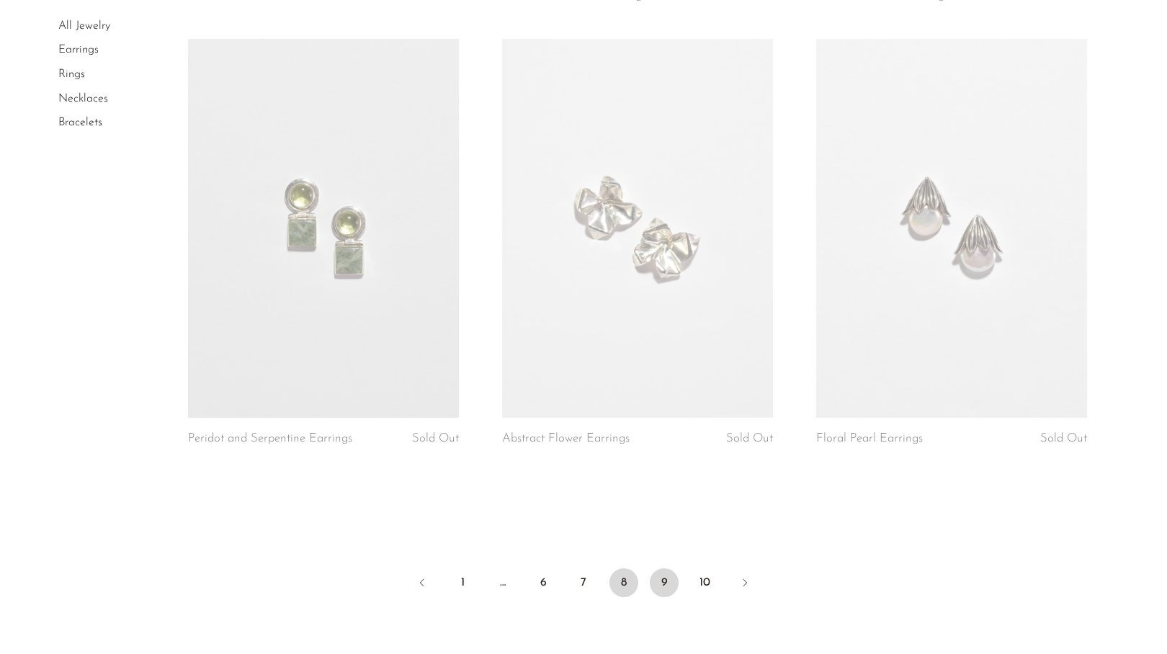
click at [669, 568] on link "9" at bounding box center [664, 582] width 29 height 29
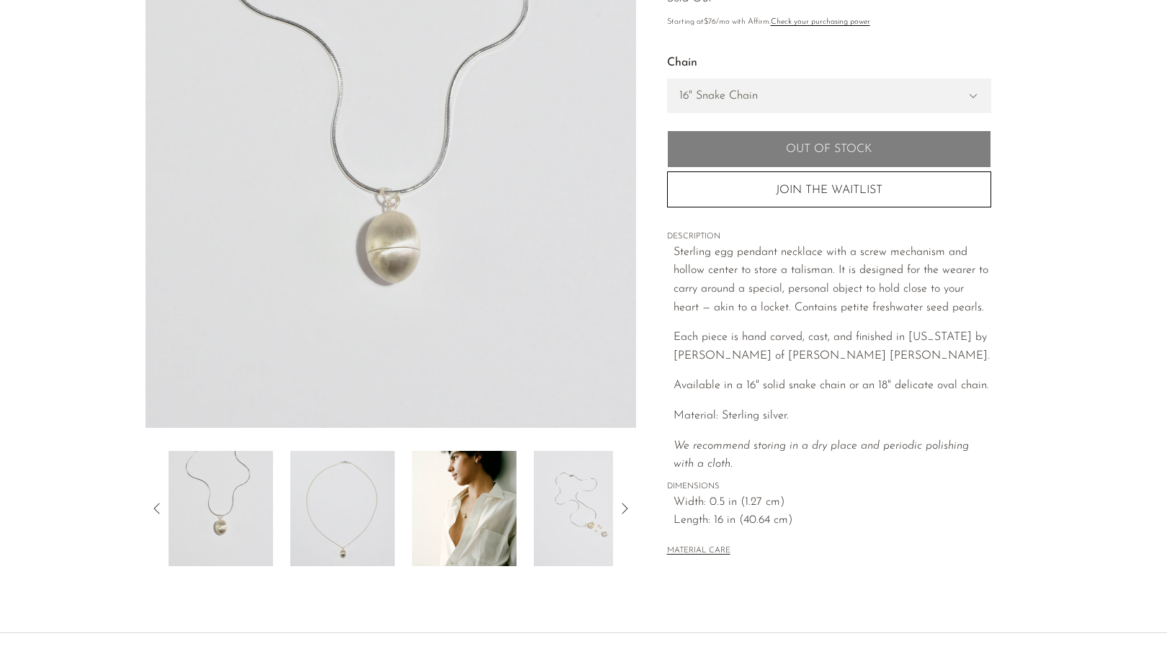
scroll to position [224, 0]
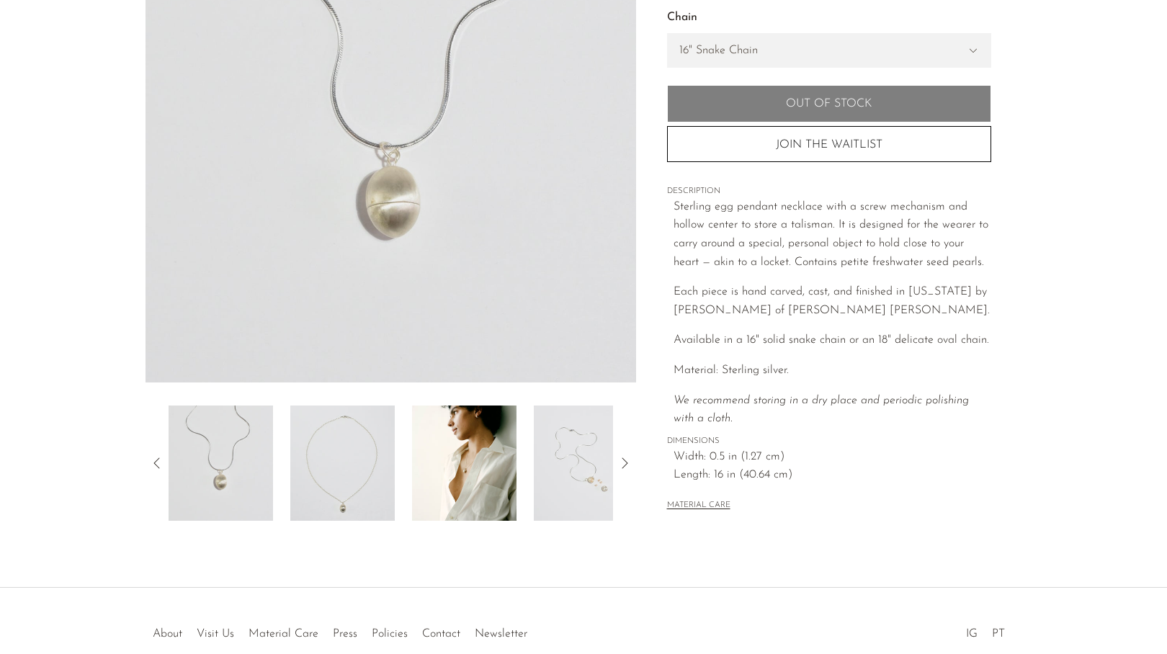
click at [458, 481] on img at bounding box center [464, 463] width 104 height 115
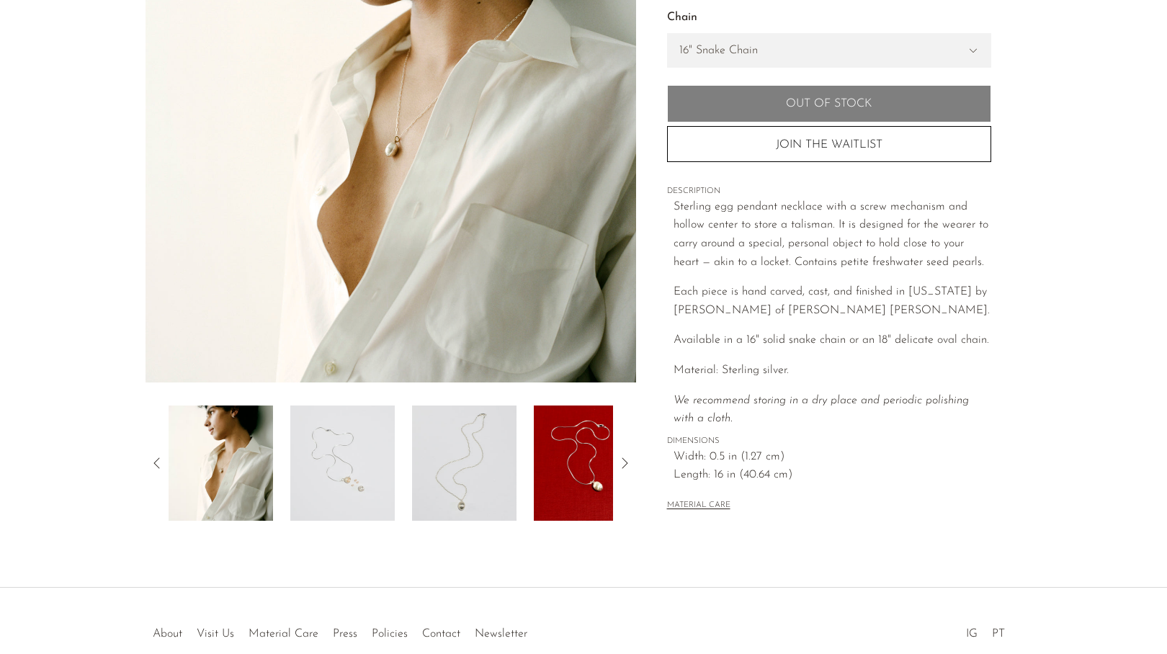
click at [342, 477] on img at bounding box center [342, 463] width 104 height 115
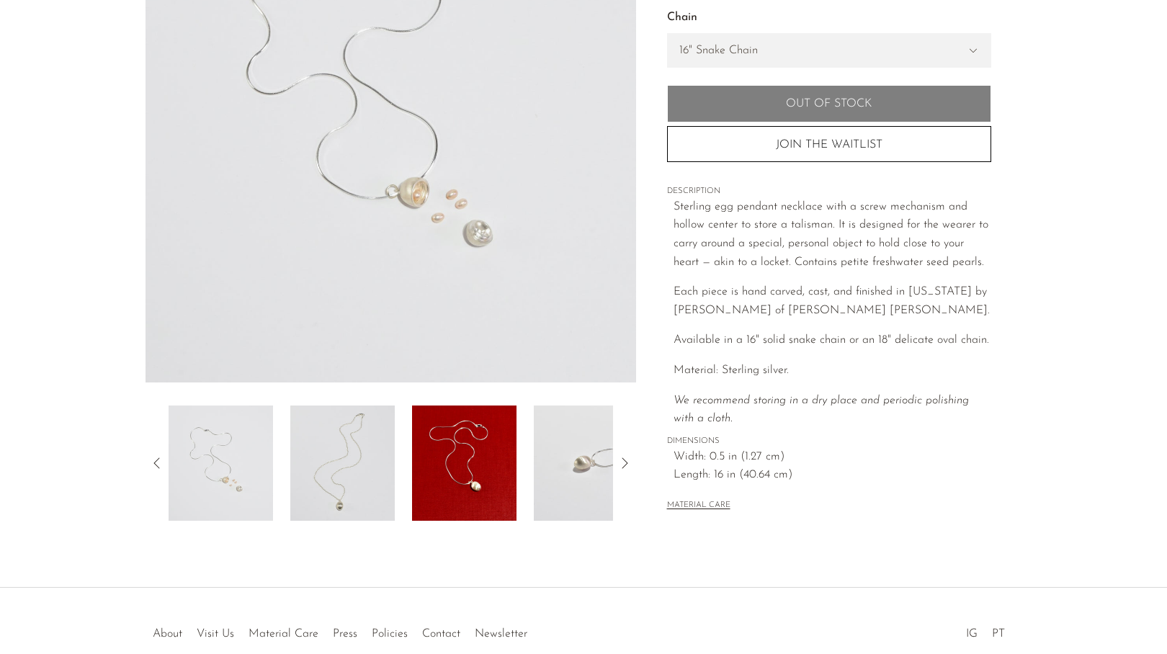
click at [460, 457] on img at bounding box center [464, 463] width 104 height 115
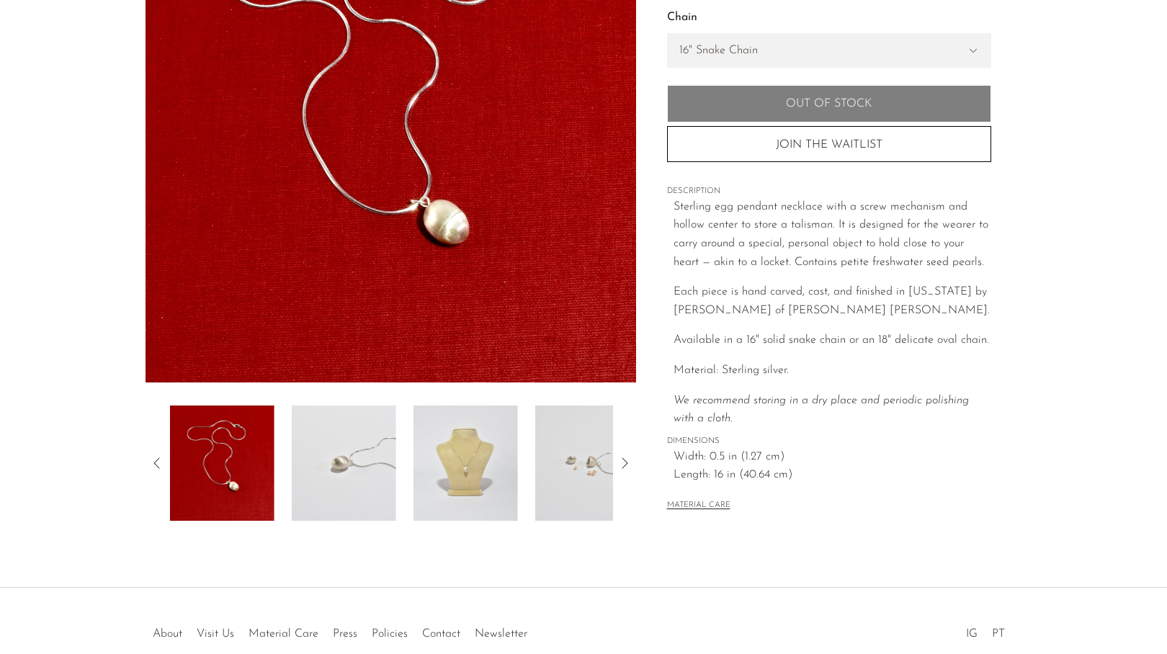
click at [460, 457] on img at bounding box center [466, 463] width 104 height 115
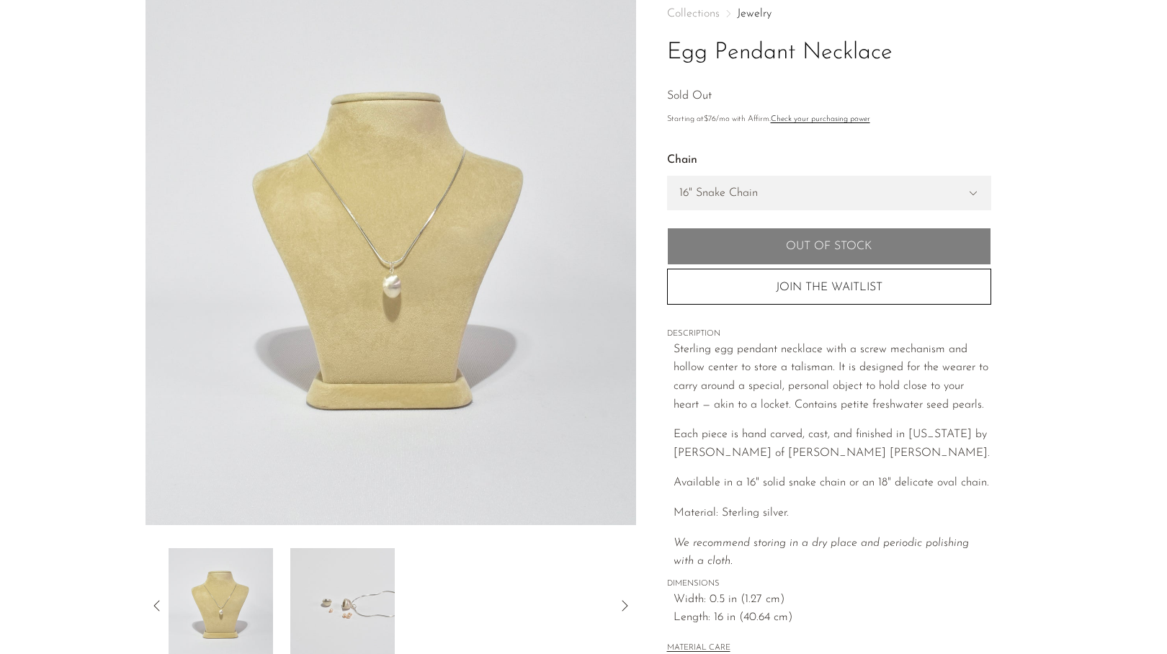
scroll to position [218, 0]
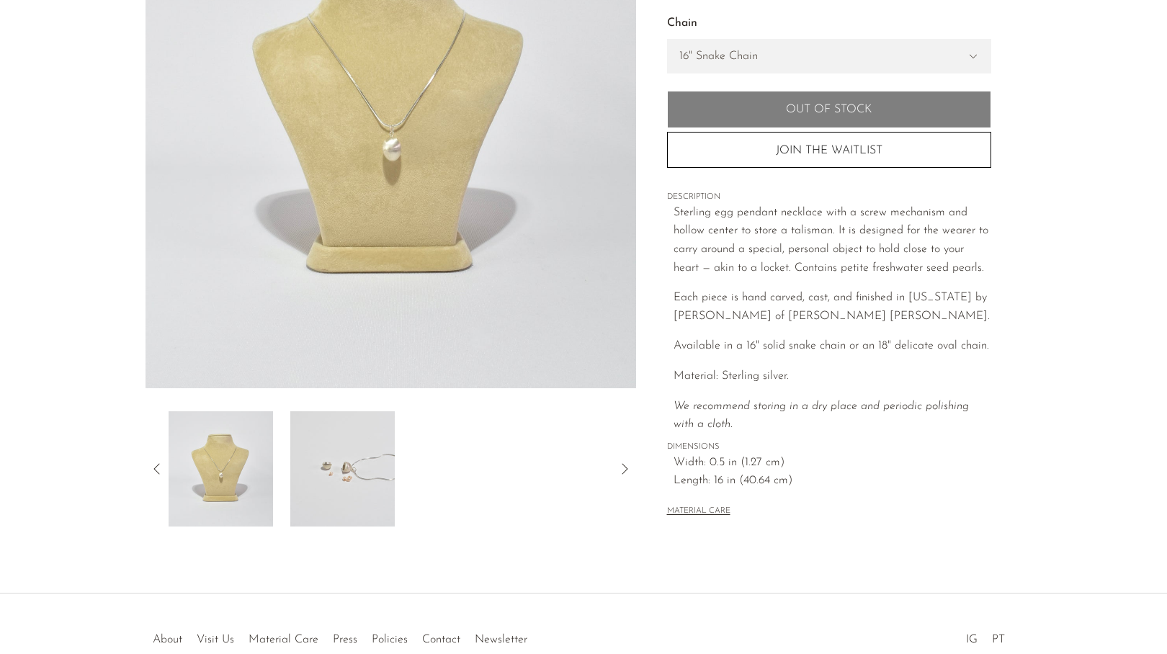
click at [154, 470] on icon at bounding box center [156, 468] width 17 height 17
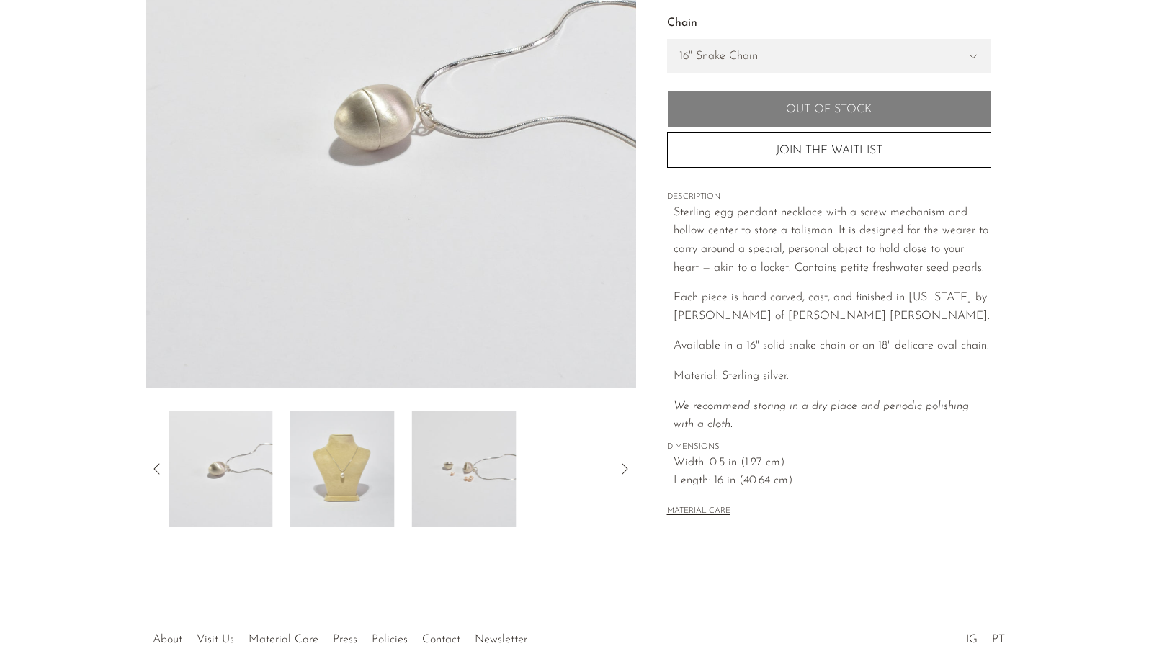
click at [195, 483] on img at bounding box center [221, 468] width 104 height 115
click at [177, 485] on img at bounding box center [221, 468] width 104 height 115
click at [195, 444] on img at bounding box center [221, 468] width 104 height 115
click at [190, 477] on img at bounding box center [221, 468] width 104 height 115
click at [331, 483] on img at bounding box center [342, 468] width 104 height 115
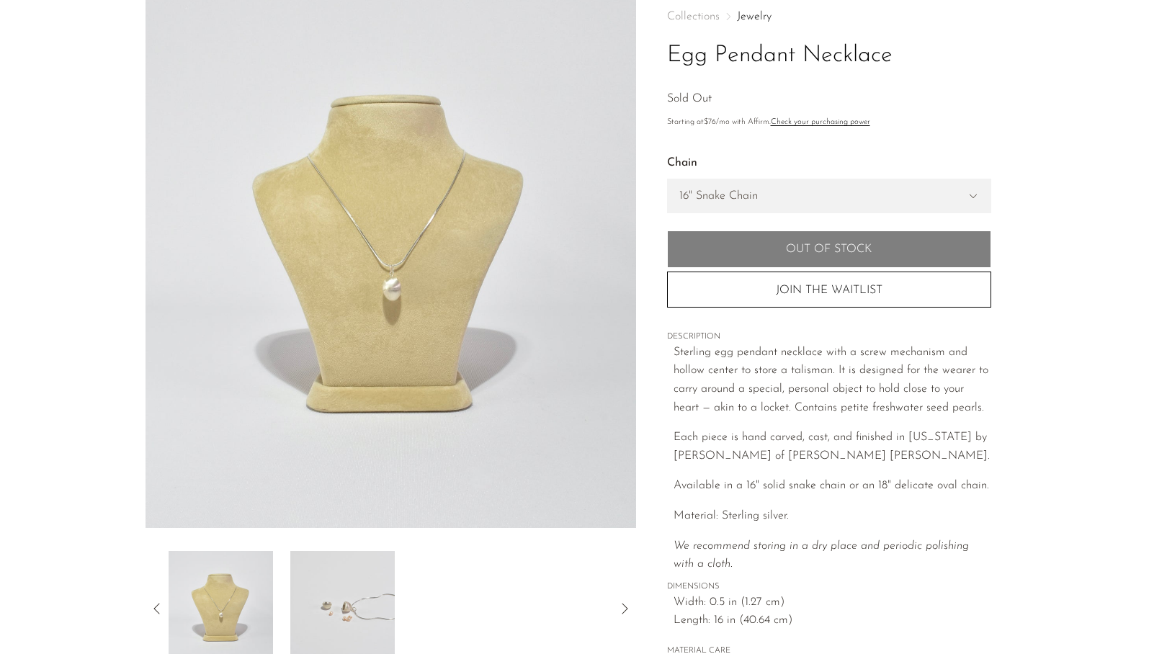
scroll to position [67, 0]
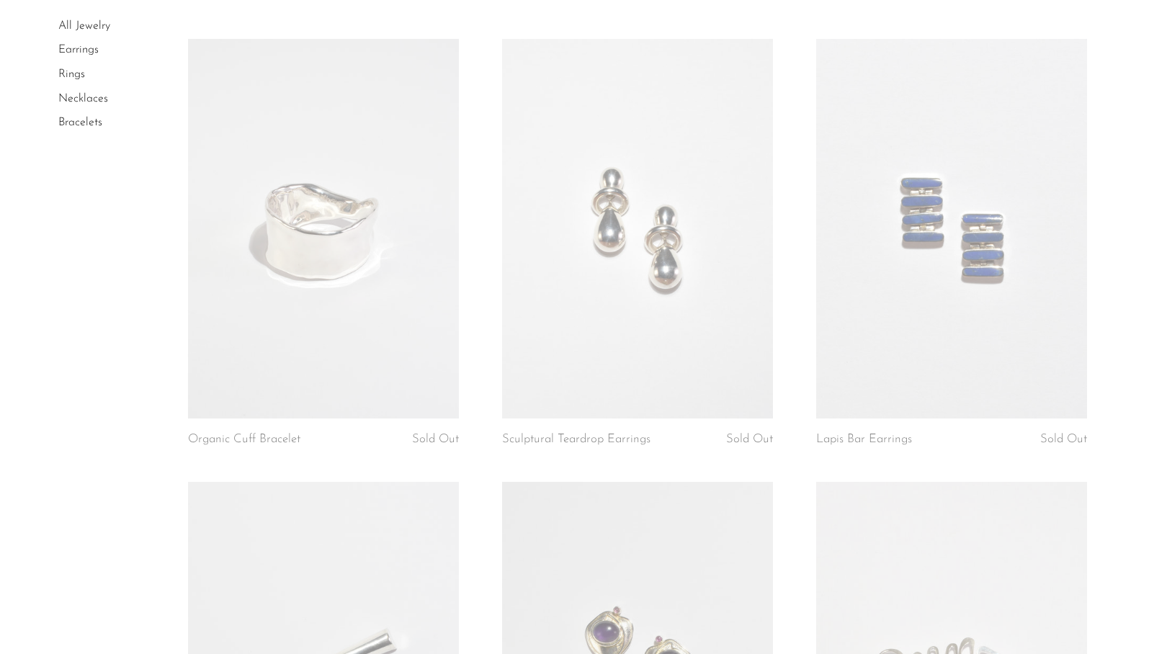
scroll to position [2868, 0]
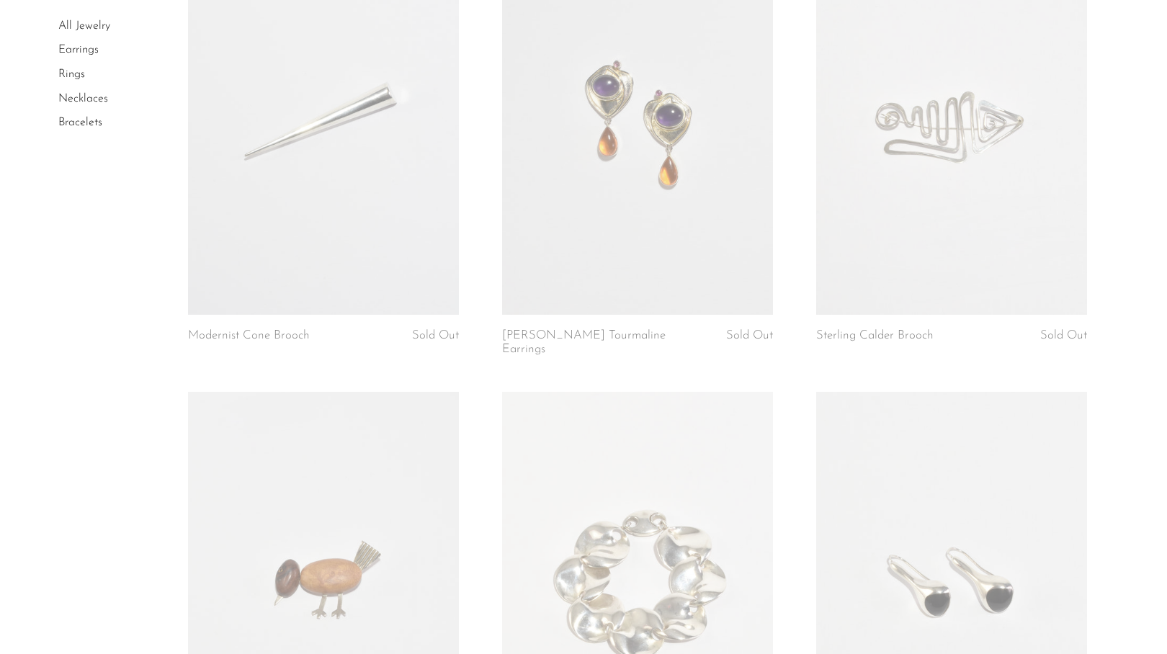
click at [605, 499] on link at bounding box center [637, 581] width 271 height 379
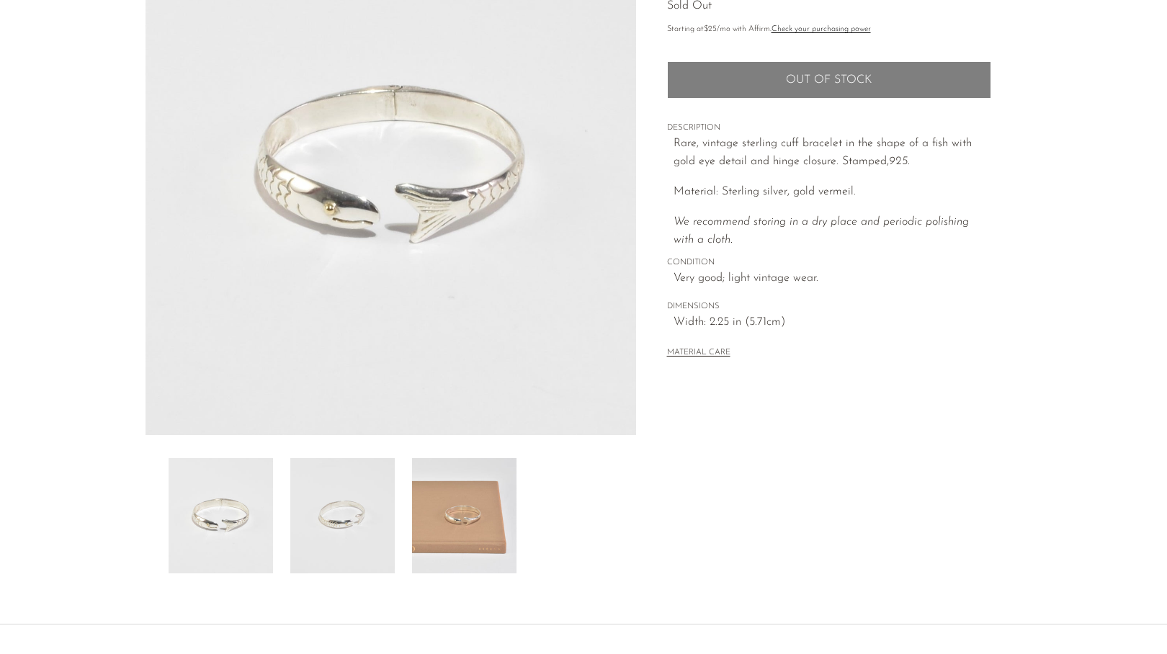
scroll to position [174, 0]
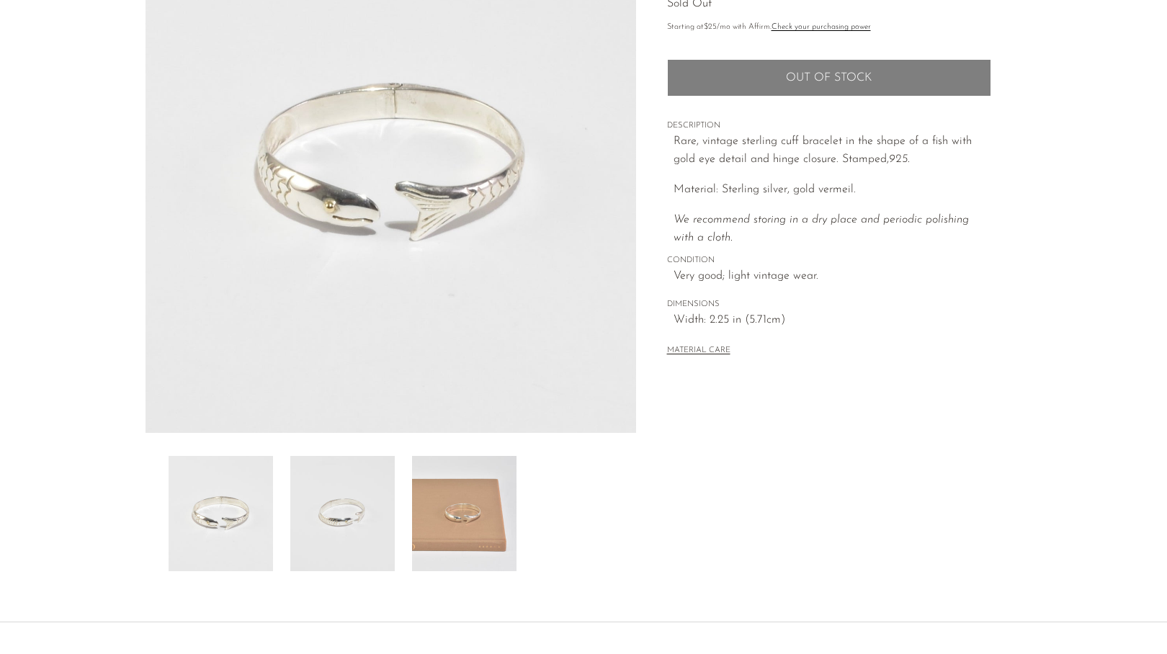
click at [476, 545] on img at bounding box center [464, 513] width 104 height 115
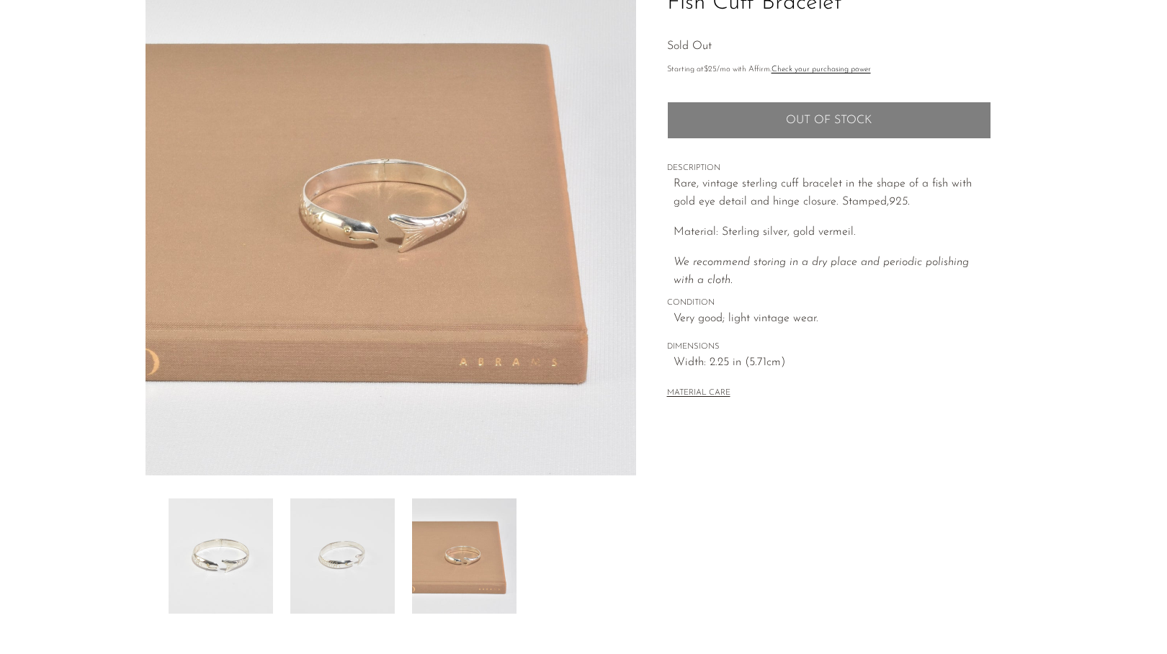
scroll to position [122, 0]
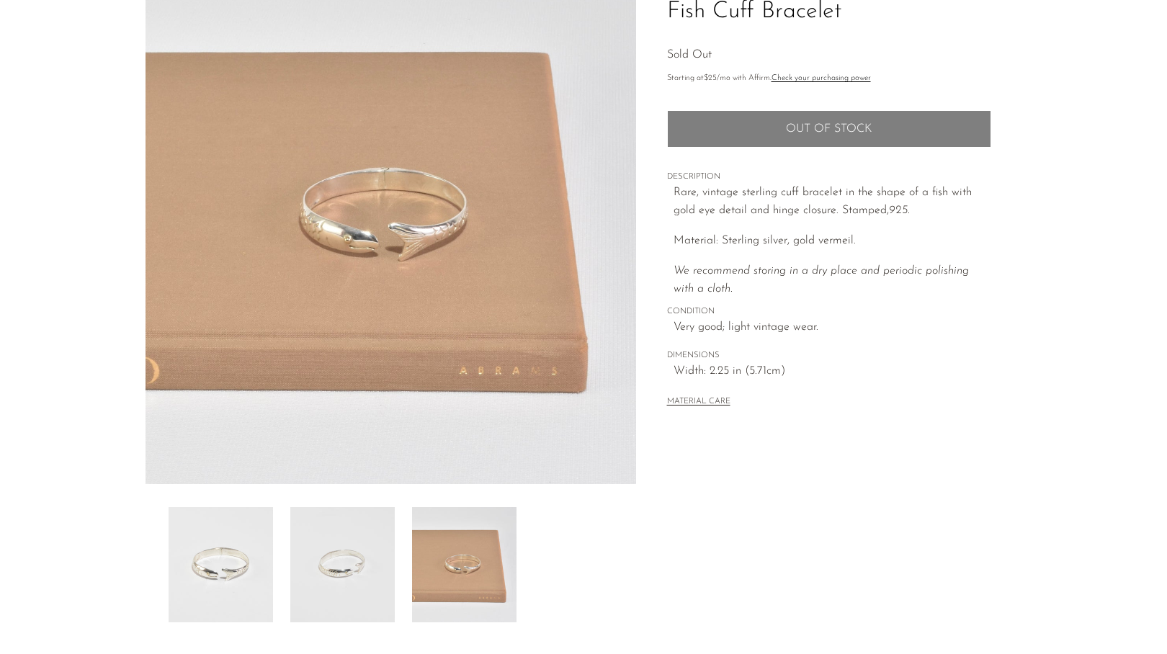
click at [311, 517] on img at bounding box center [342, 564] width 104 height 115
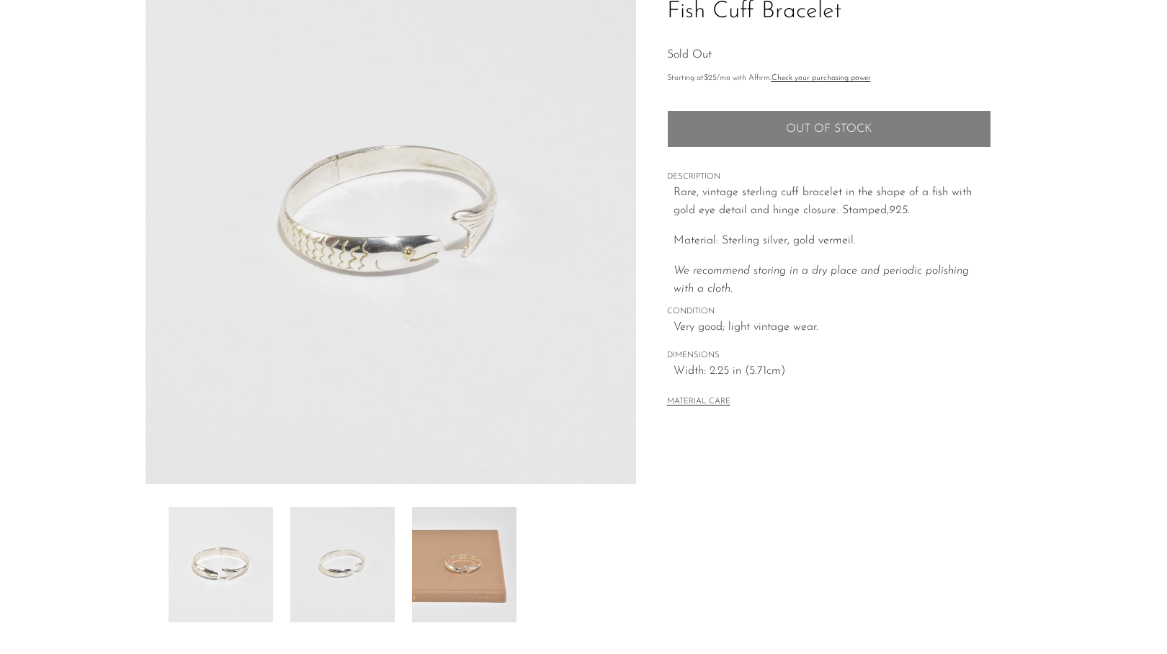
click at [246, 538] on img at bounding box center [221, 564] width 104 height 115
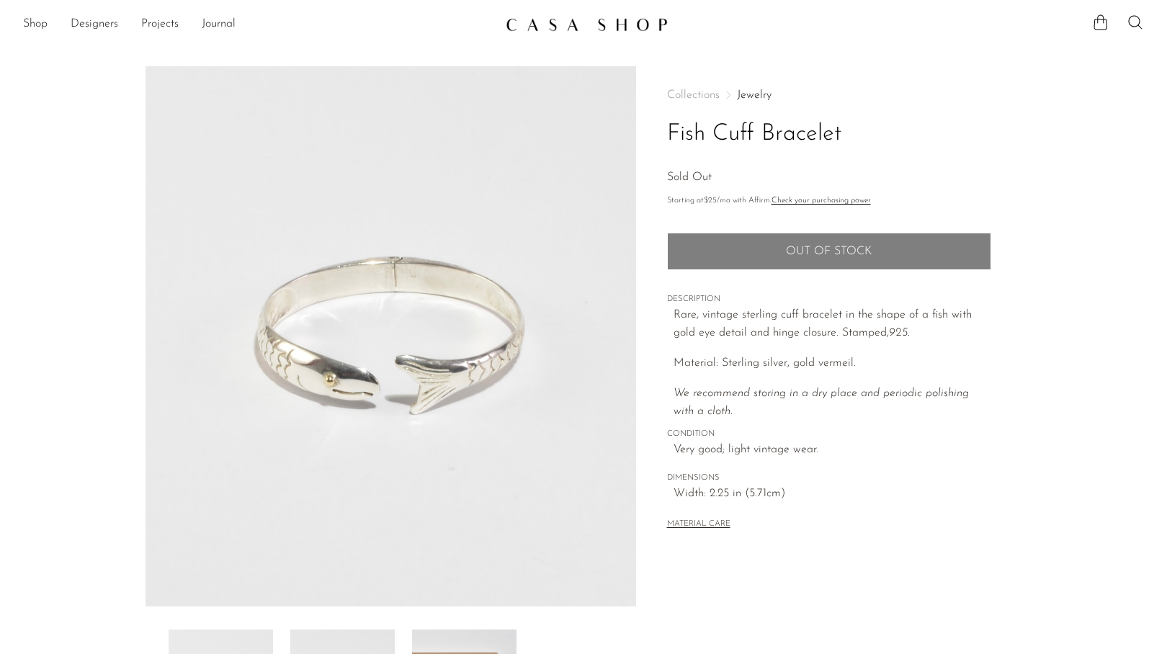
scroll to position [0, 0]
click at [38, 28] on link "Shop" at bounding box center [35, 24] width 24 height 19
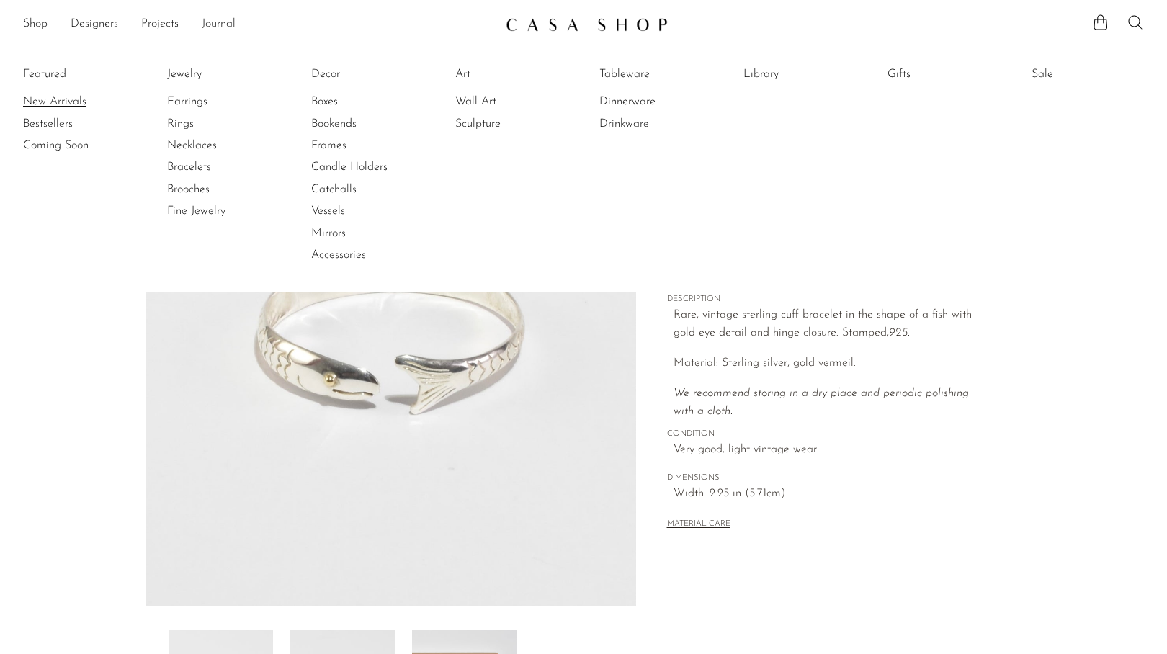
click at [55, 98] on link "New Arrivals" at bounding box center [77, 102] width 108 height 16
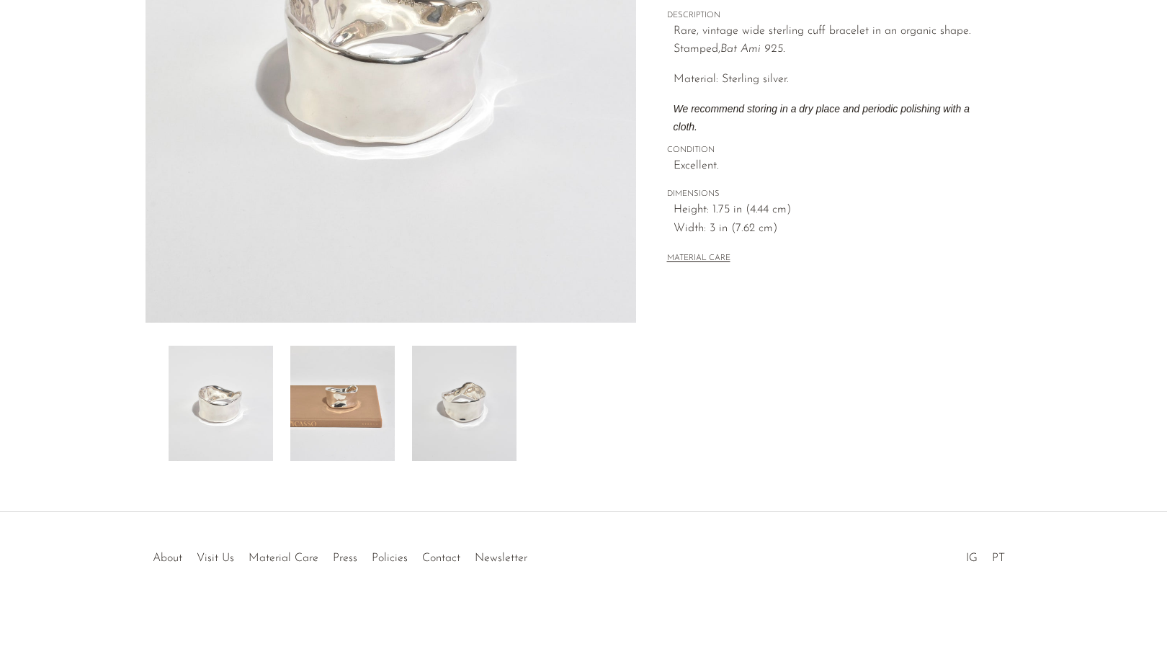
click at [331, 444] on img at bounding box center [342, 403] width 104 height 115
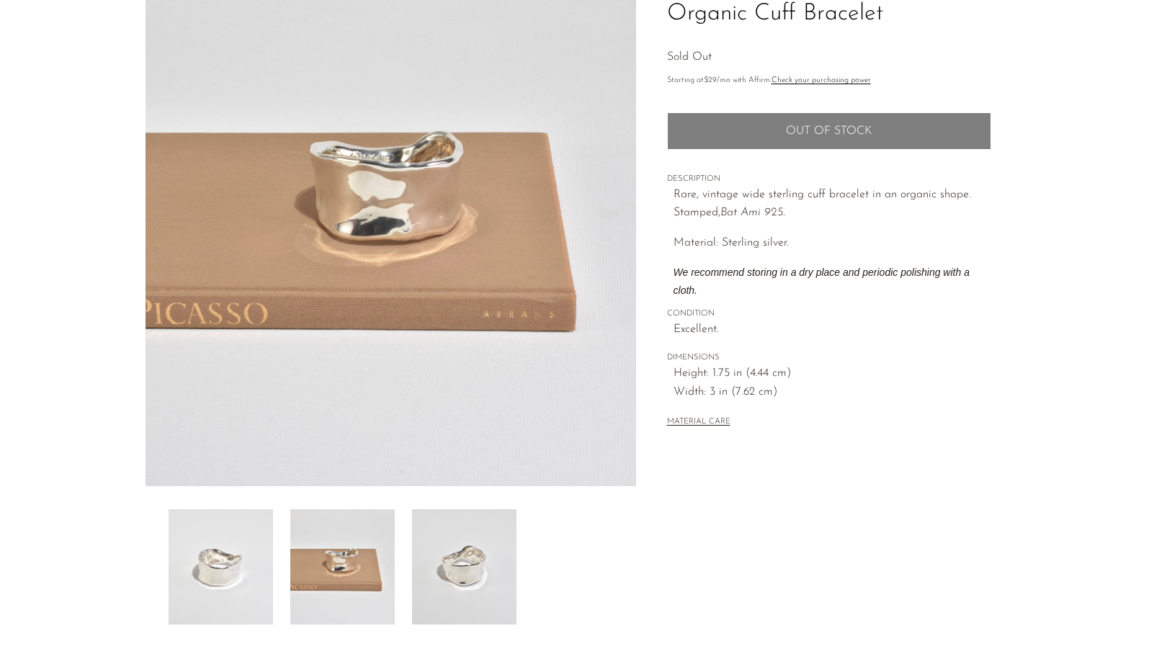
scroll to position [118, 0]
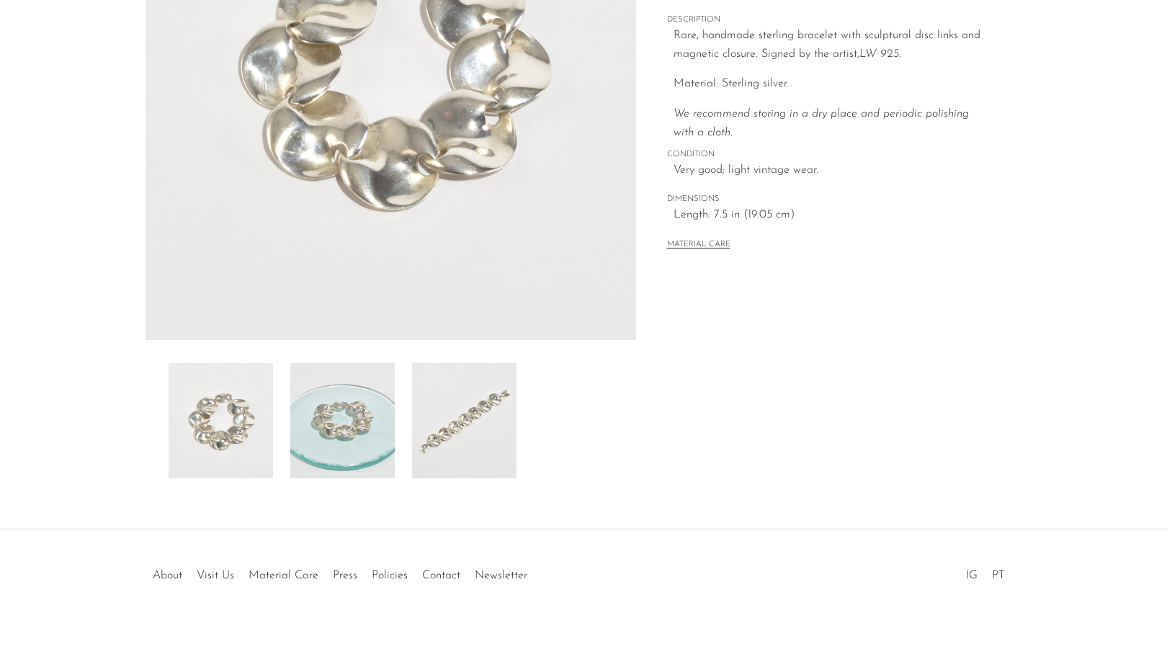
scroll to position [268, 0]
click at [311, 409] on img at bounding box center [342, 419] width 104 height 115
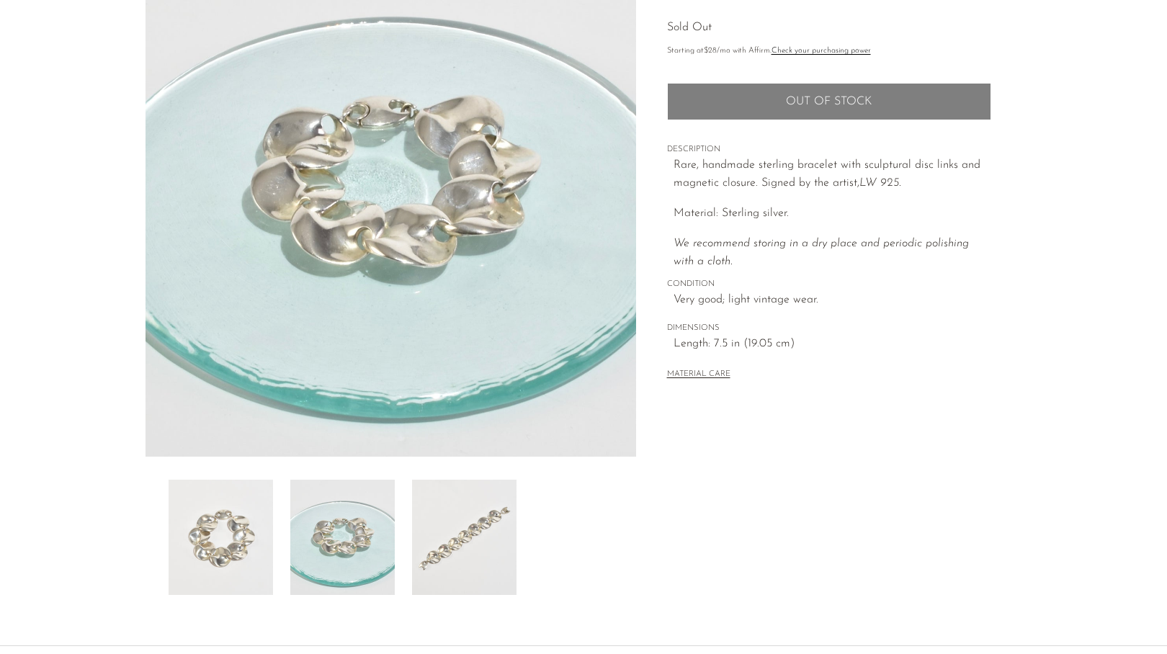
scroll to position [148, 0]
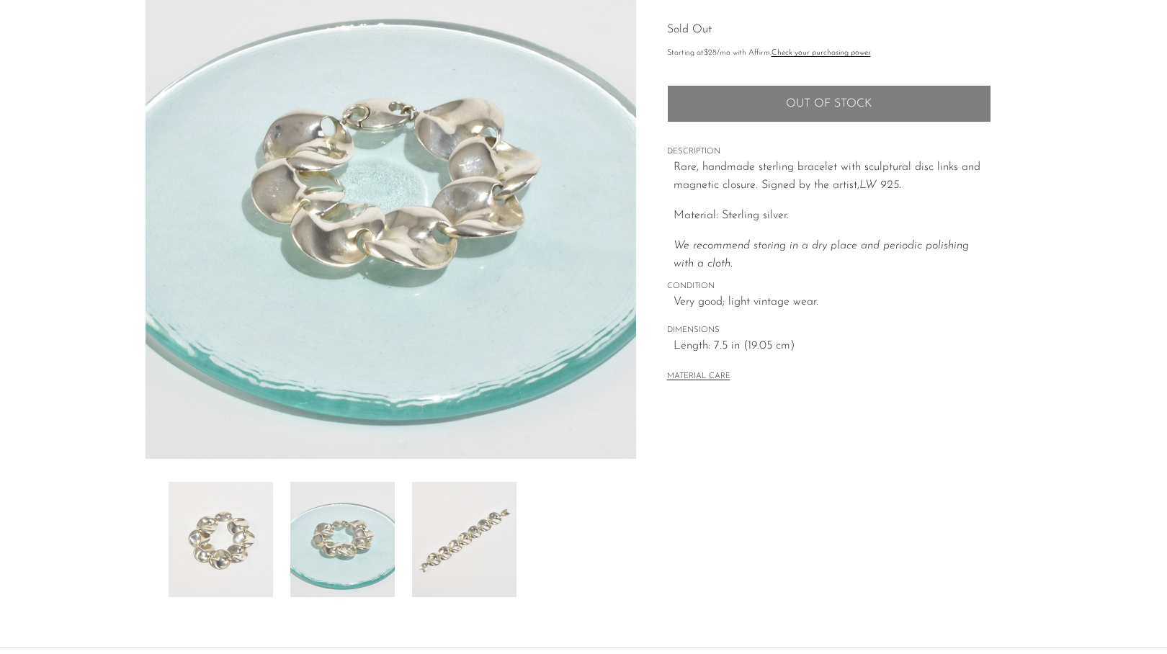
click at [464, 558] on img at bounding box center [464, 539] width 104 height 115
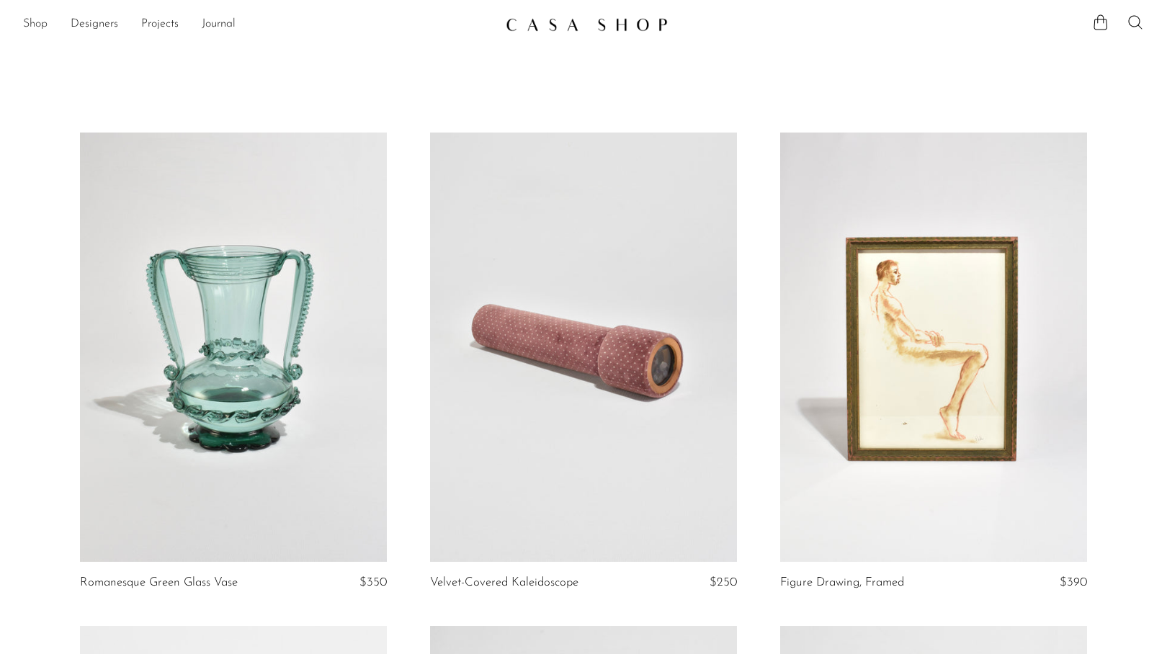
click at [32, 27] on link "Shop" at bounding box center [35, 24] width 24 height 19
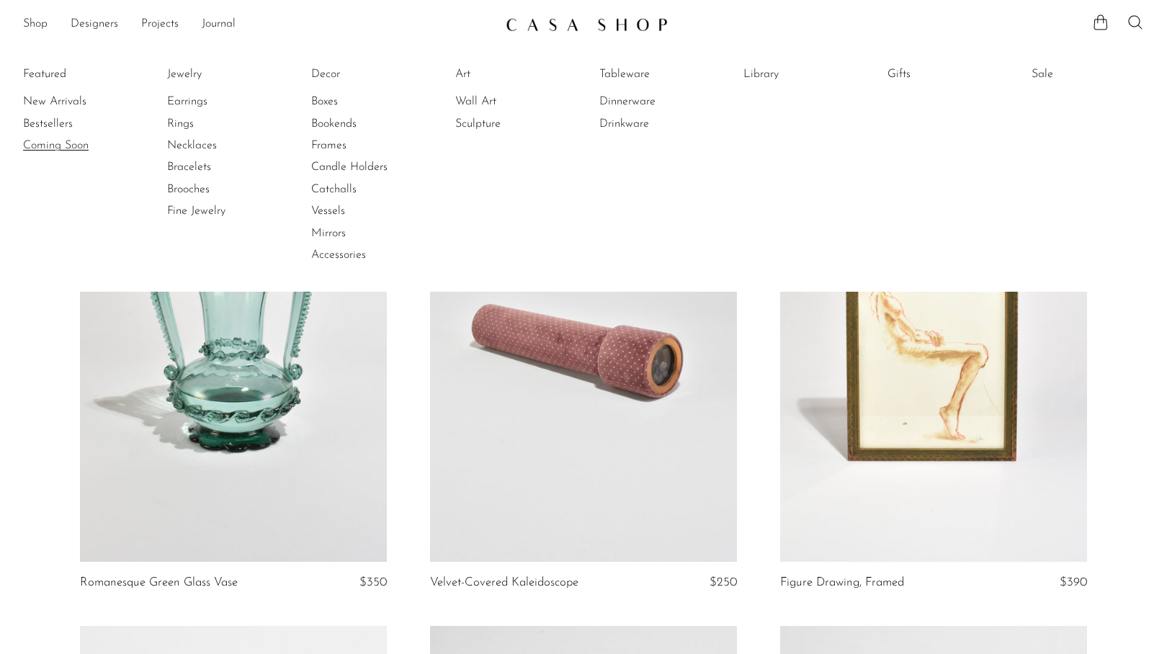
click at [53, 144] on link "Coming Soon" at bounding box center [77, 146] width 108 height 16
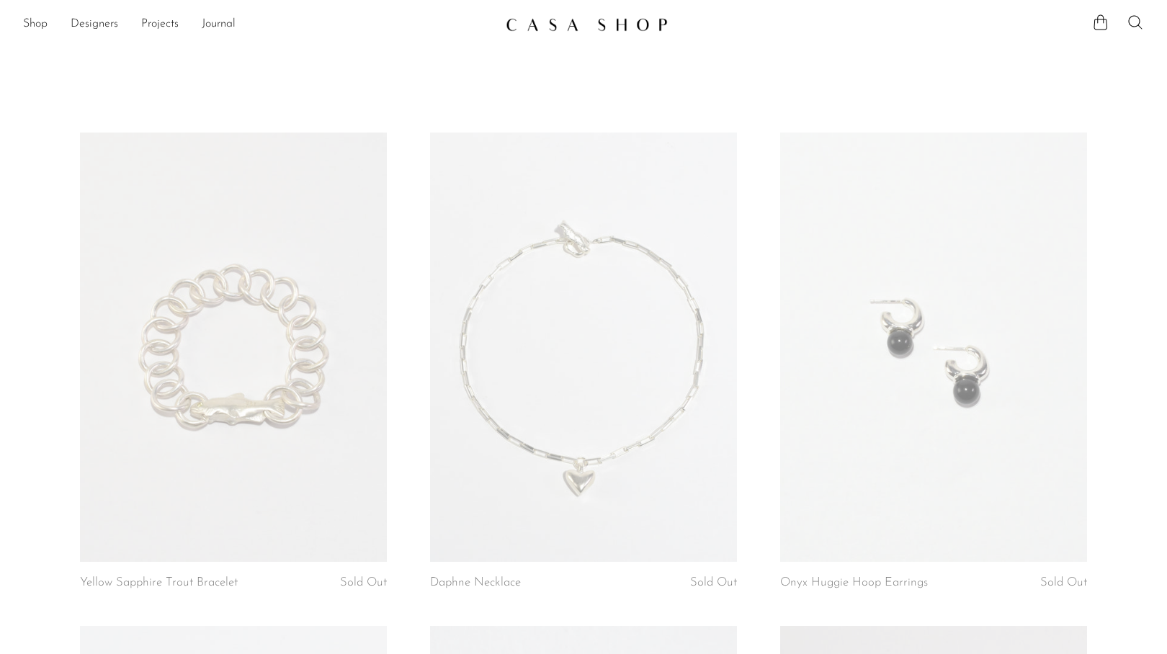
click at [205, 341] on link at bounding box center [233, 347] width 307 height 429
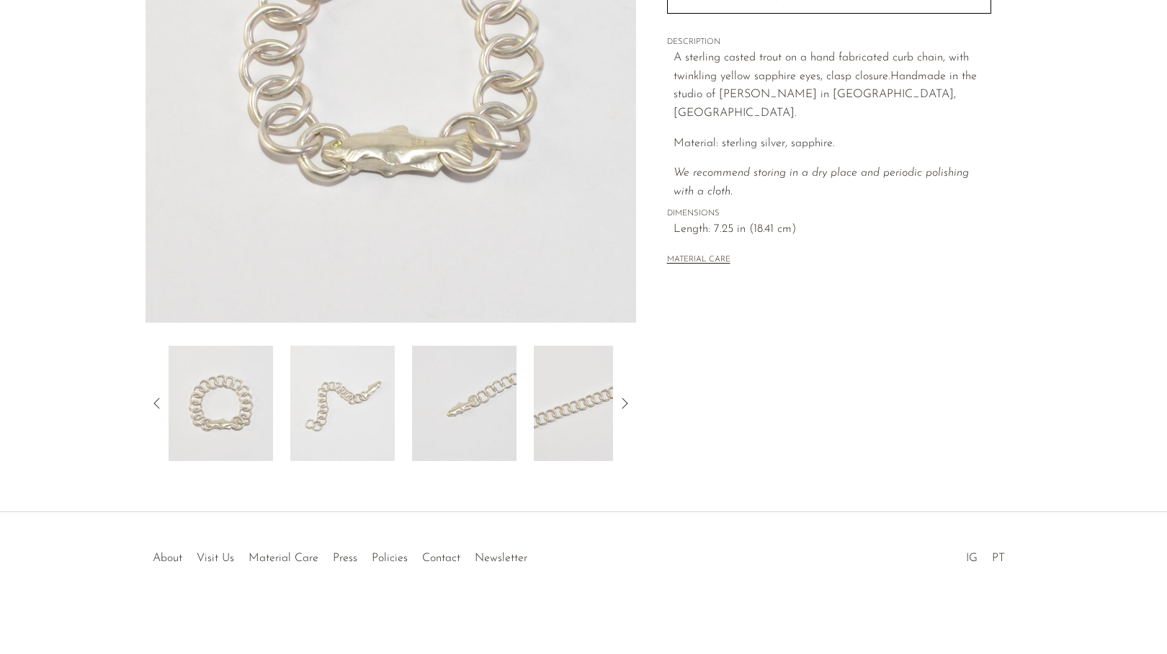
click at [340, 416] on img at bounding box center [342, 403] width 104 height 115
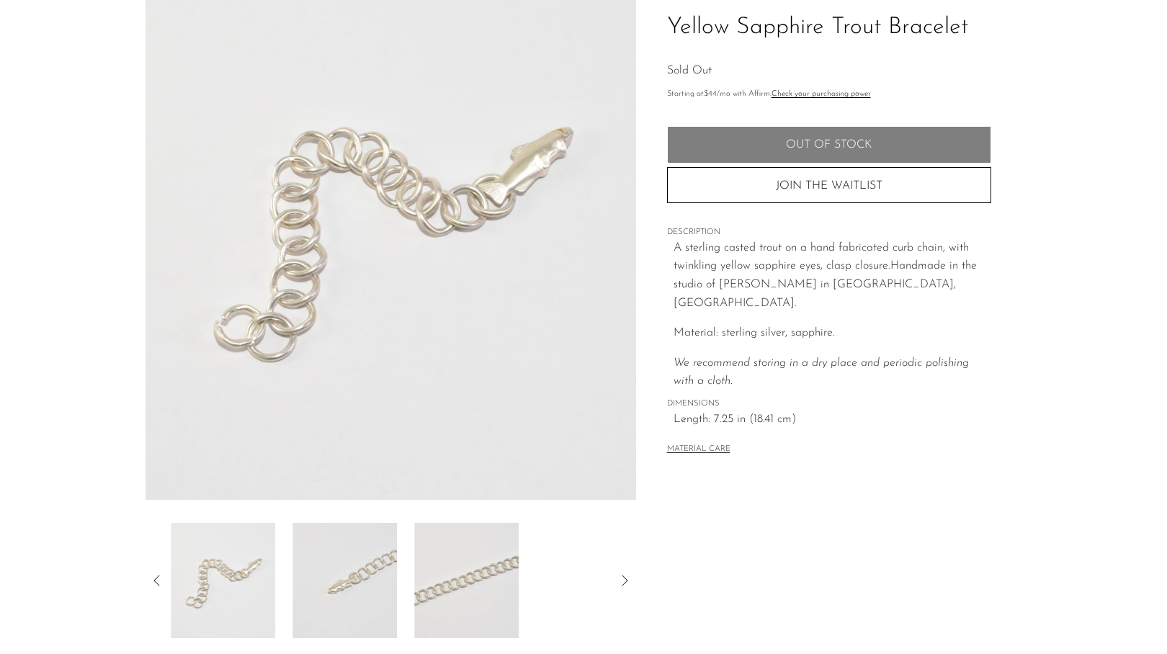
scroll to position [100, 0]
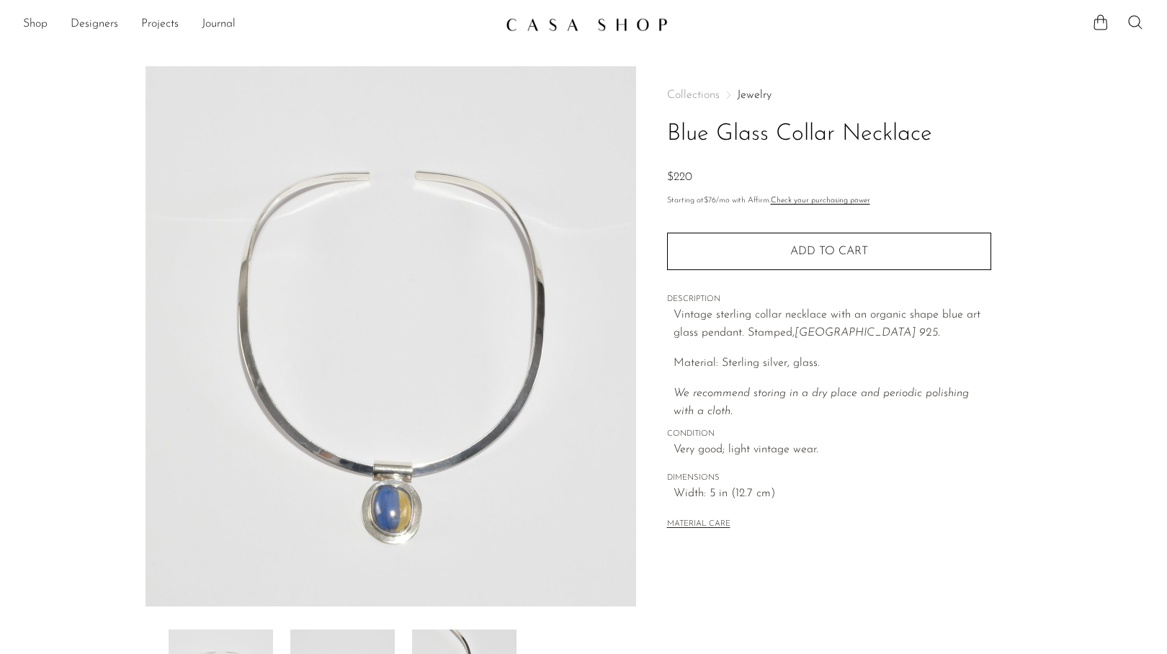
scroll to position [141, 0]
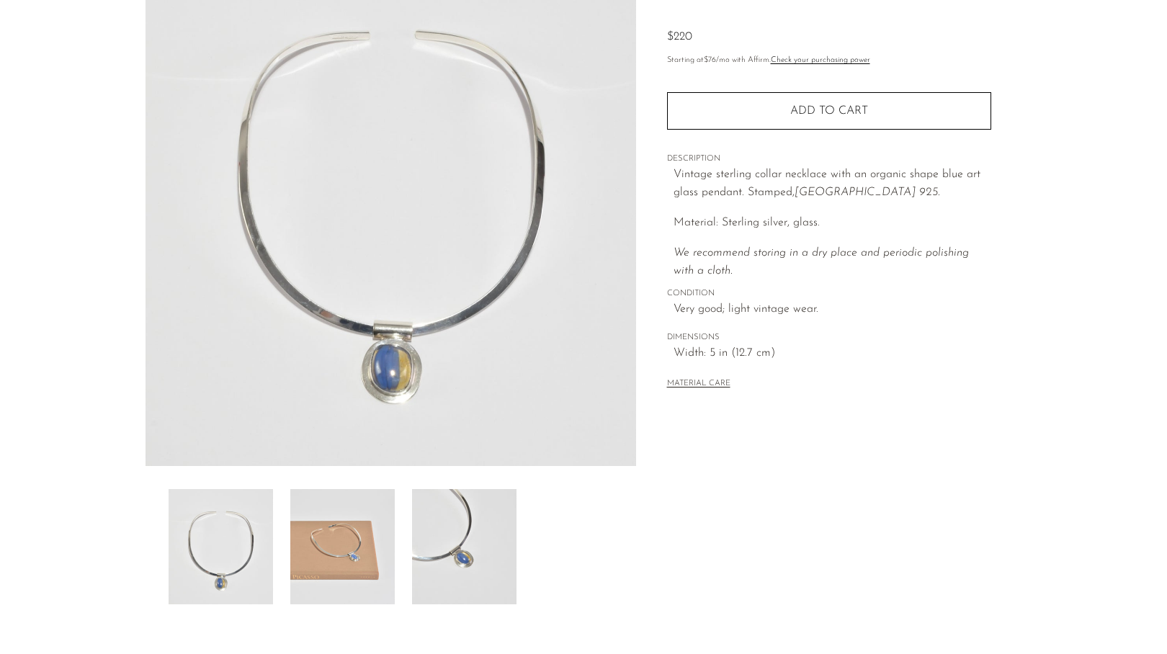
click at [352, 552] on img at bounding box center [342, 546] width 104 height 115
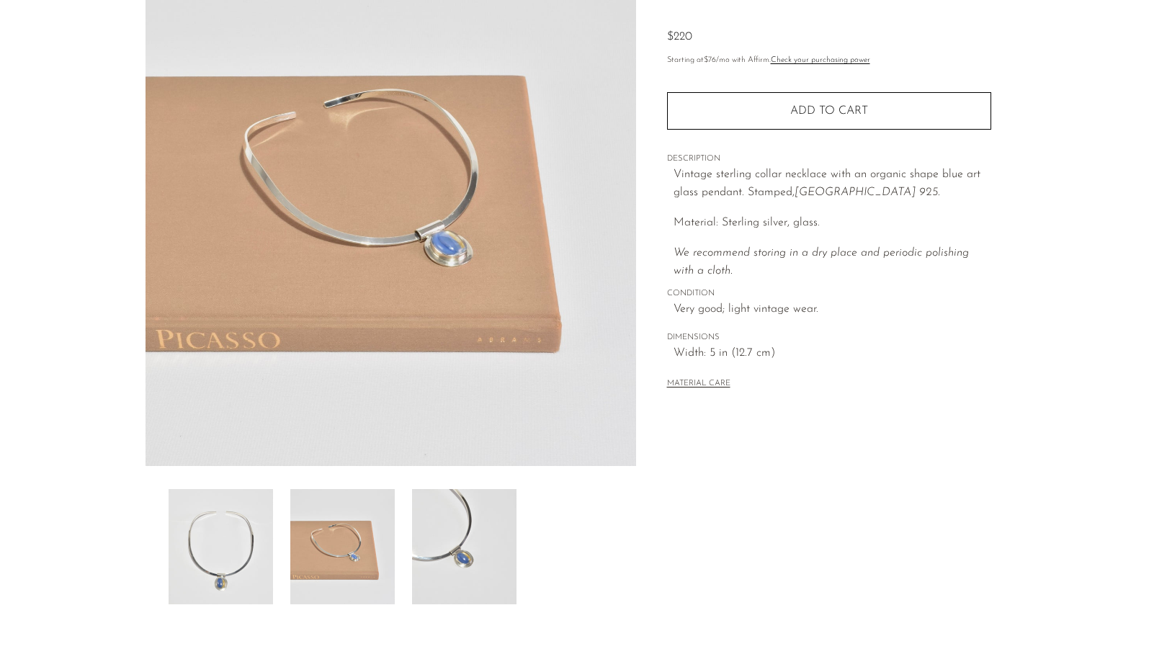
click at [190, 583] on img at bounding box center [221, 546] width 104 height 115
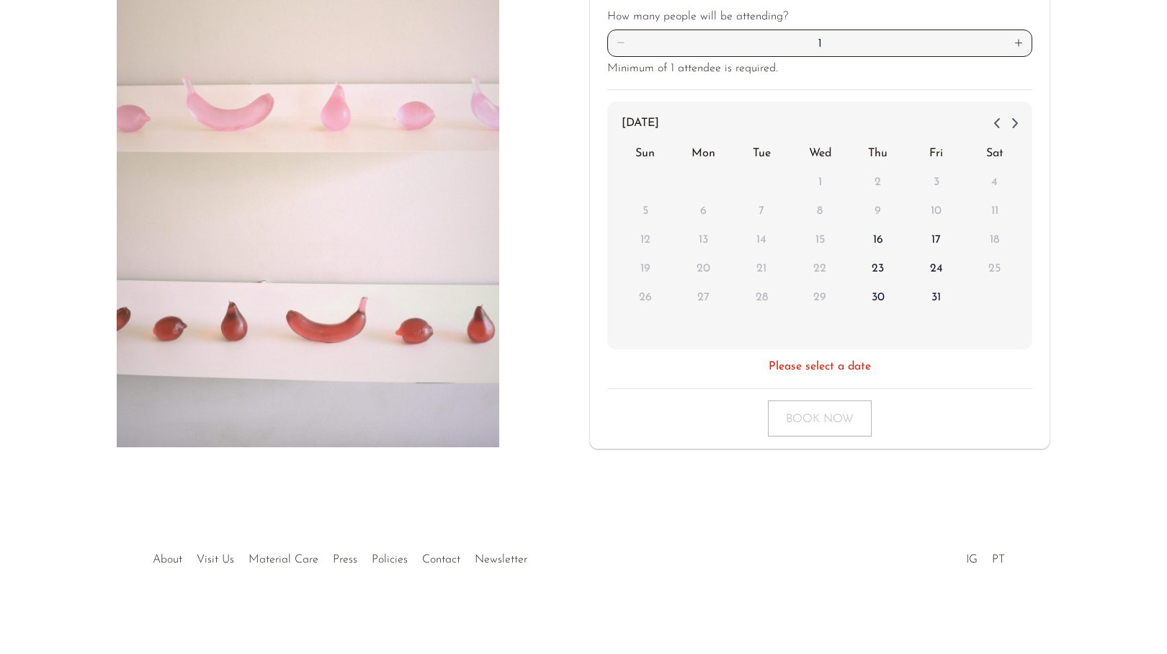
scroll to position [221, 0]
